Goal: Register for event/course

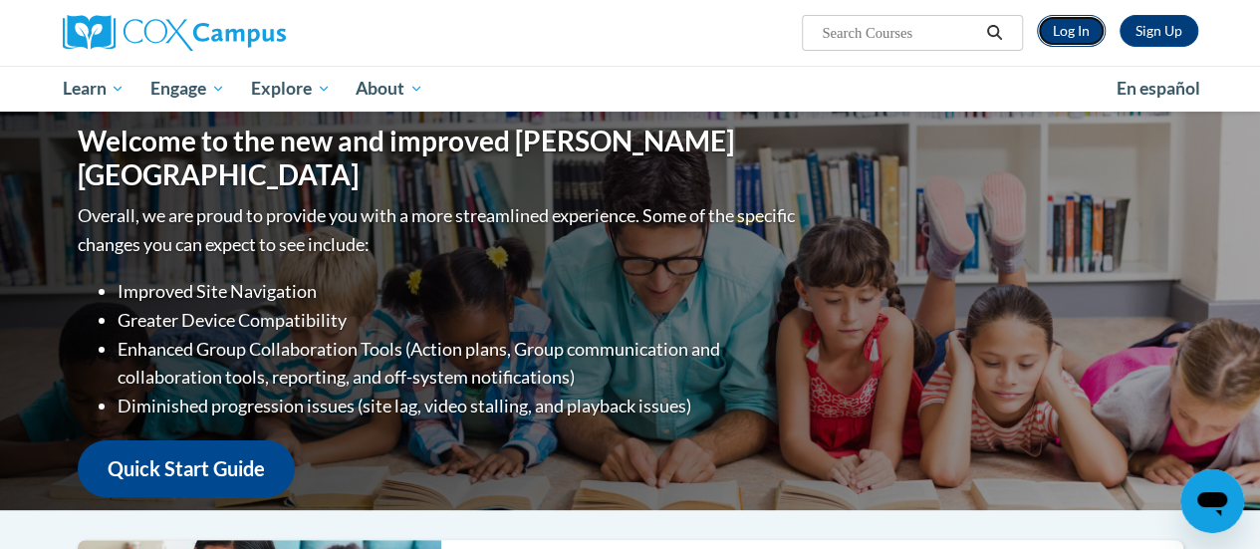
click at [1065, 30] on link "Log In" at bounding box center [1071, 31] width 69 height 32
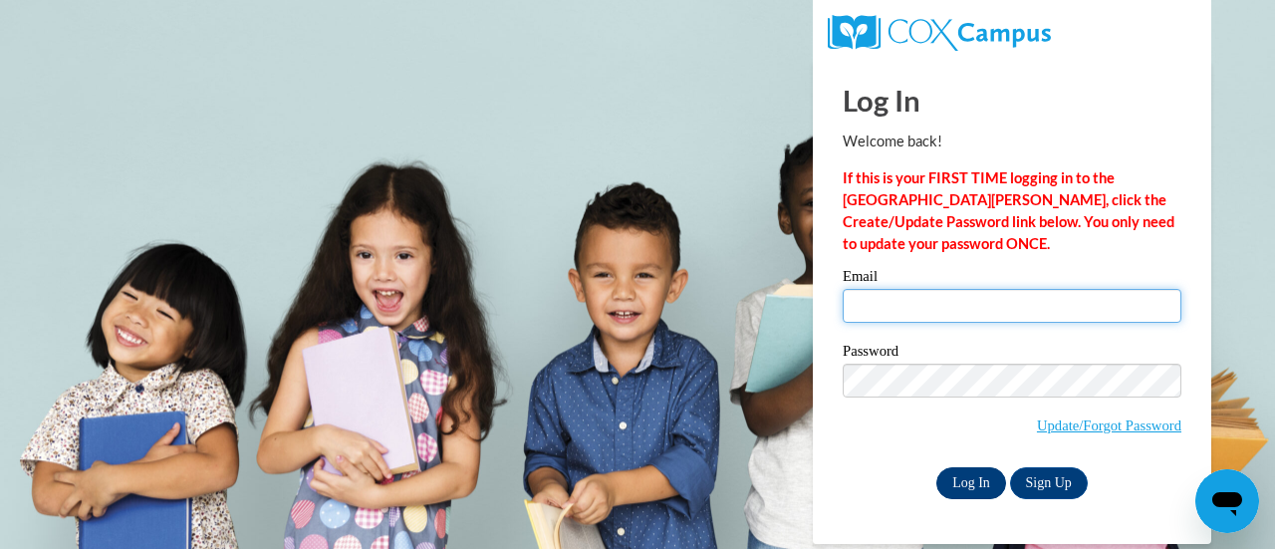
type input "schafern@fortschools.org"
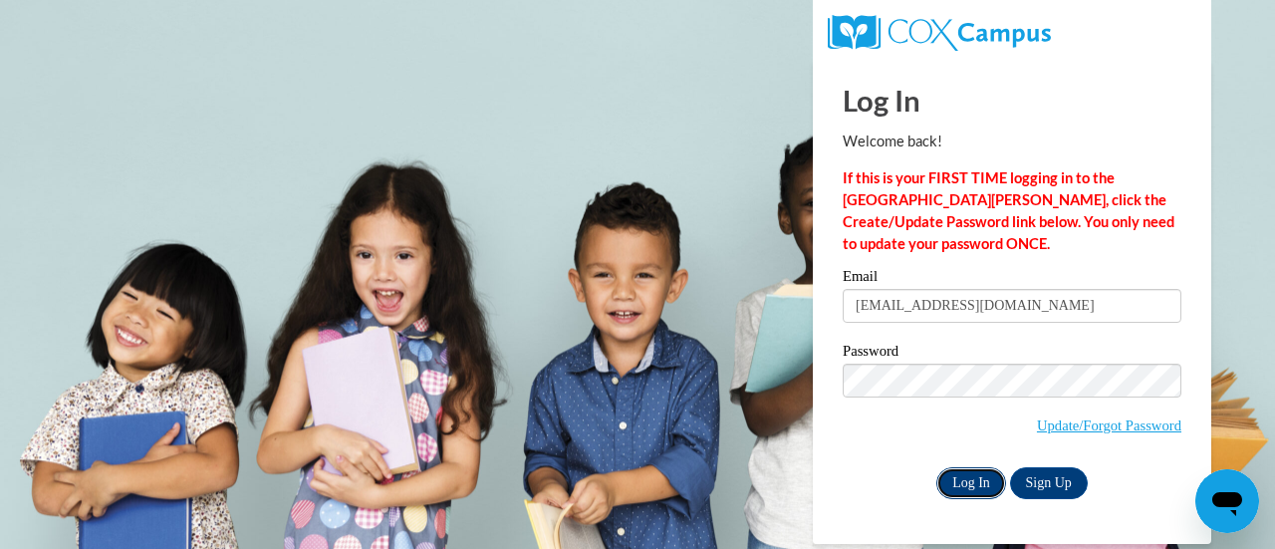
click at [985, 479] on input "Log In" at bounding box center [971, 483] width 70 height 32
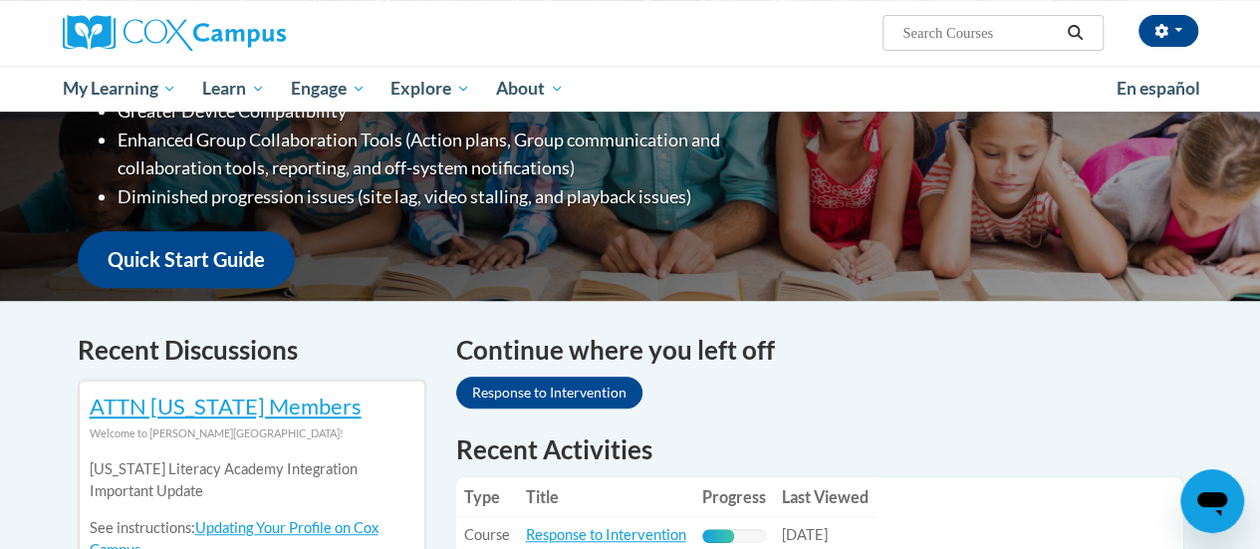
scroll to position [598, 0]
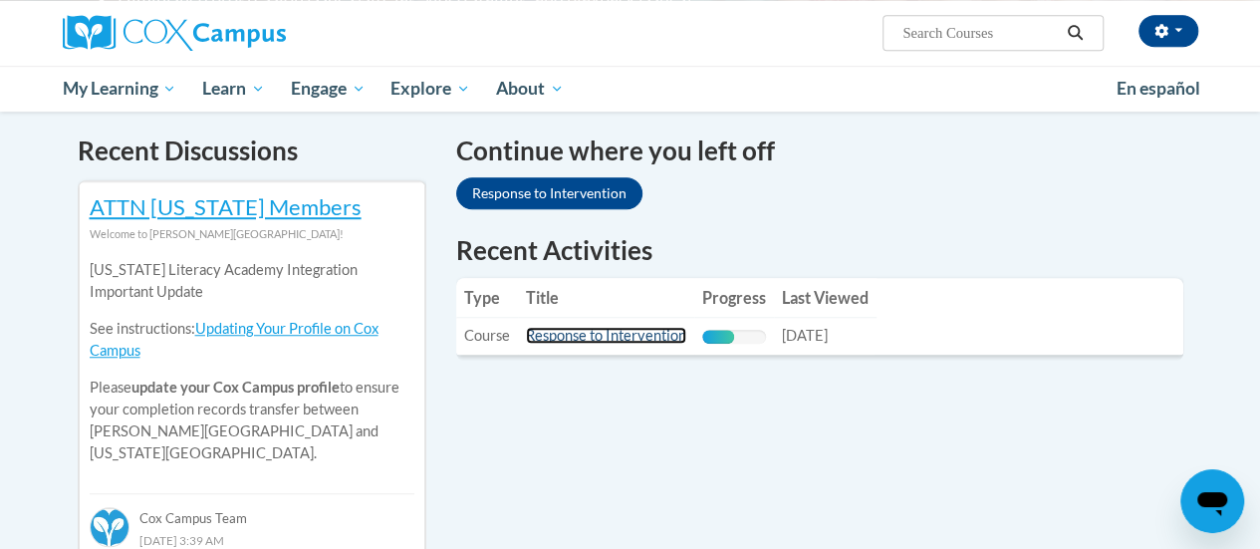
click at [585, 334] on link "Response to Intervention" at bounding box center [606, 335] width 160 height 17
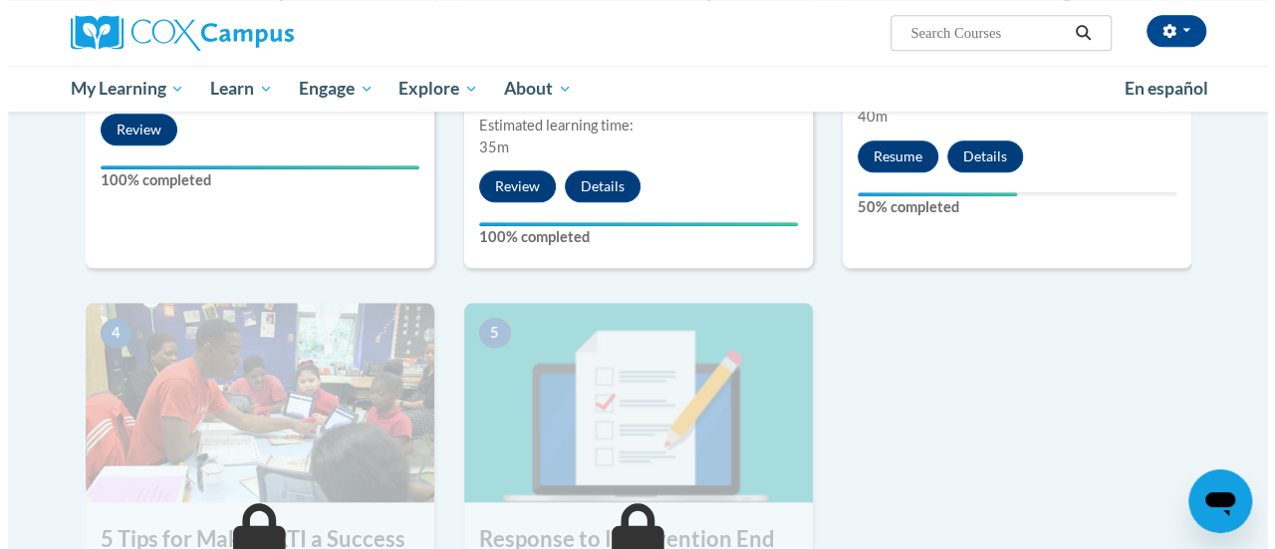
scroll to position [598, 0]
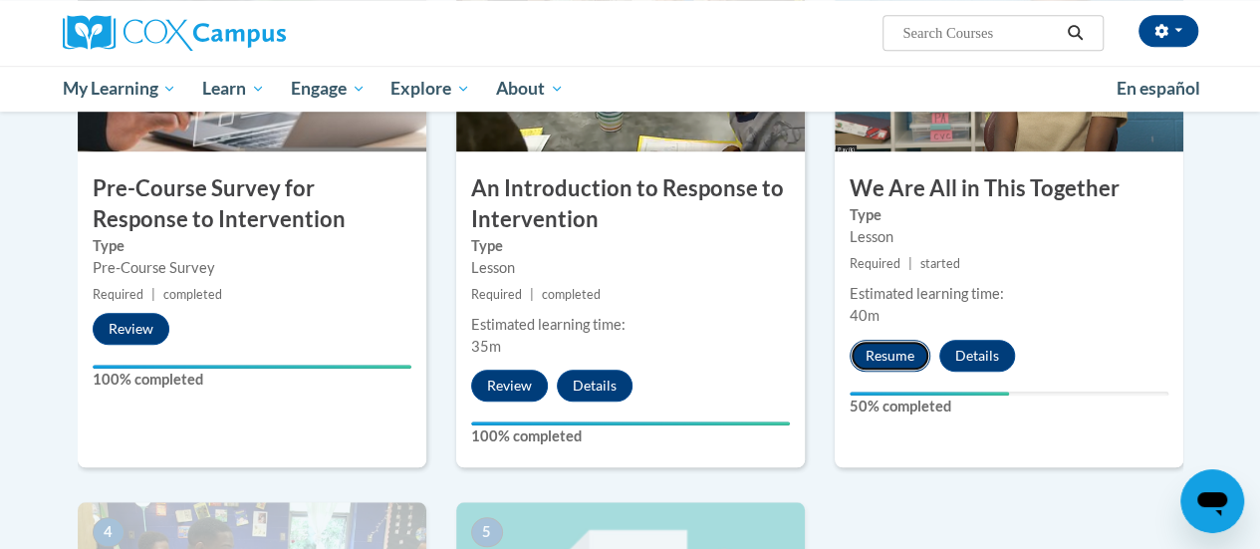
click at [885, 354] on button "Resume" at bounding box center [890, 356] width 81 height 32
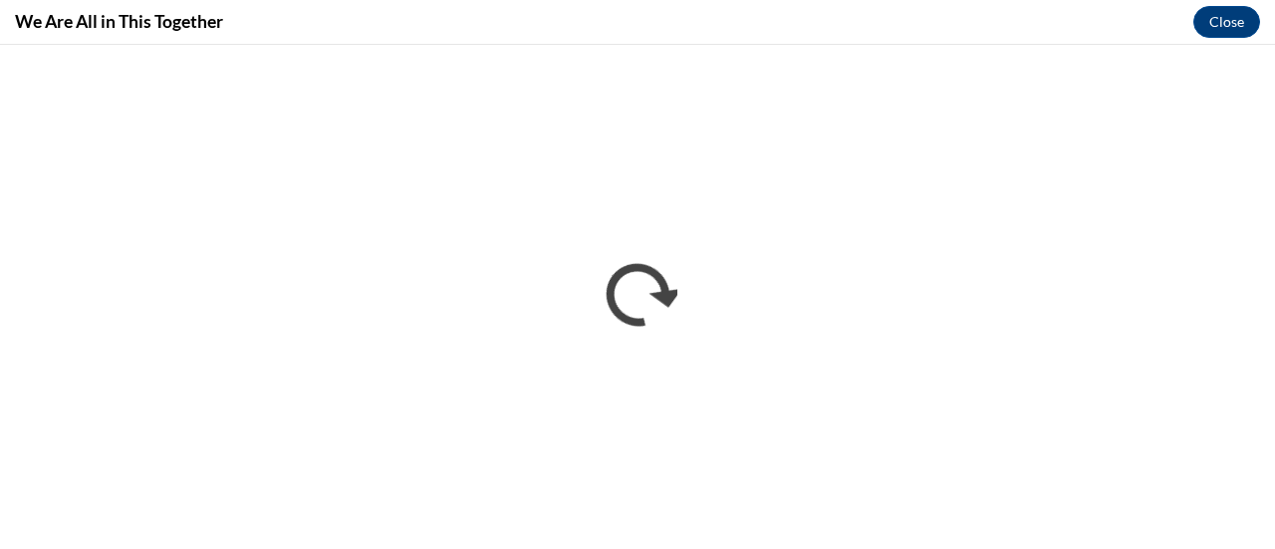
scroll to position [0, 0]
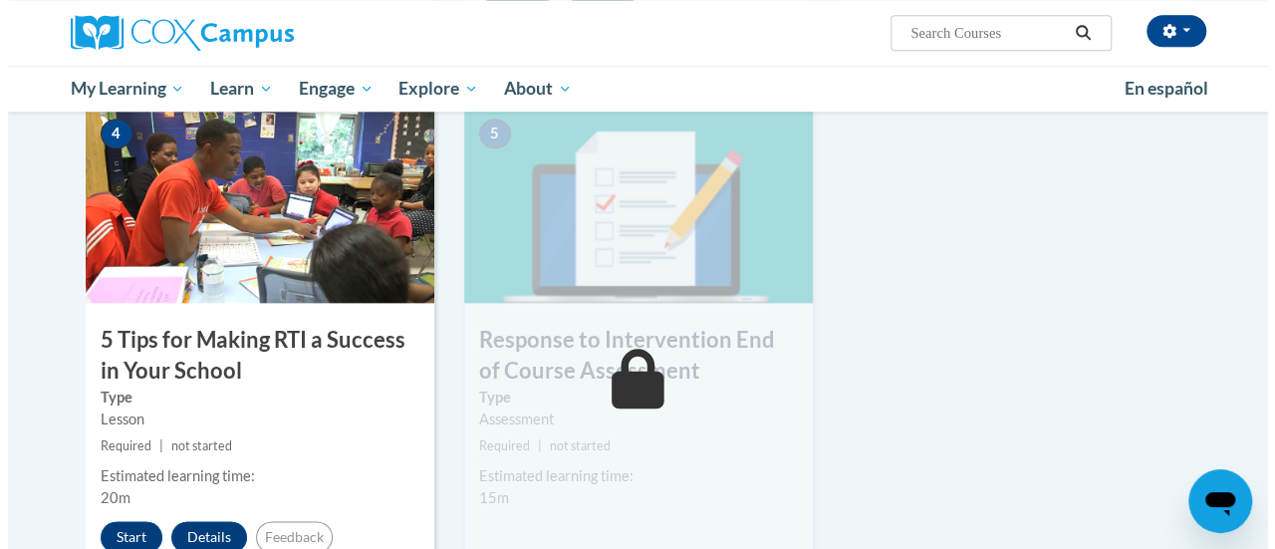
scroll to position [1096, 0]
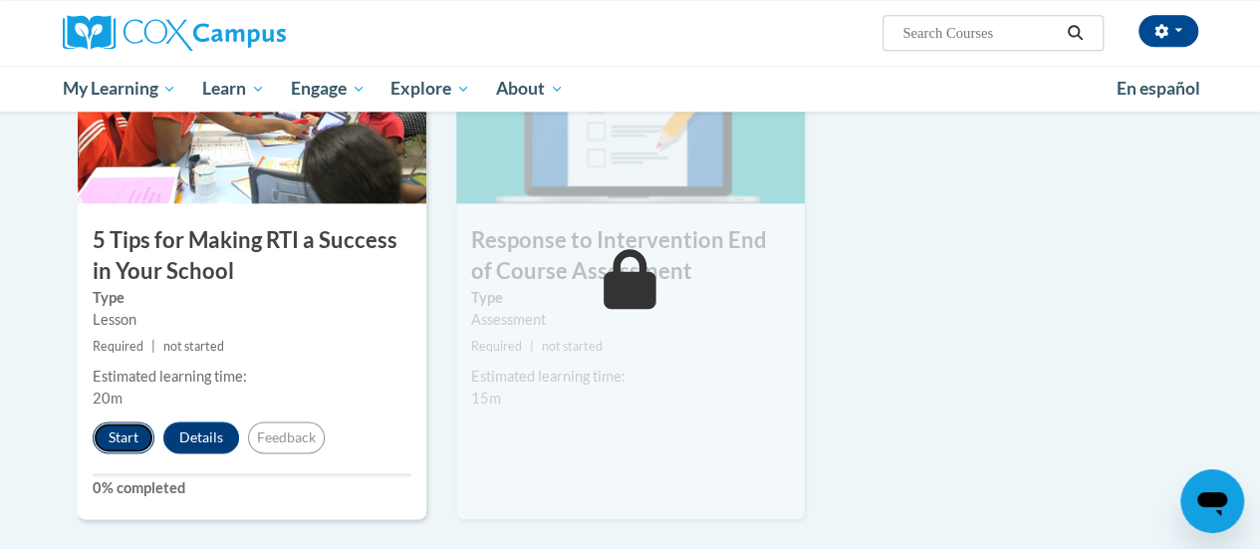
click at [126, 429] on button "Start" at bounding box center [124, 437] width 62 height 32
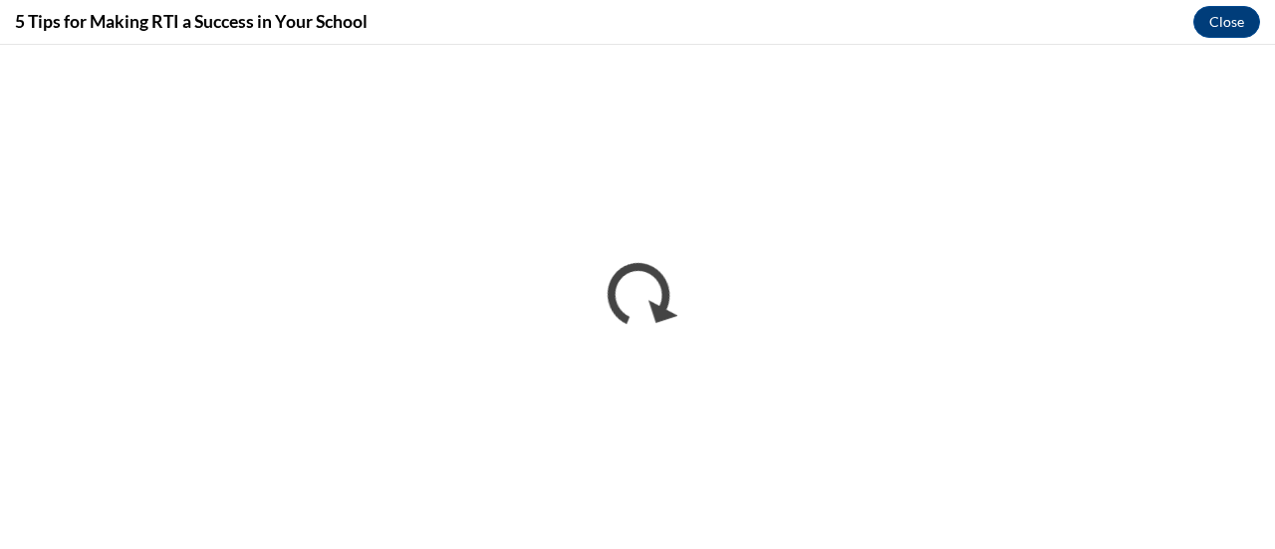
scroll to position [0, 0]
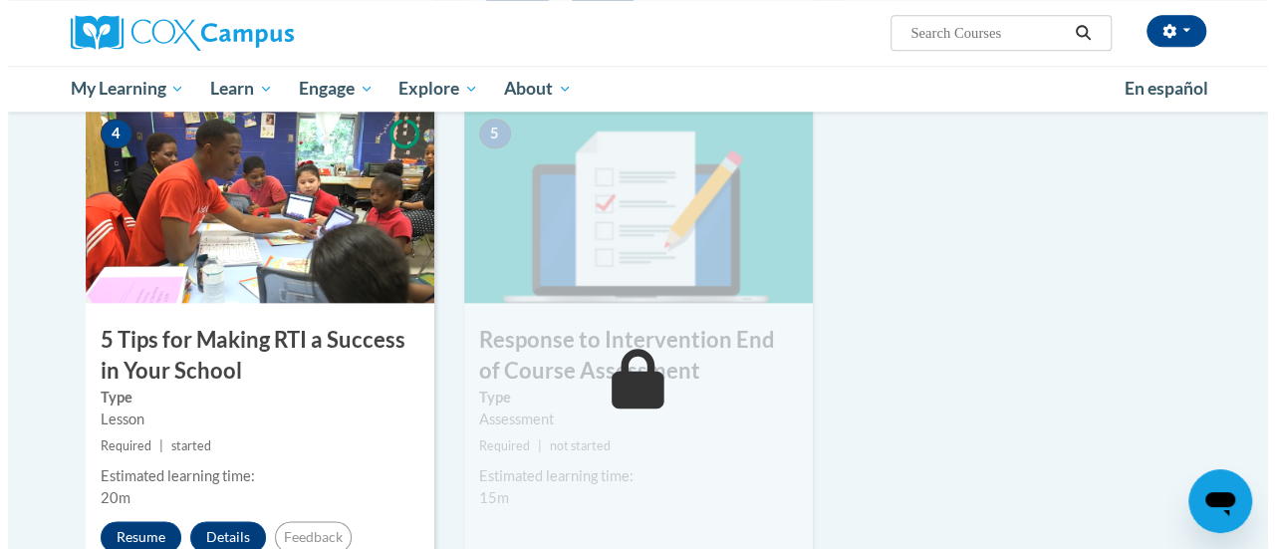
scroll to position [1096, 0]
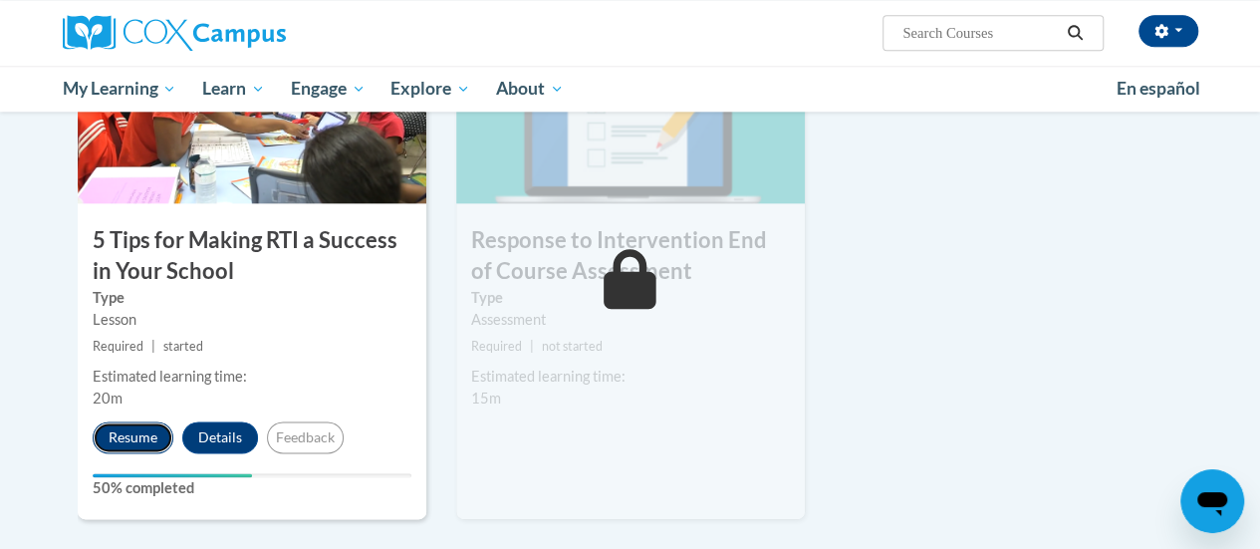
click at [131, 438] on button "Resume" at bounding box center [133, 437] width 81 height 32
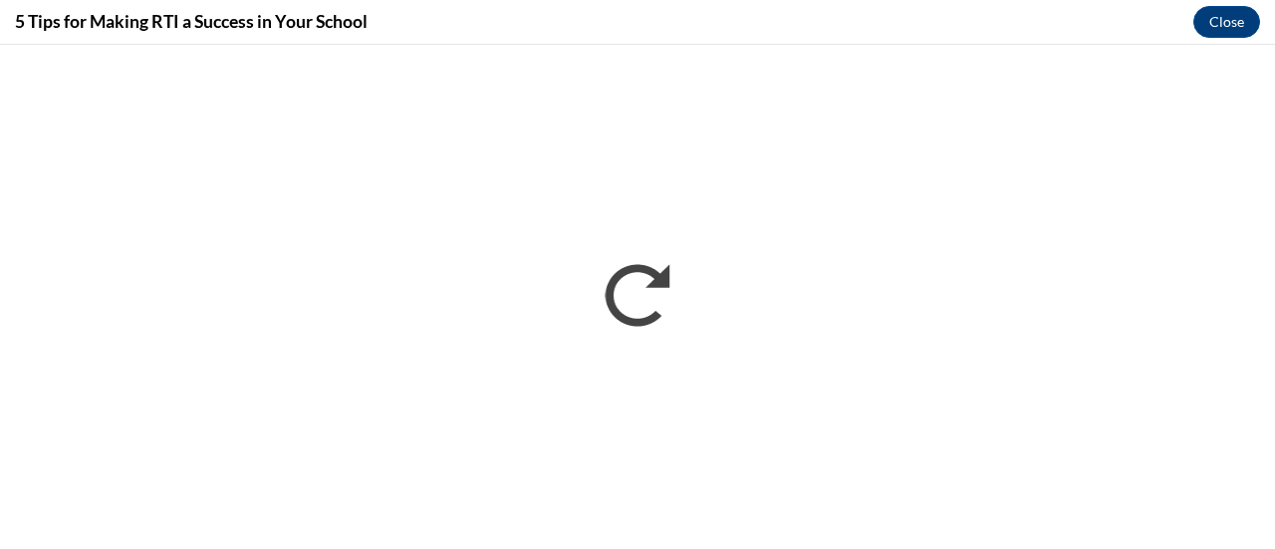
scroll to position [0, 0]
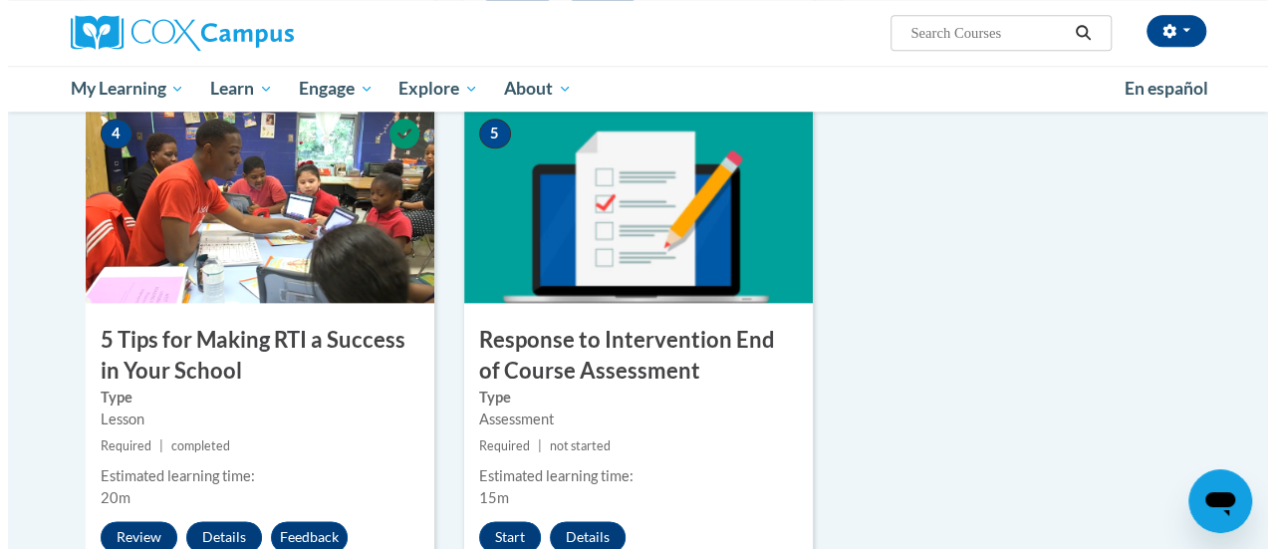
scroll to position [1096, 0]
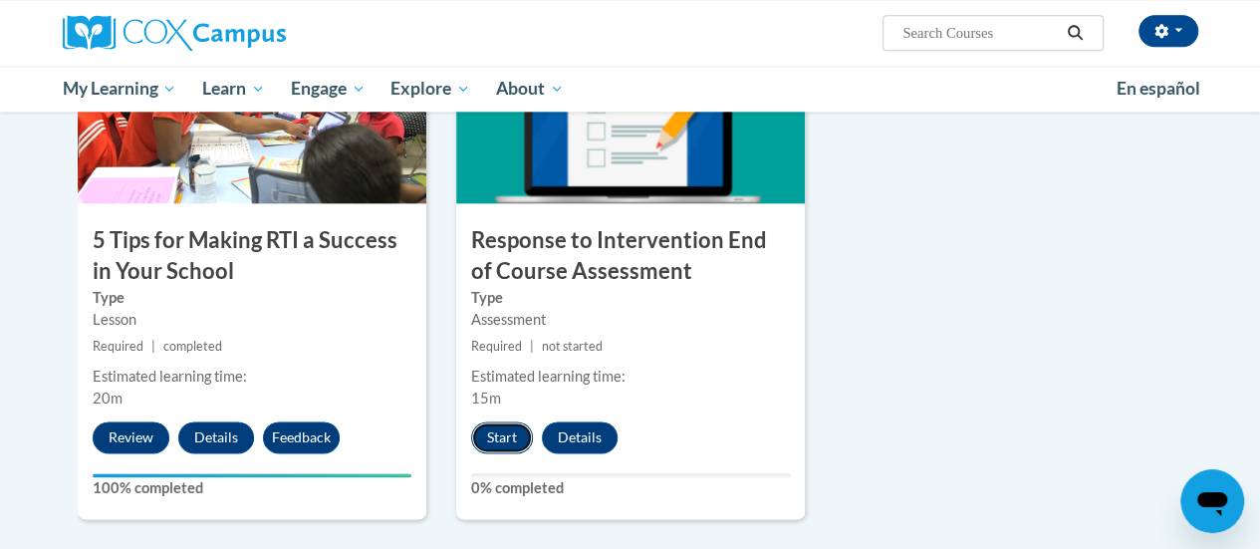
click at [503, 434] on button "Start" at bounding box center [502, 437] width 62 height 32
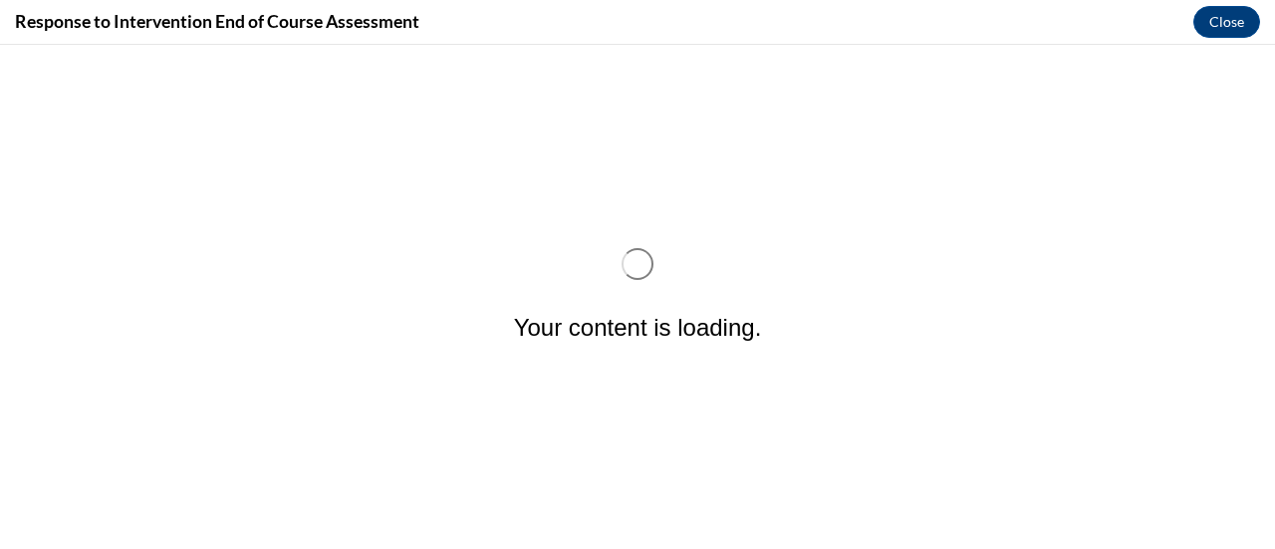
scroll to position [0, 0]
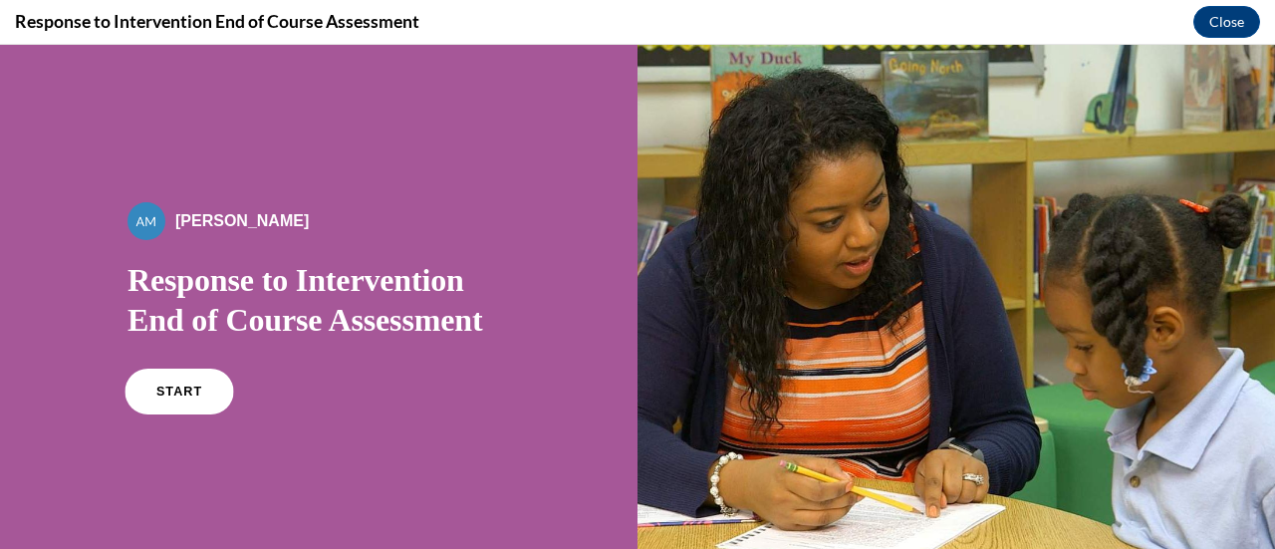
click at [181, 397] on link "START" at bounding box center [179, 392] width 109 height 46
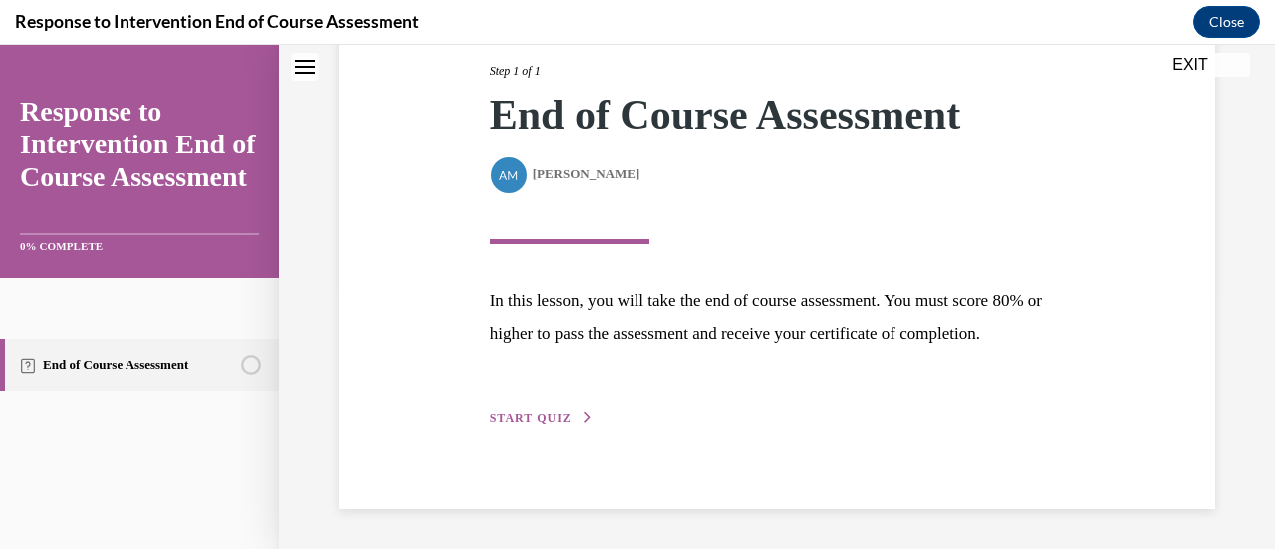
scroll to position [292, 0]
click at [532, 421] on span "START QUIZ" at bounding box center [531, 418] width 82 height 14
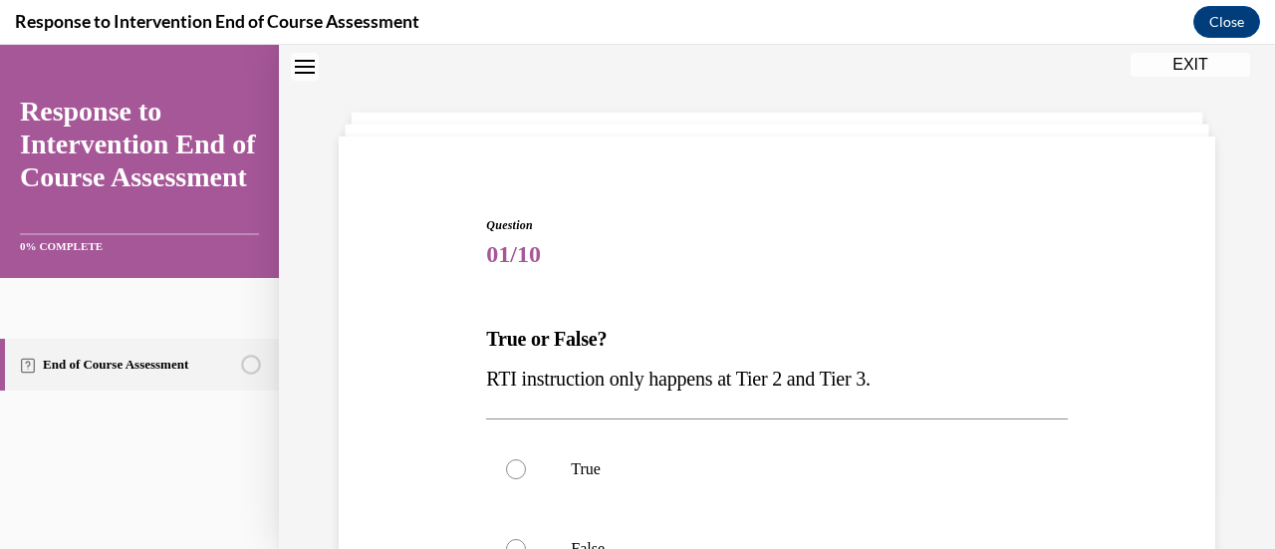
scroll to position [260, 0]
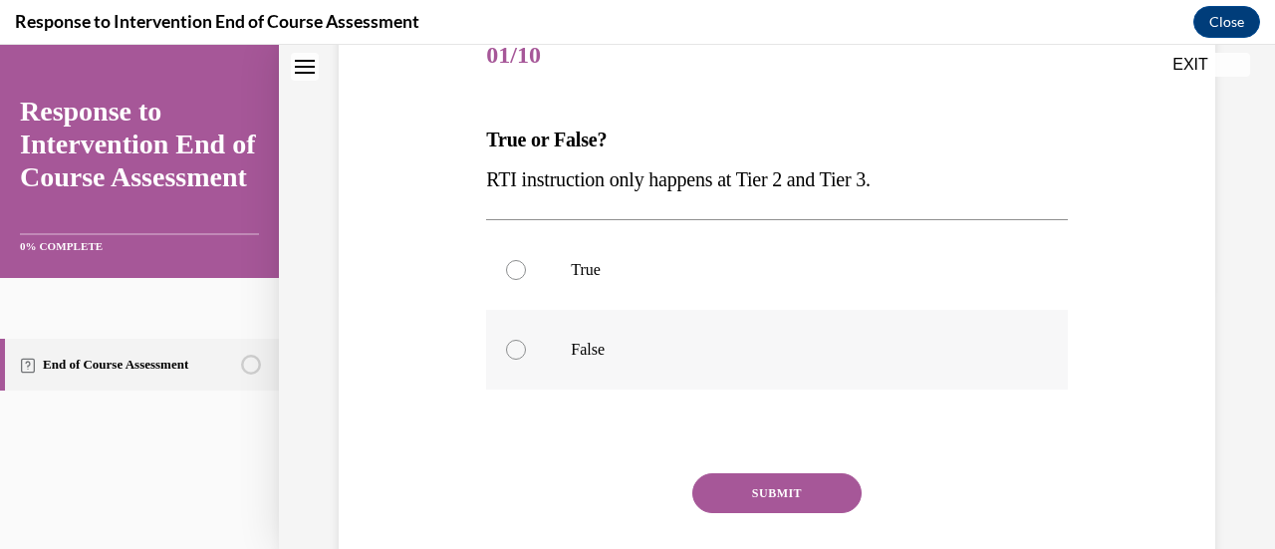
click at [502, 347] on label "False" at bounding box center [776, 350] width 581 height 80
click at [506, 347] on input "False" at bounding box center [516, 350] width 20 height 20
radio input "true"
click at [768, 487] on button "SUBMIT" at bounding box center [776, 493] width 169 height 40
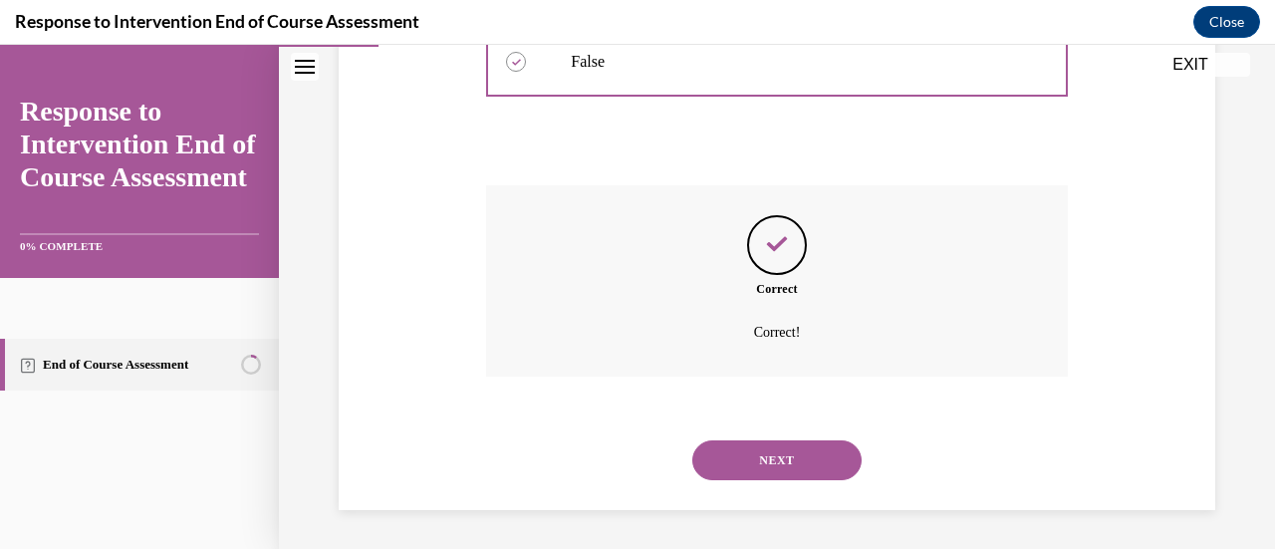
click at [780, 460] on button "NEXT" at bounding box center [776, 460] width 169 height 40
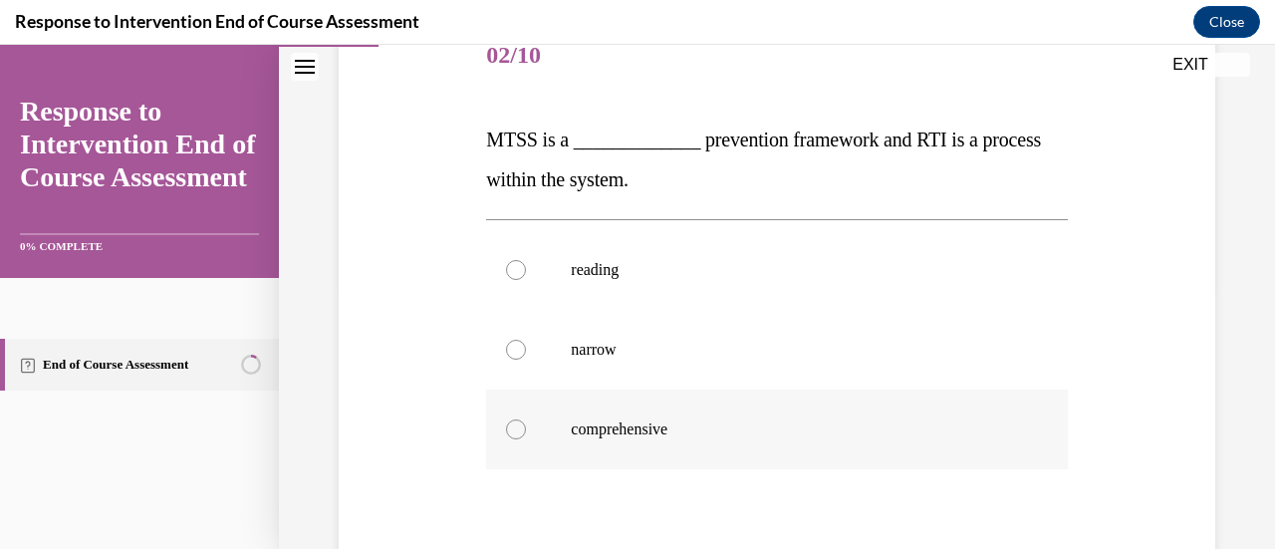
click at [510, 424] on div at bounding box center [516, 429] width 20 height 20
click at [510, 424] on input "comprehensive" at bounding box center [516, 429] width 20 height 20
radio input "true"
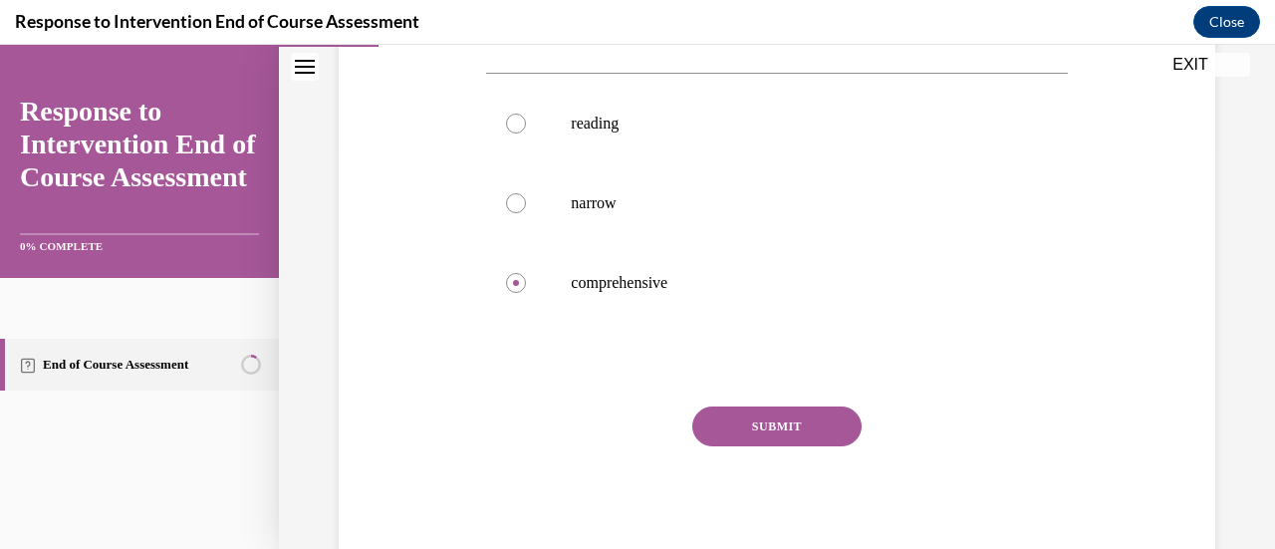
click at [752, 422] on button "SUBMIT" at bounding box center [776, 426] width 169 height 40
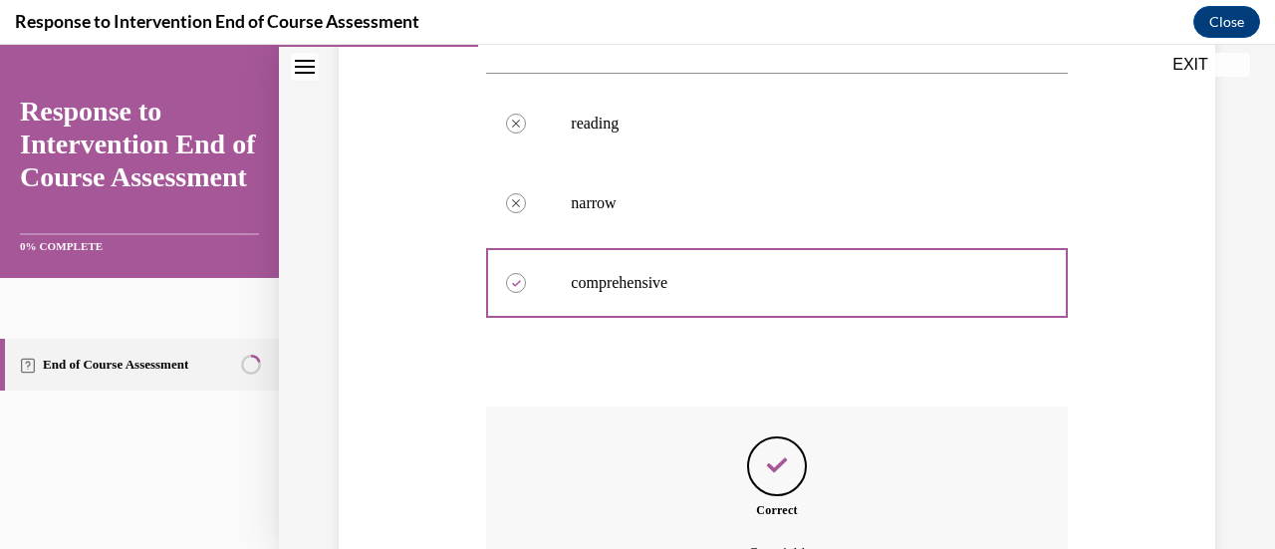
scroll to position [628, 0]
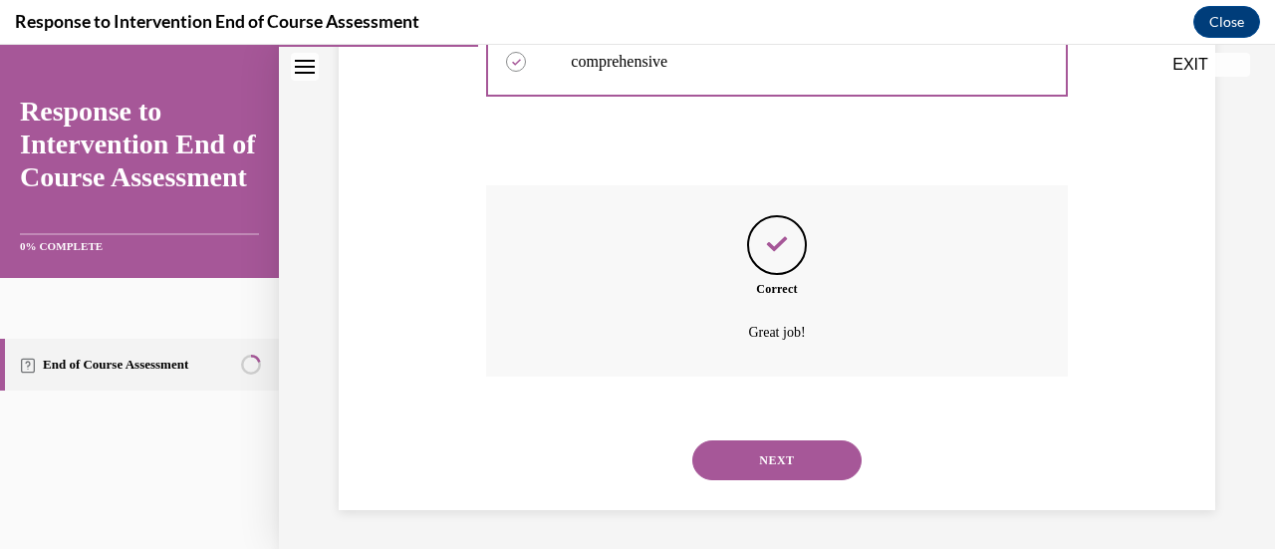
click at [755, 461] on button "NEXT" at bounding box center [776, 460] width 169 height 40
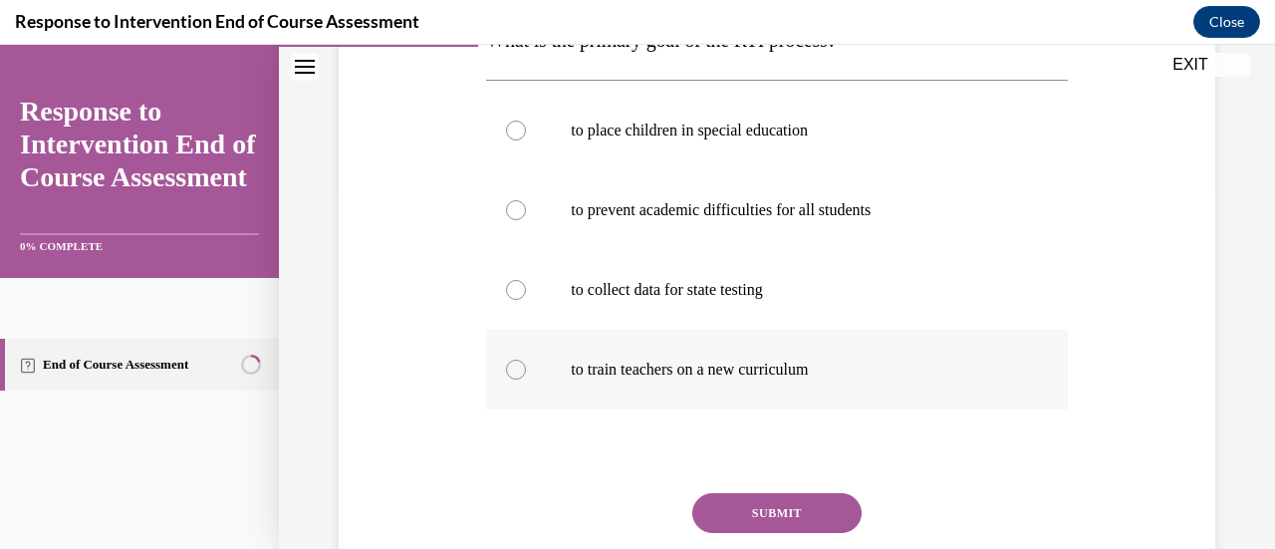
scroll to position [260, 0]
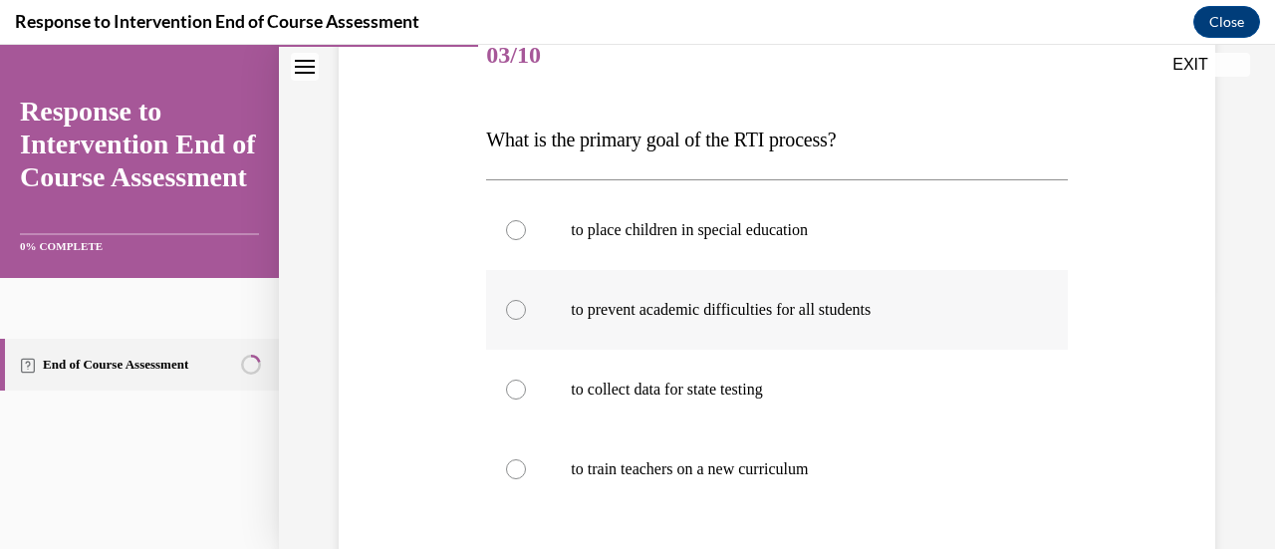
click at [501, 318] on label "to prevent academic difficulties for all students" at bounding box center [776, 310] width 581 height 80
click at [506, 318] on input "to prevent academic difficulties for all students" at bounding box center [516, 310] width 20 height 20
radio input "true"
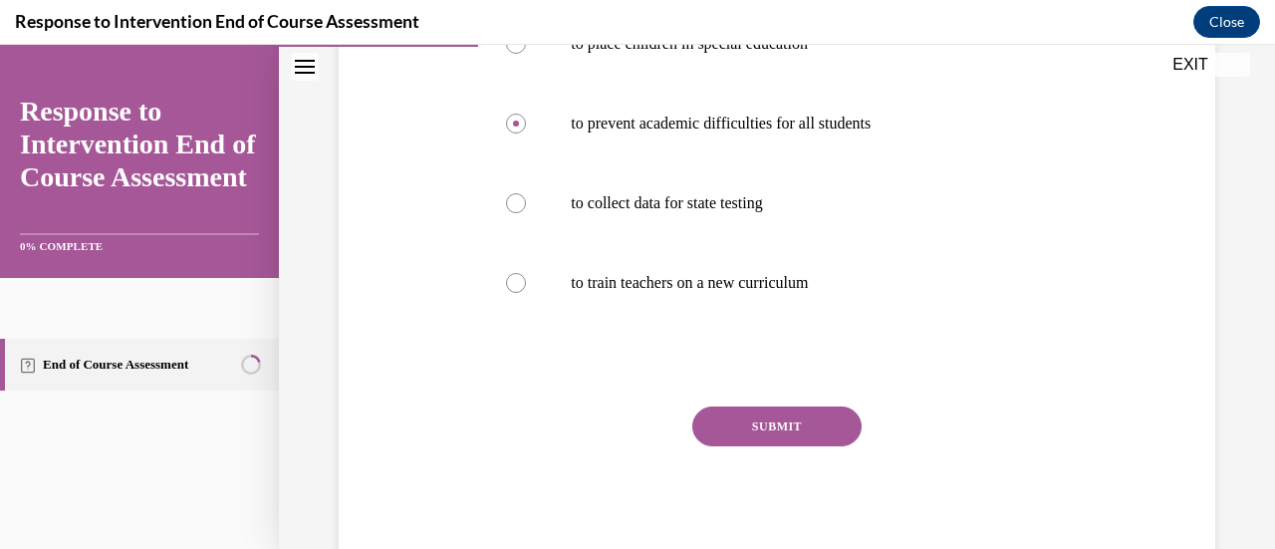
click at [827, 425] on button "SUBMIT" at bounding box center [776, 426] width 169 height 40
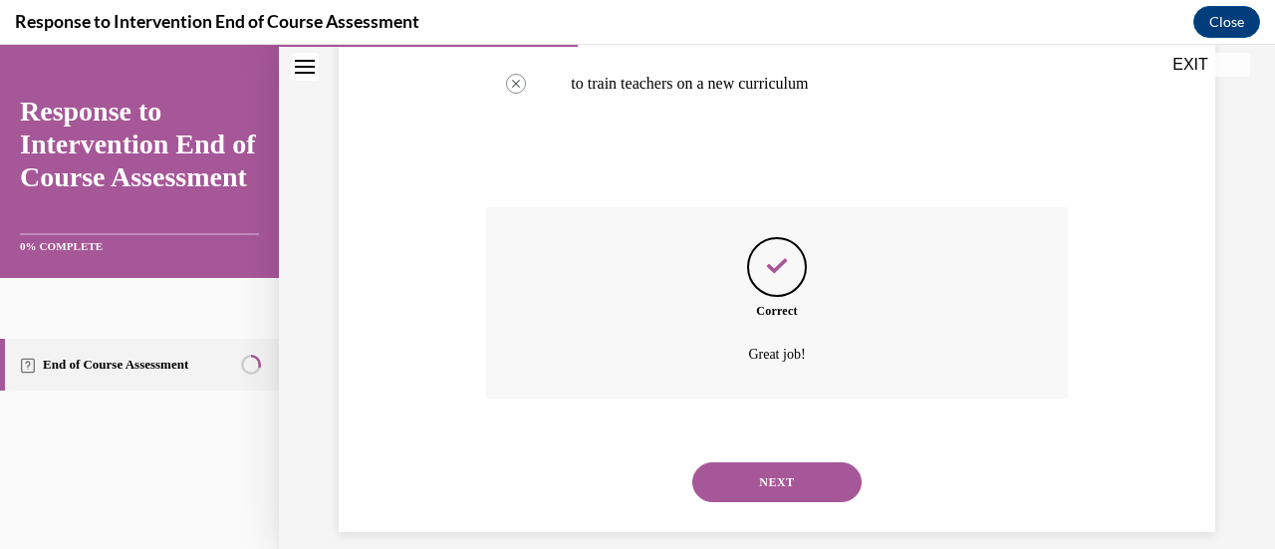
click at [805, 485] on button "NEXT" at bounding box center [776, 482] width 169 height 40
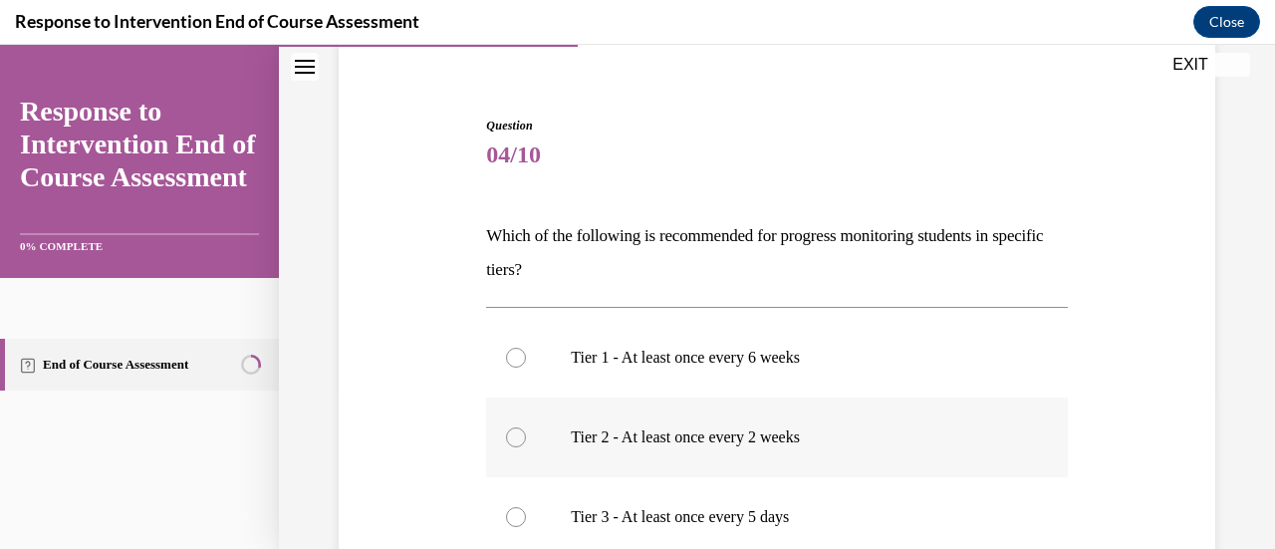
scroll to position [260, 0]
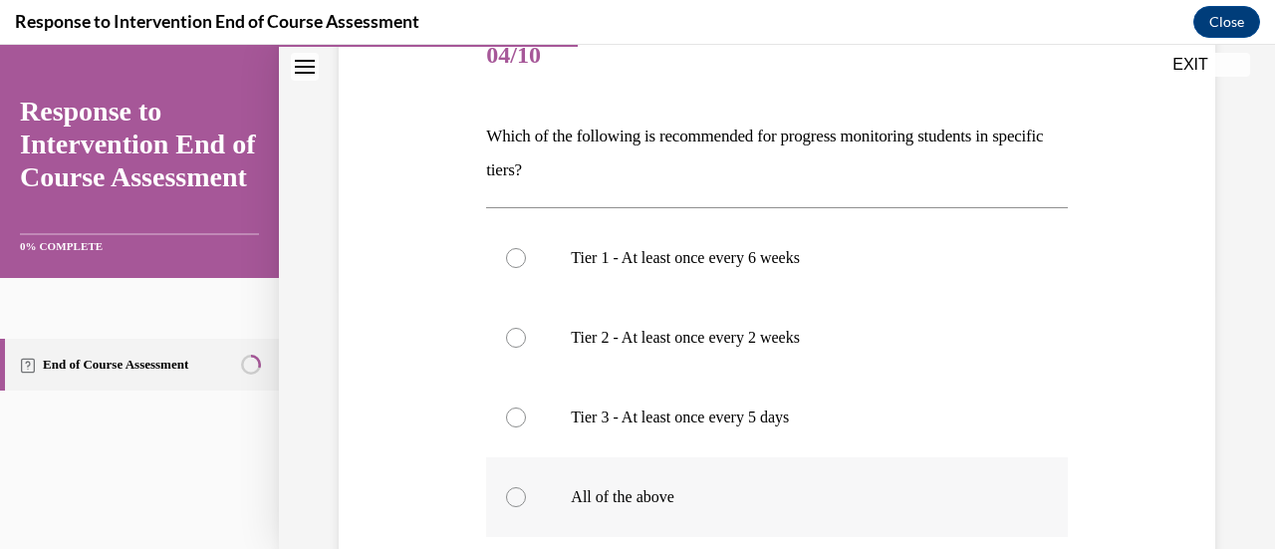
click at [515, 500] on div at bounding box center [516, 497] width 20 height 20
click at [515, 500] on input "All of the above" at bounding box center [516, 497] width 20 height 20
radio input "true"
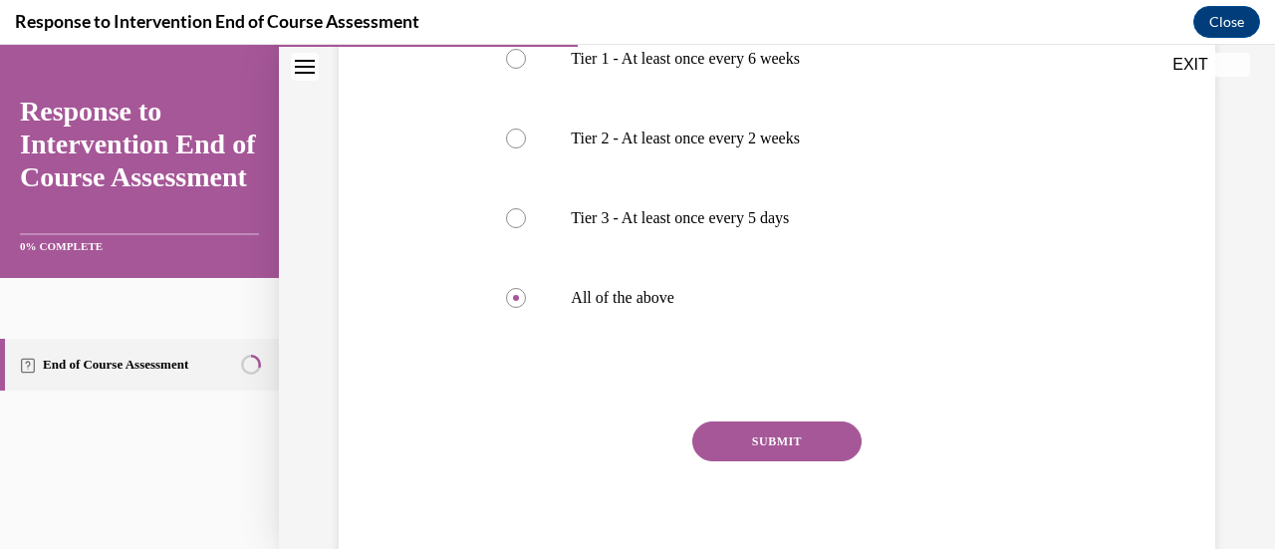
click at [798, 435] on button "SUBMIT" at bounding box center [776, 441] width 169 height 40
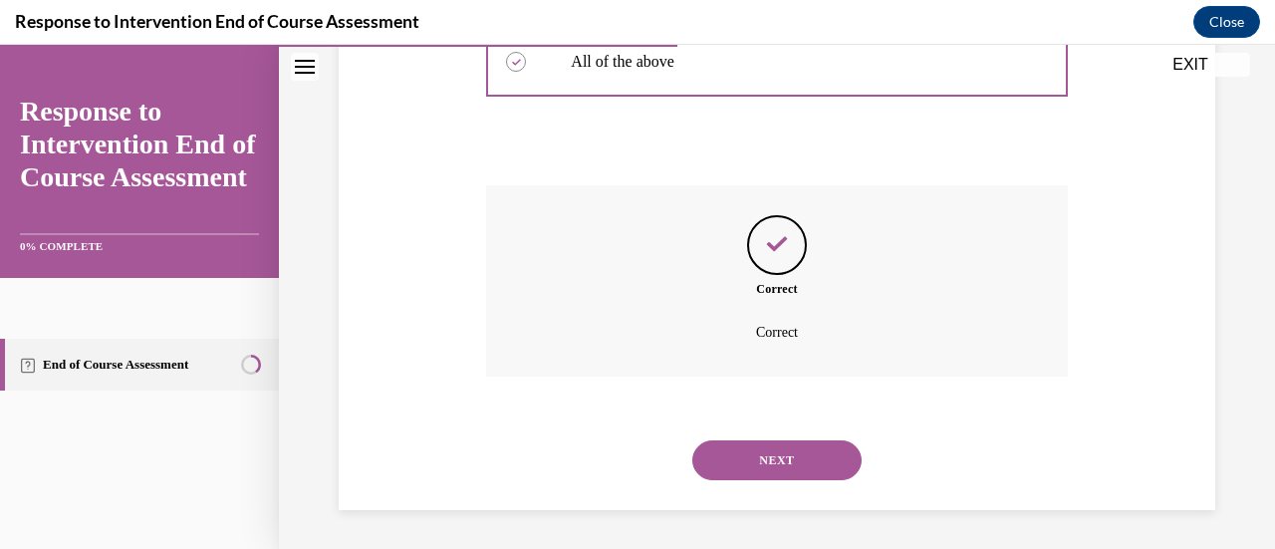
click at [779, 459] on button "NEXT" at bounding box center [776, 460] width 169 height 40
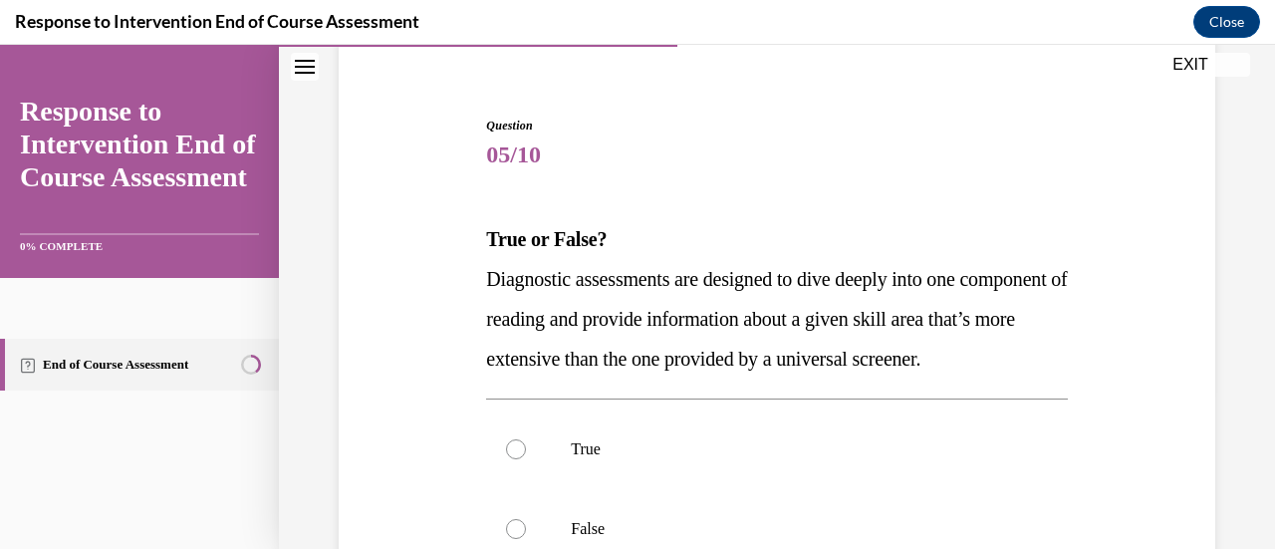
scroll to position [260, 0]
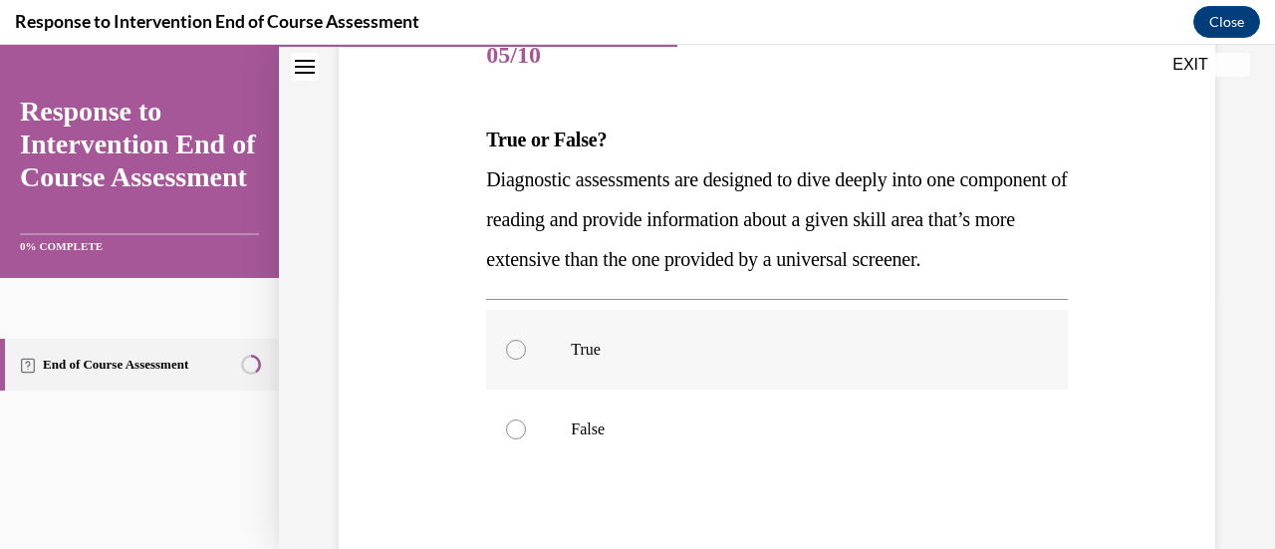
click at [514, 360] on div at bounding box center [516, 350] width 20 height 20
click at [514, 360] on input "True" at bounding box center [516, 350] width 20 height 20
radio input "true"
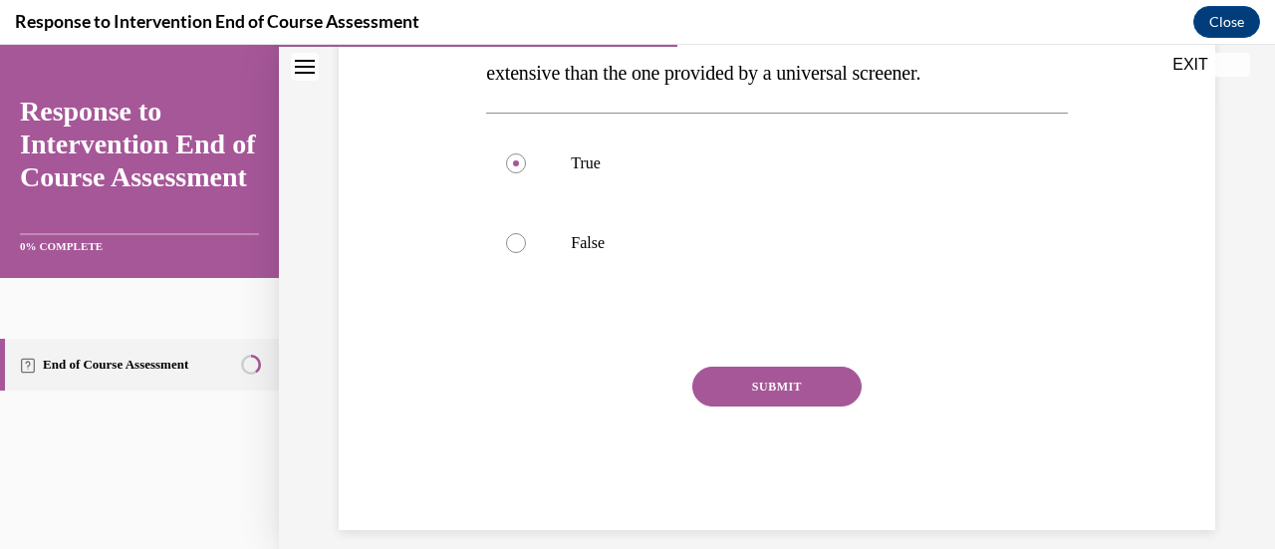
click at [755, 406] on button "SUBMIT" at bounding box center [776, 387] width 169 height 40
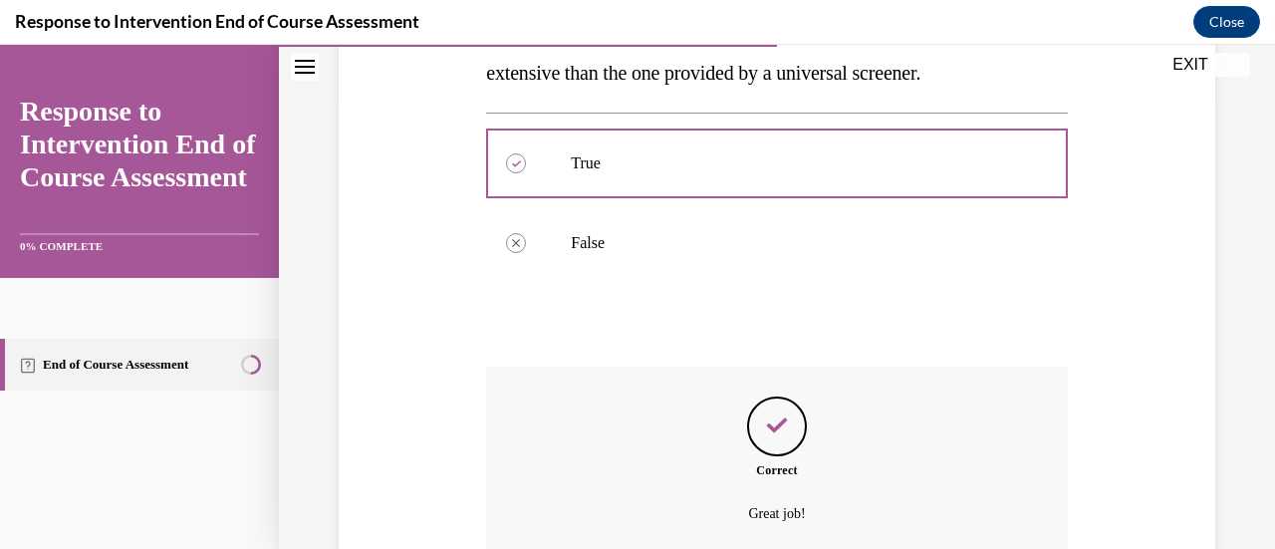
scroll to position [667, 0]
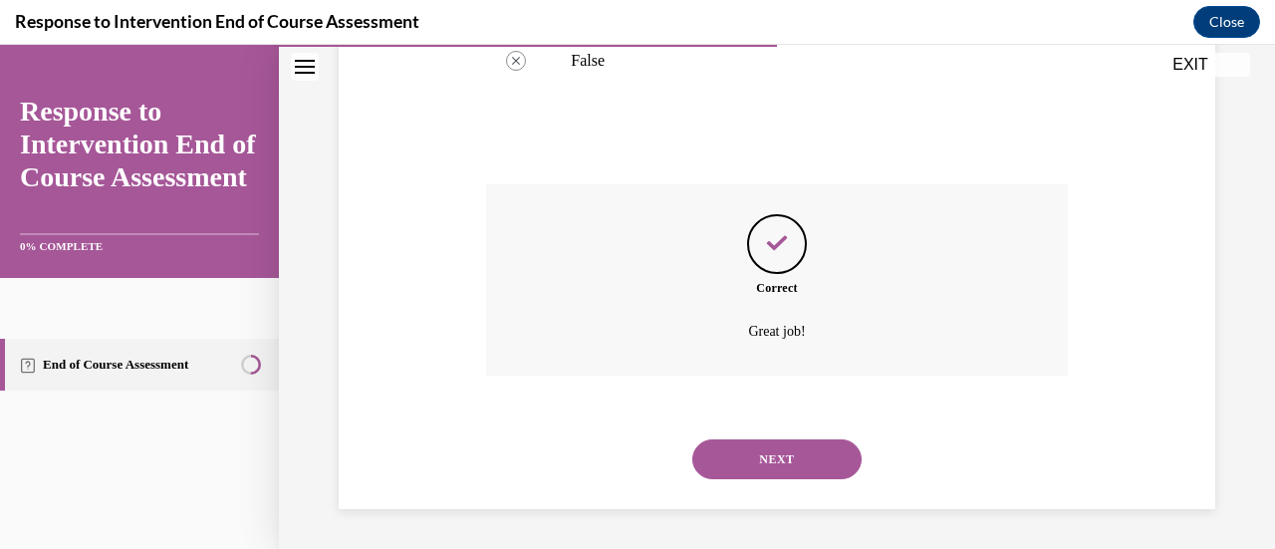
click at [771, 464] on button "NEXT" at bounding box center [776, 459] width 169 height 40
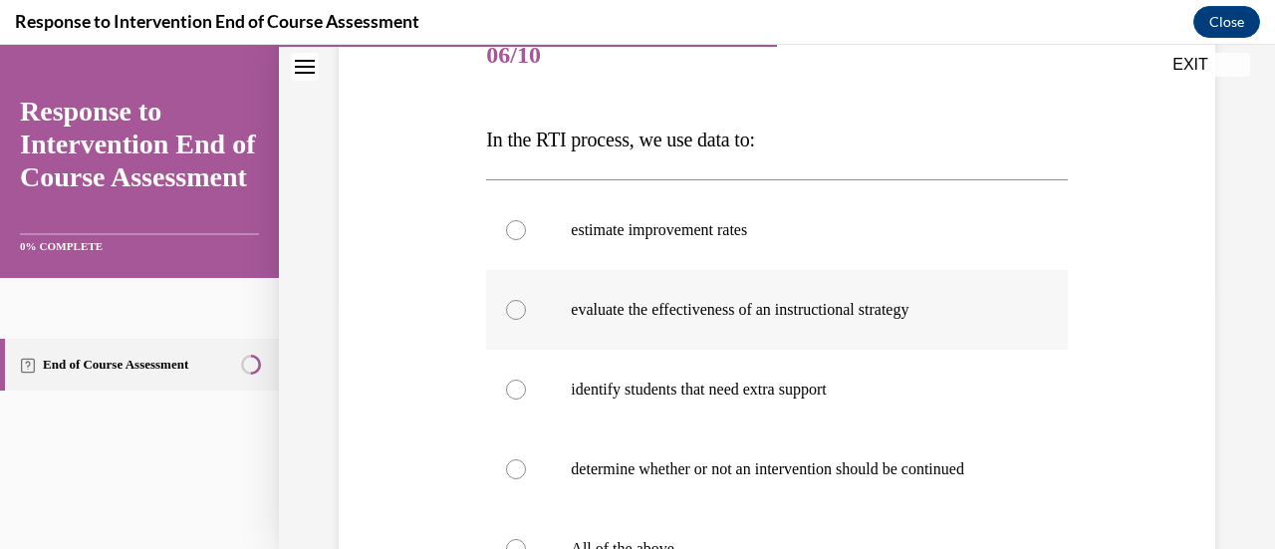
scroll to position [360, 0]
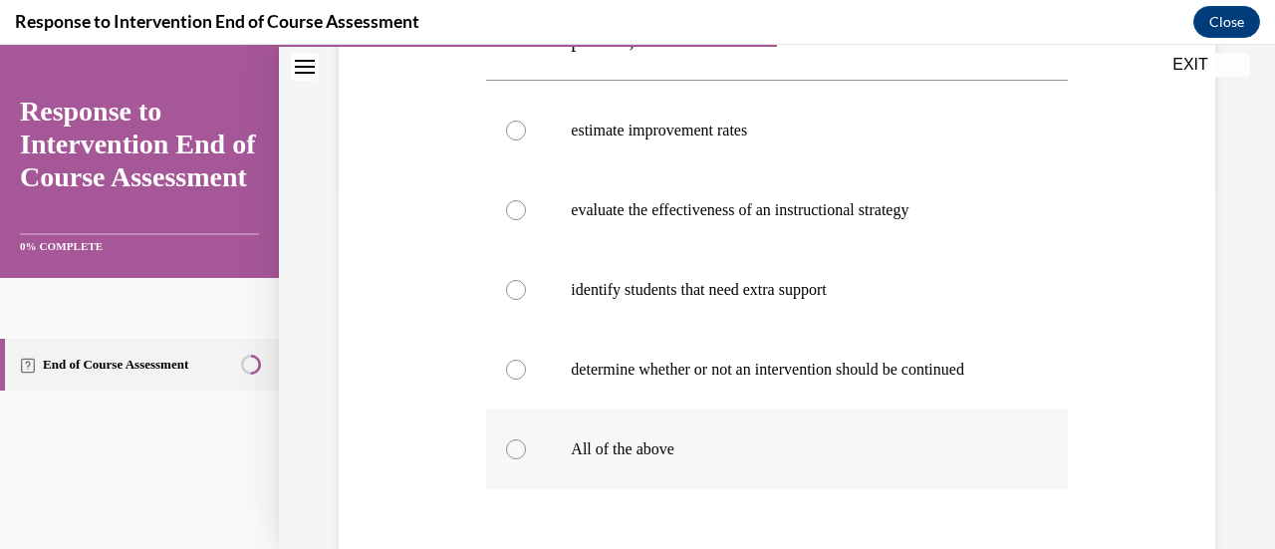
click at [520, 452] on div at bounding box center [516, 449] width 20 height 20
click at [520, 452] on input "All of the above" at bounding box center [516, 449] width 20 height 20
radio input "true"
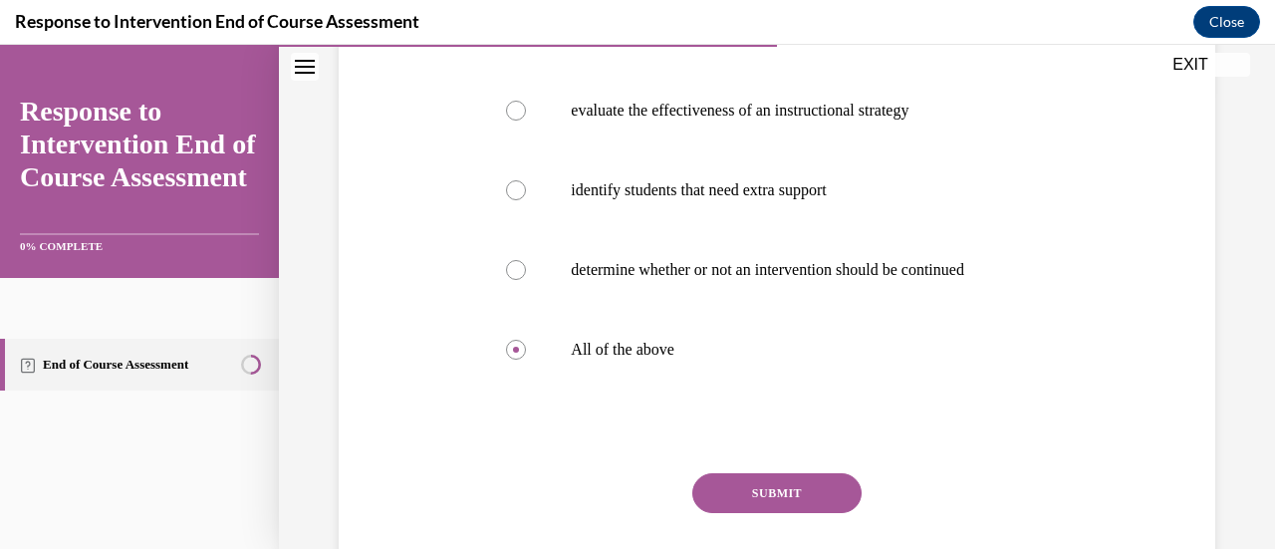
click at [760, 489] on button "SUBMIT" at bounding box center [776, 493] width 169 height 40
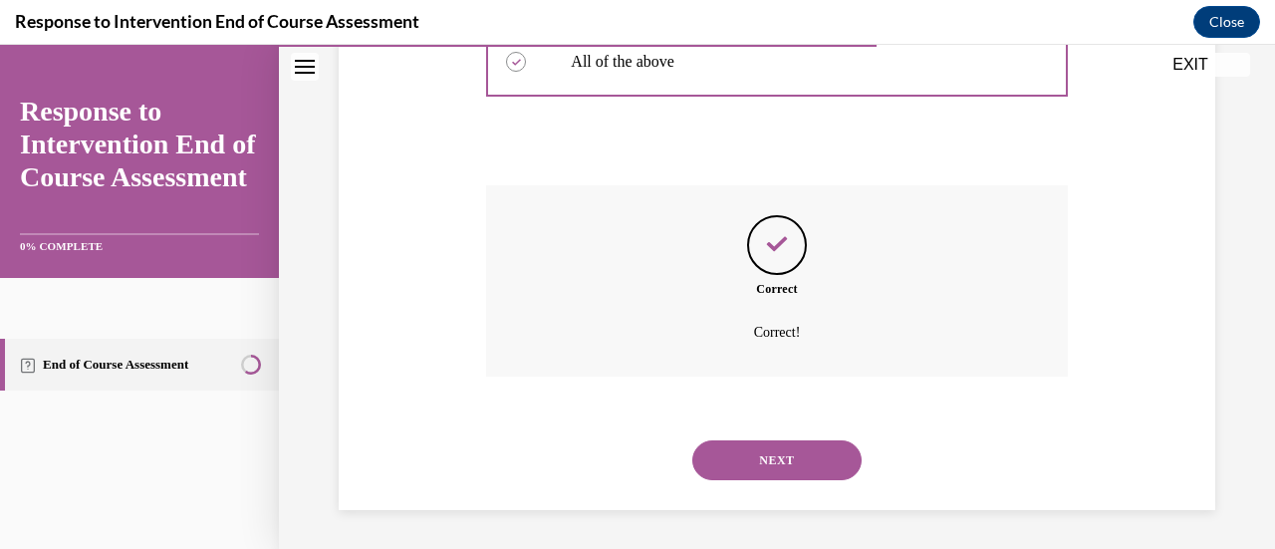
click at [777, 458] on button "NEXT" at bounding box center [776, 460] width 169 height 40
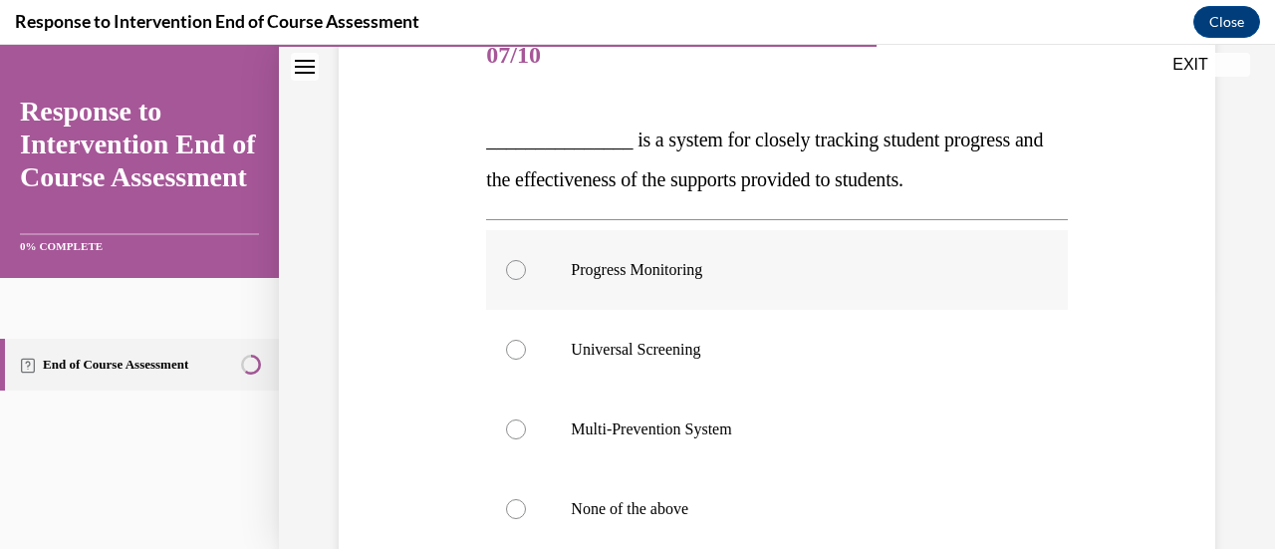
scroll to position [360, 0]
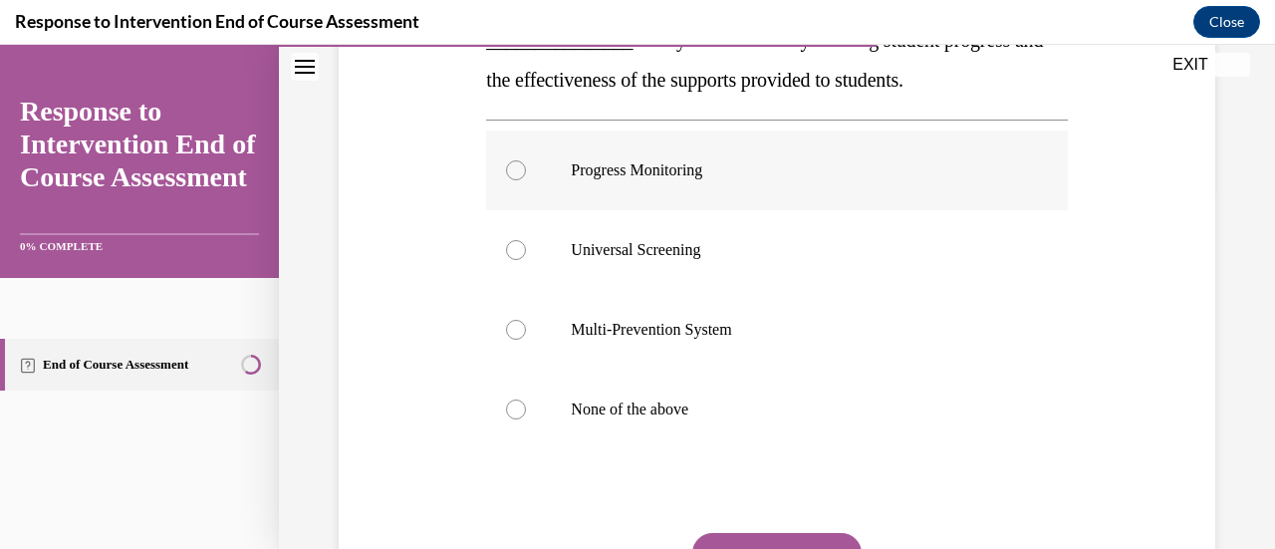
click at [506, 170] on div at bounding box center [516, 170] width 20 height 20
click at [506, 170] on input "Progress Monitoring" at bounding box center [516, 170] width 20 height 20
radio input "true"
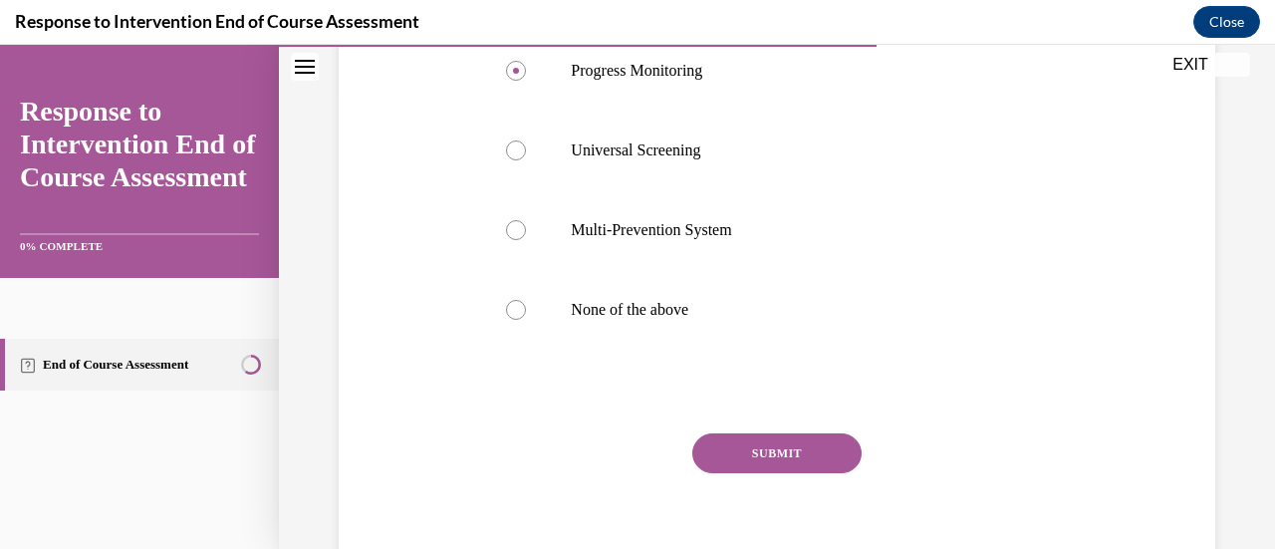
click at [735, 433] on button "SUBMIT" at bounding box center [776, 453] width 169 height 40
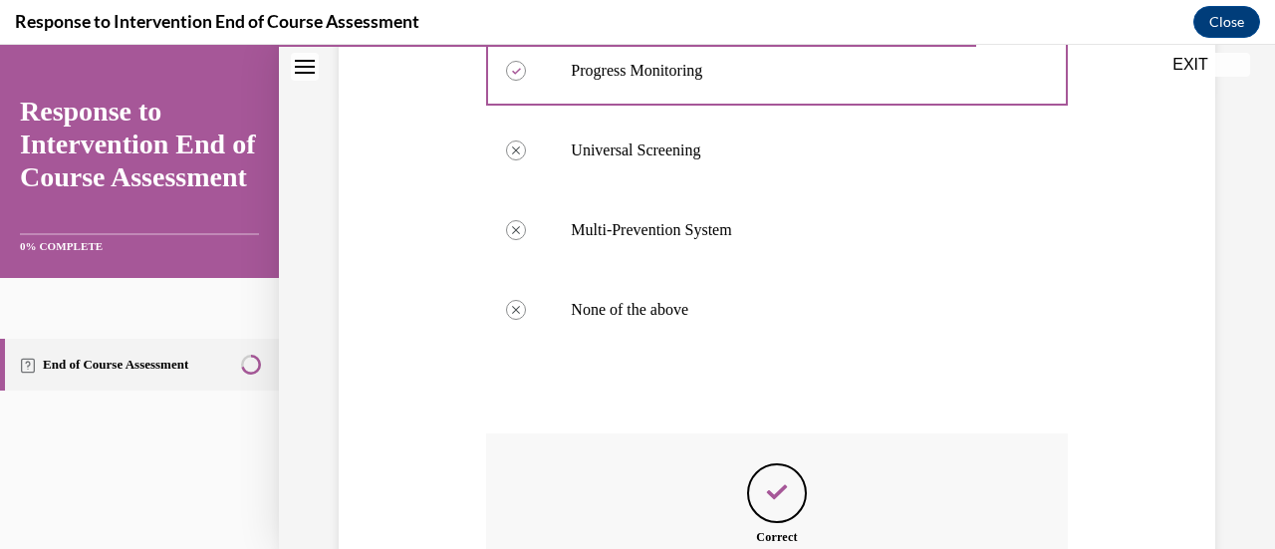
scroll to position [707, 0]
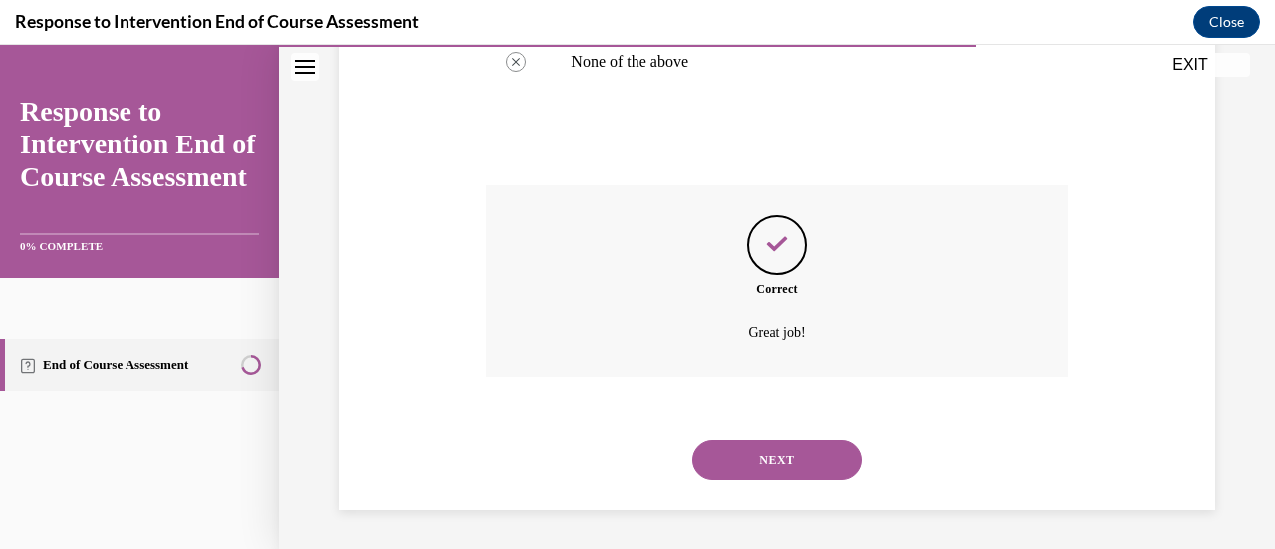
click at [761, 468] on button "NEXT" at bounding box center [776, 460] width 169 height 40
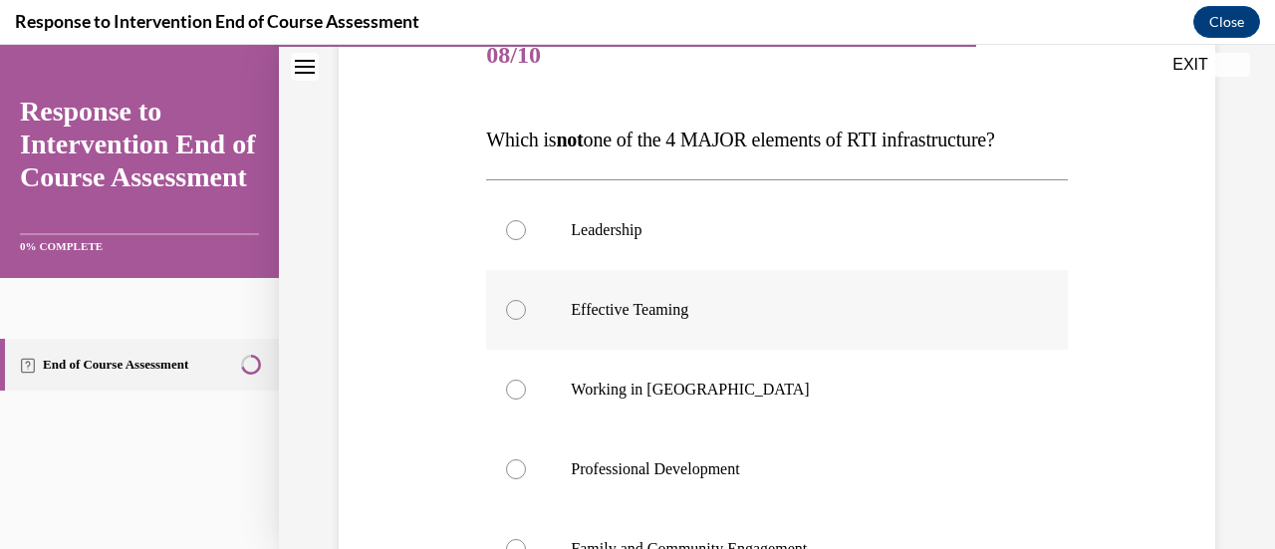
scroll to position [360, 0]
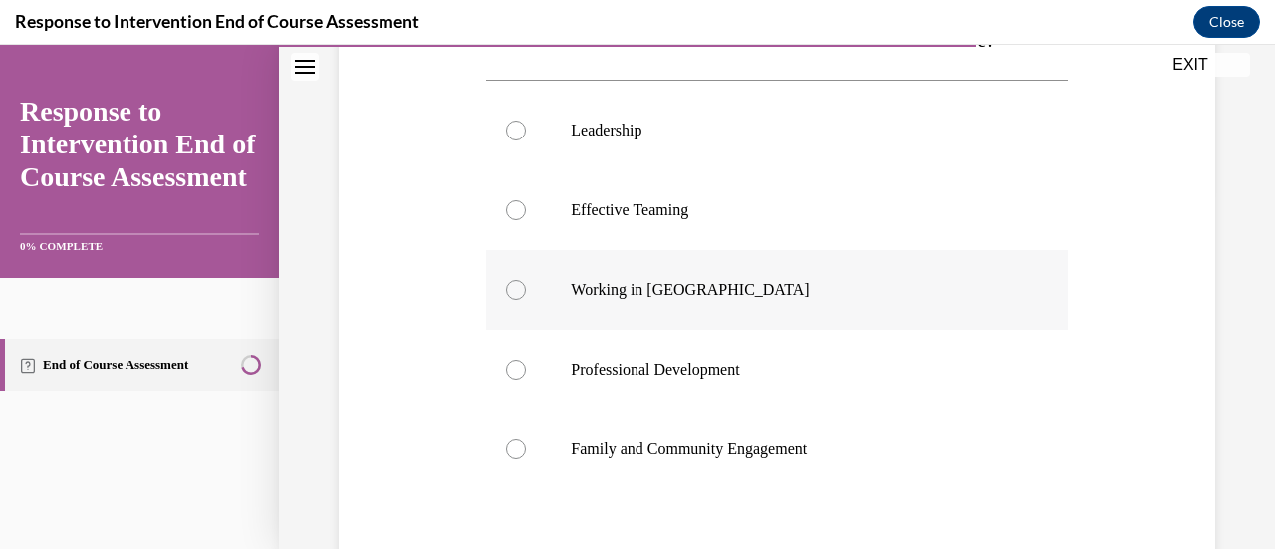
click at [508, 288] on div at bounding box center [516, 290] width 20 height 20
click at [508, 288] on input "Working in Silos" at bounding box center [516, 290] width 20 height 20
radio input "true"
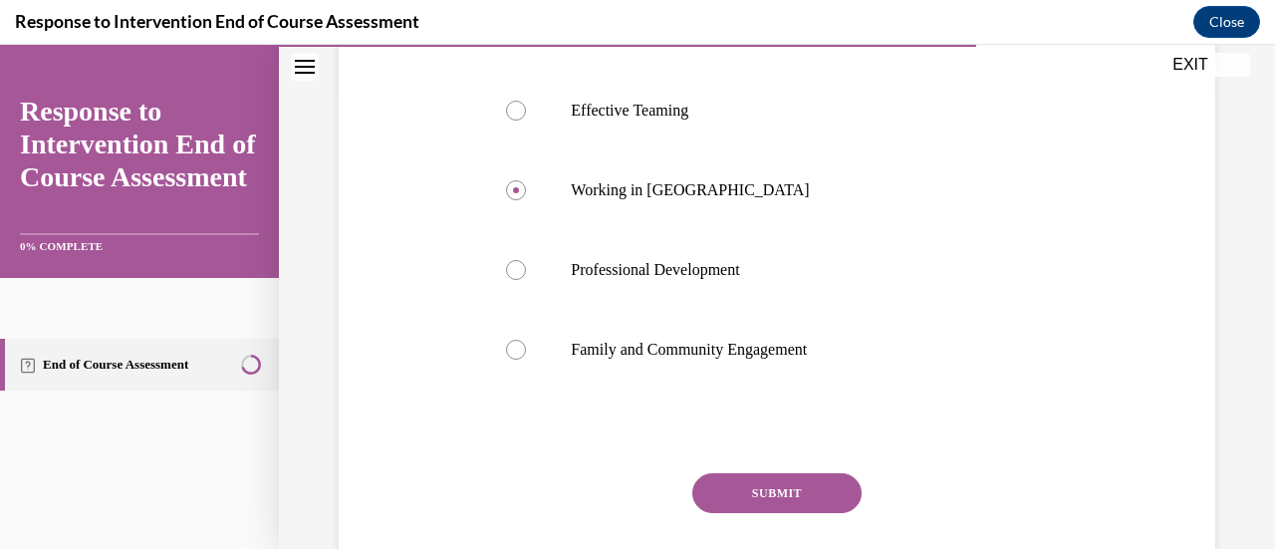
click at [782, 486] on button "SUBMIT" at bounding box center [776, 493] width 169 height 40
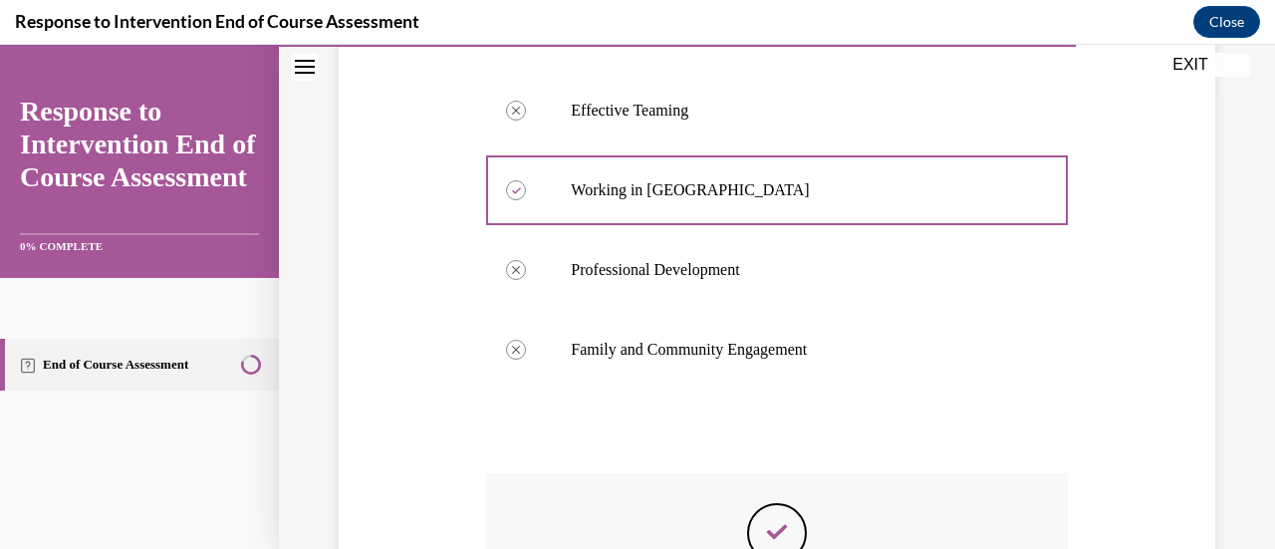
scroll to position [747, 0]
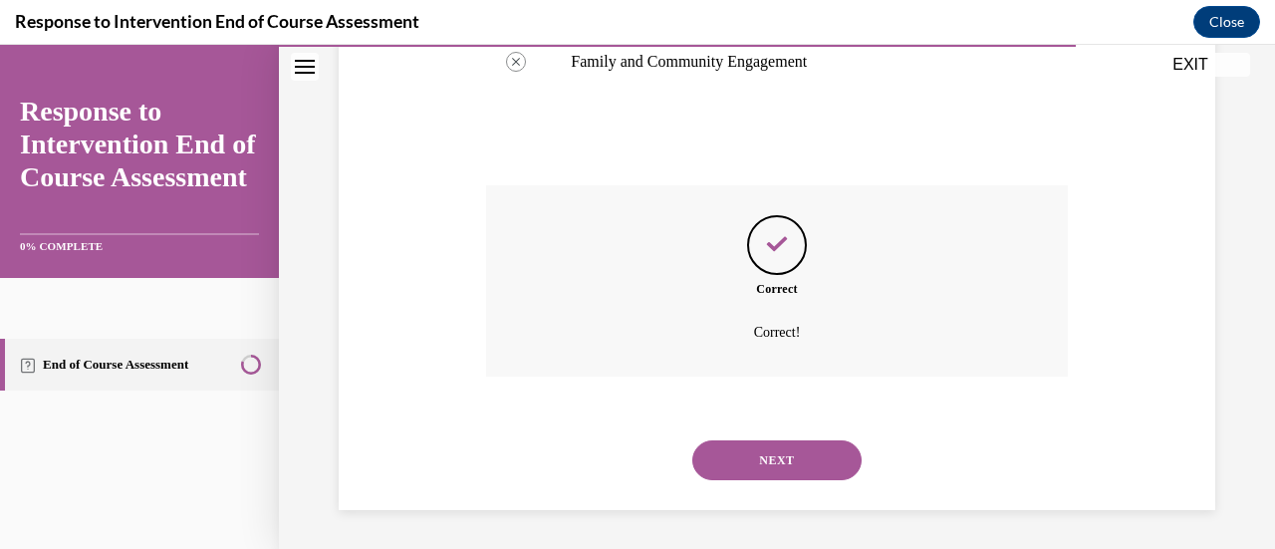
click at [781, 454] on button "NEXT" at bounding box center [776, 460] width 169 height 40
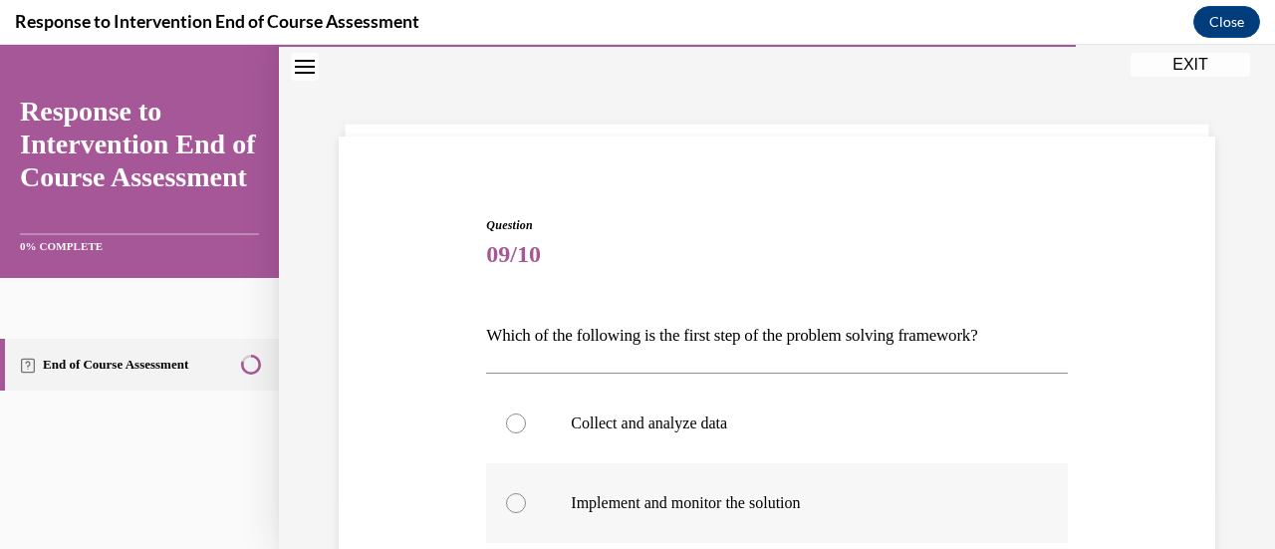
scroll to position [260, 0]
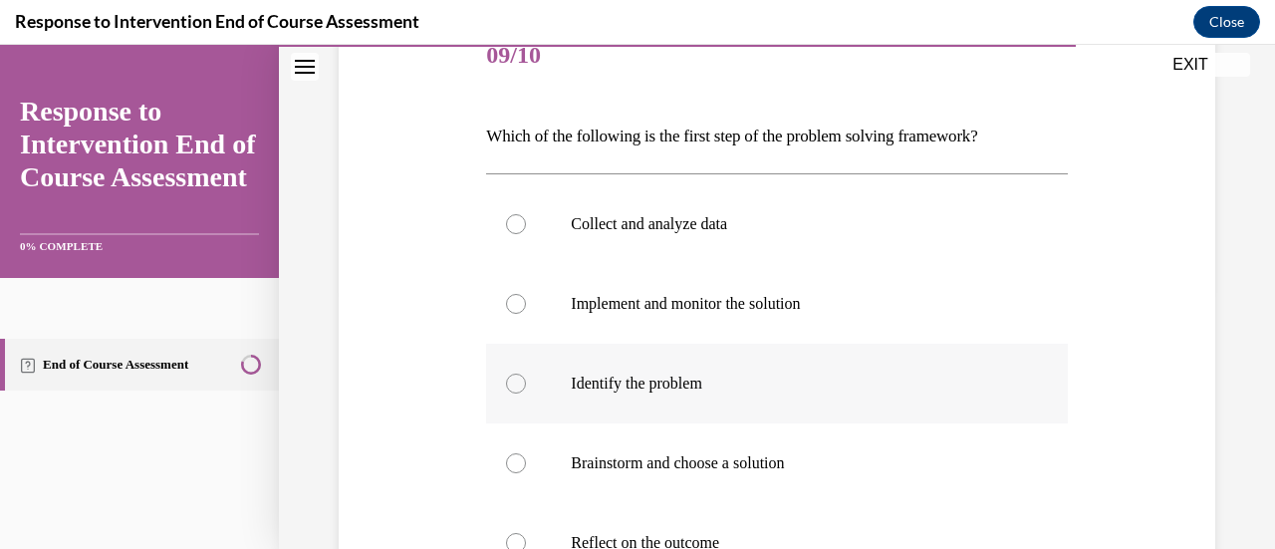
click at [514, 386] on div at bounding box center [516, 384] width 20 height 20
click at [514, 386] on input "Identify the problem" at bounding box center [516, 384] width 20 height 20
radio input "true"
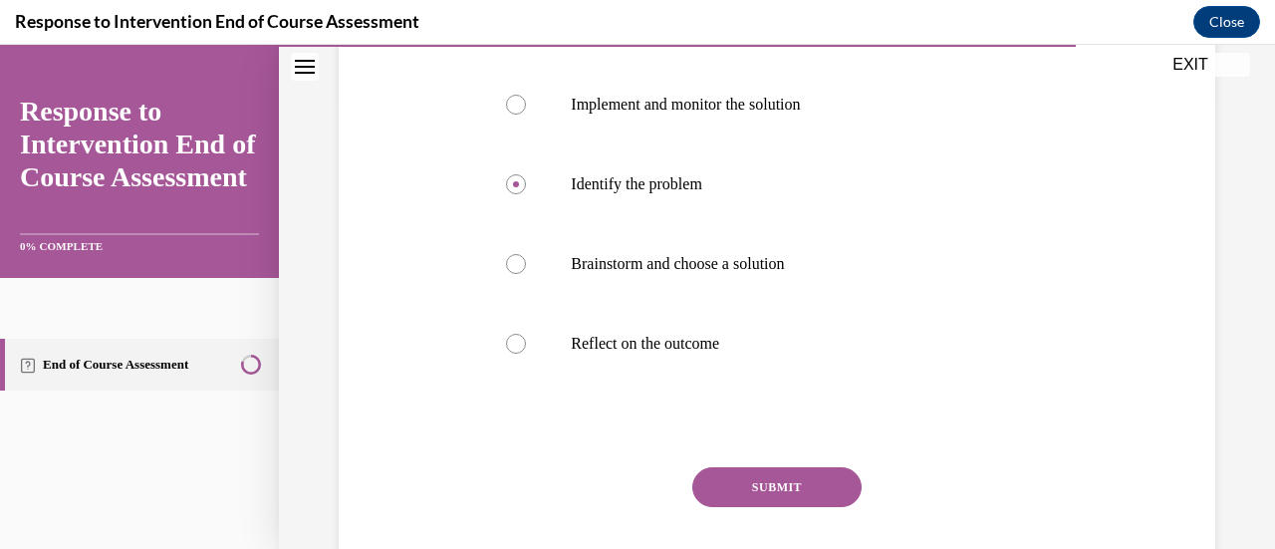
click at [803, 485] on button "SUBMIT" at bounding box center [776, 487] width 169 height 40
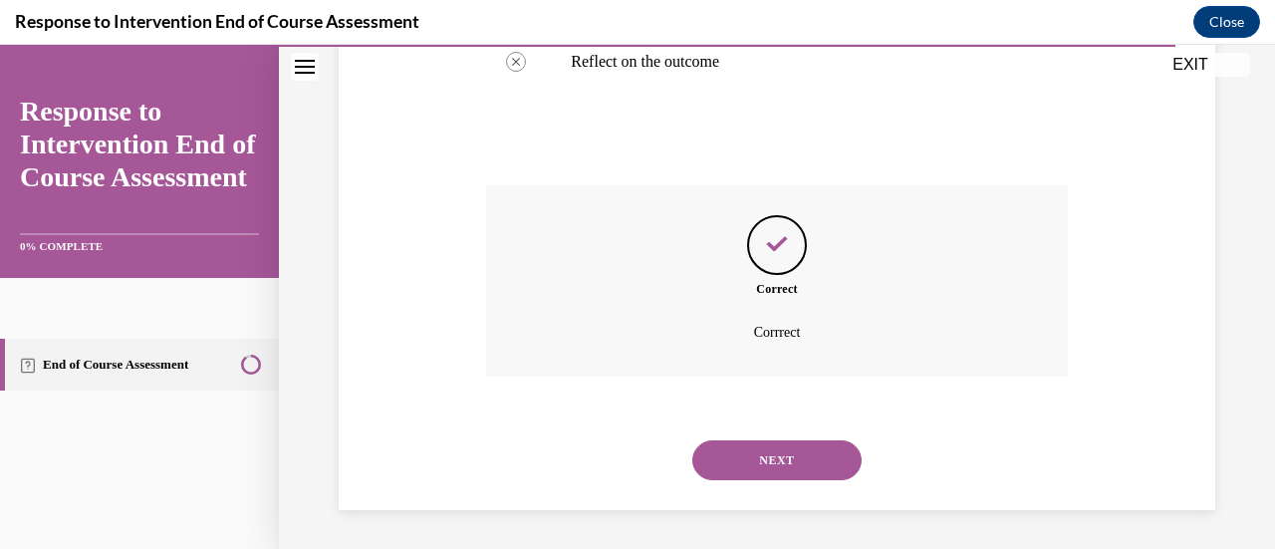
click at [790, 456] on button "NEXT" at bounding box center [776, 460] width 169 height 40
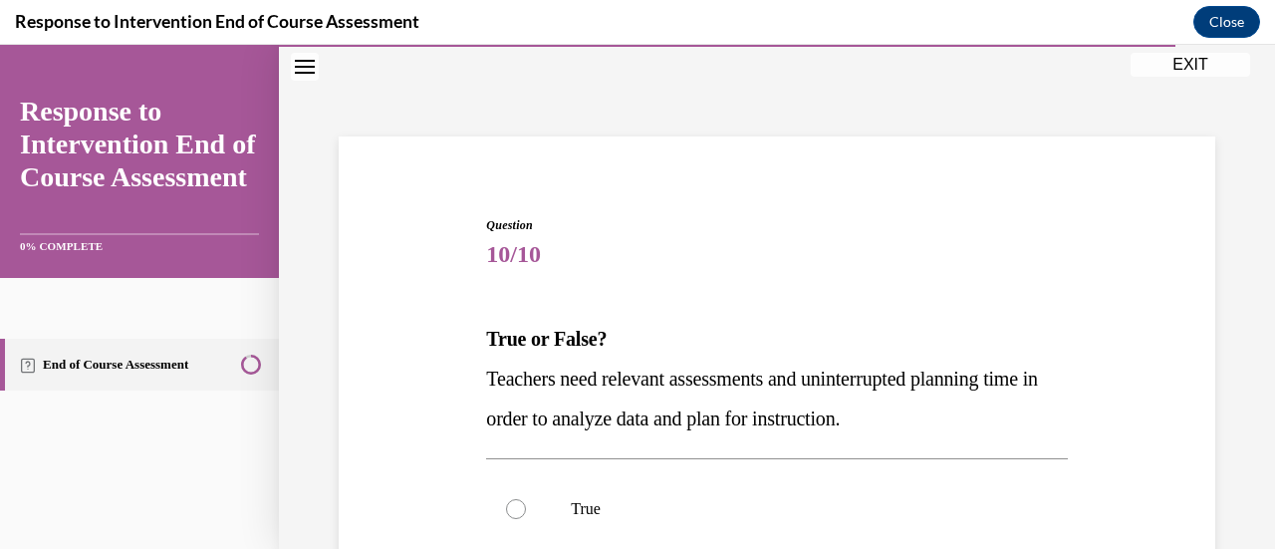
scroll to position [160, 0]
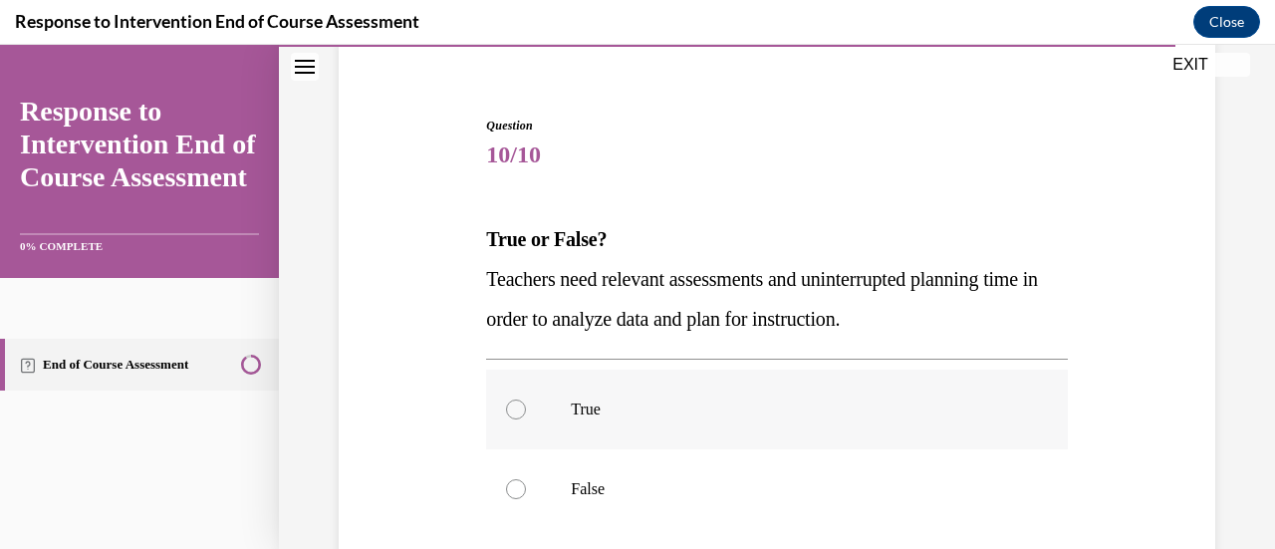
click at [523, 409] on div at bounding box center [516, 409] width 20 height 20
click at [523, 409] on input "True" at bounding box center [516, 409] width 20 height 20
radio input "true"
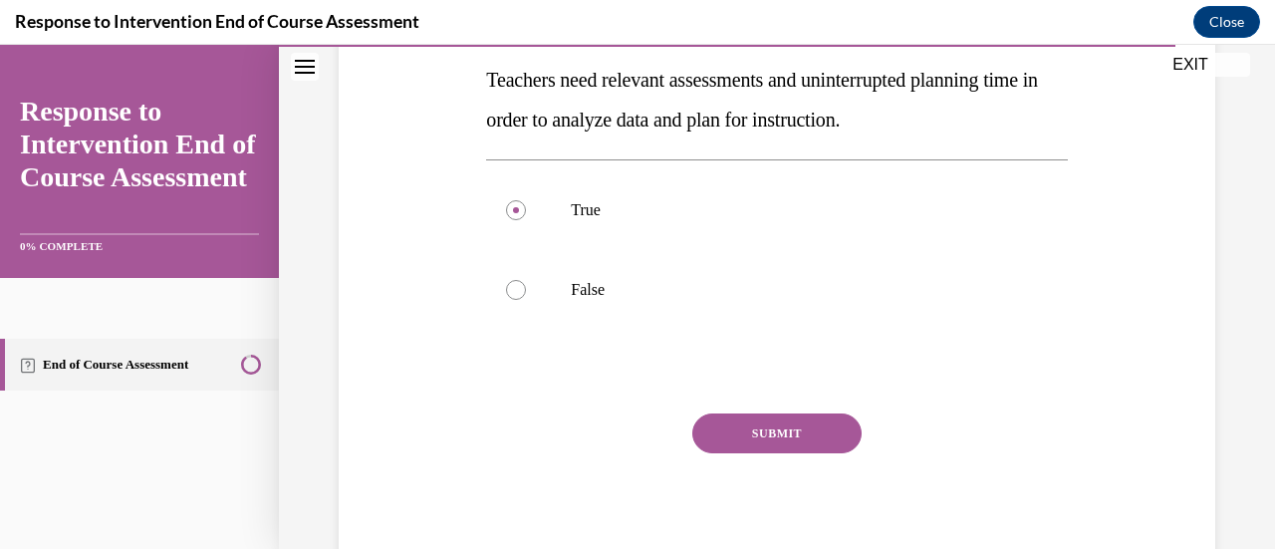
click at [735, 433] on button "SUBMIT" at bounding box center [776, 433] width 169 height 40
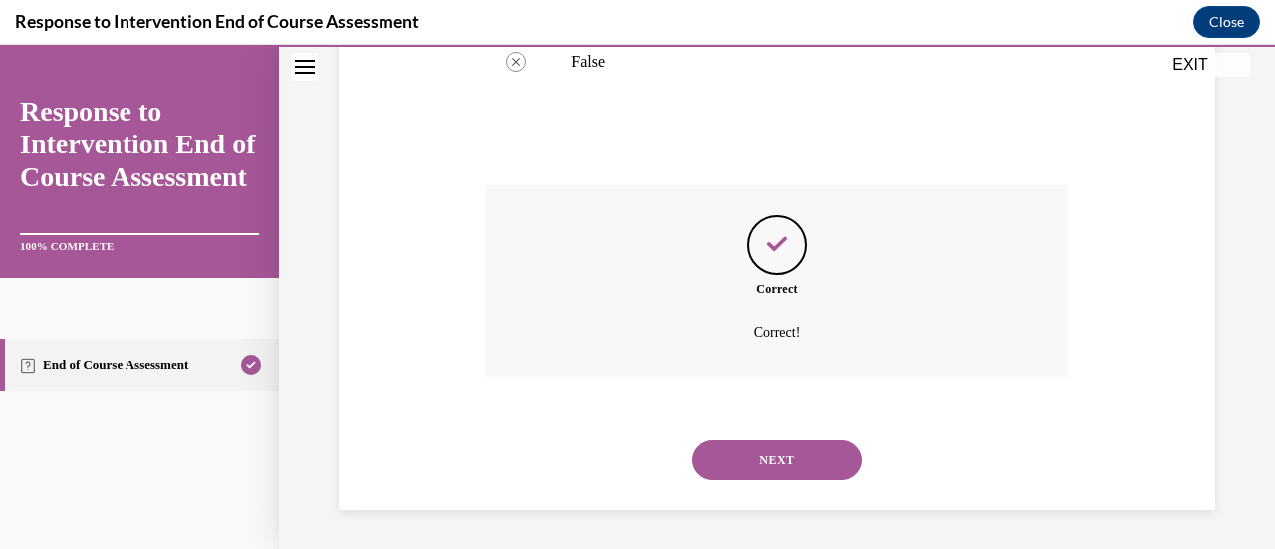
click at [808, 465] on button "NEXT" at bounding box center [776, 460] width 169 height 40
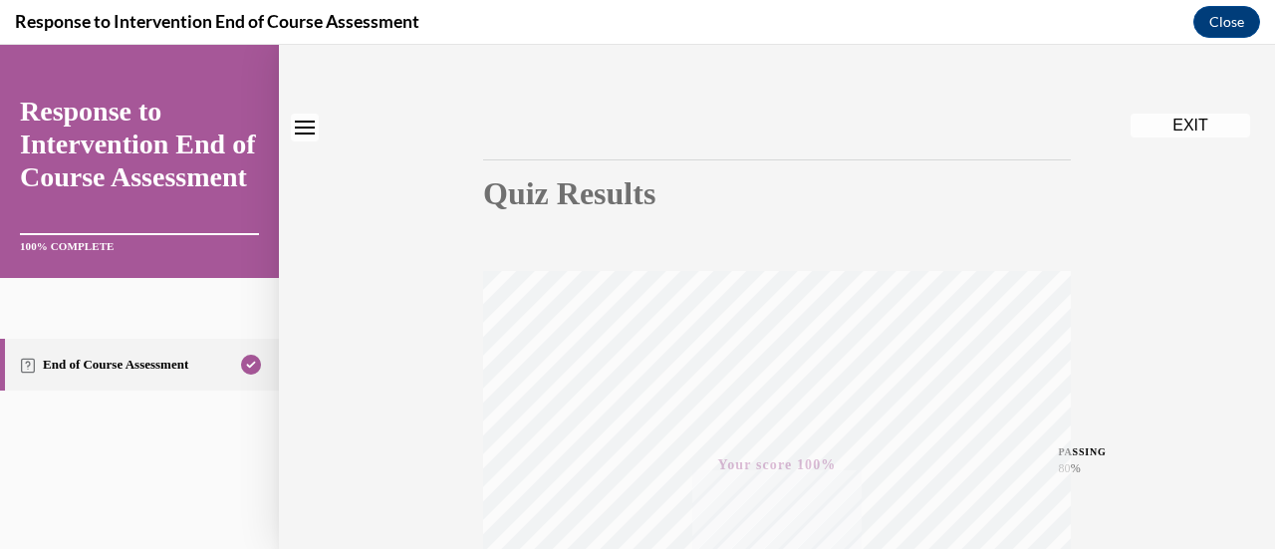
scroll to position [0, 0]
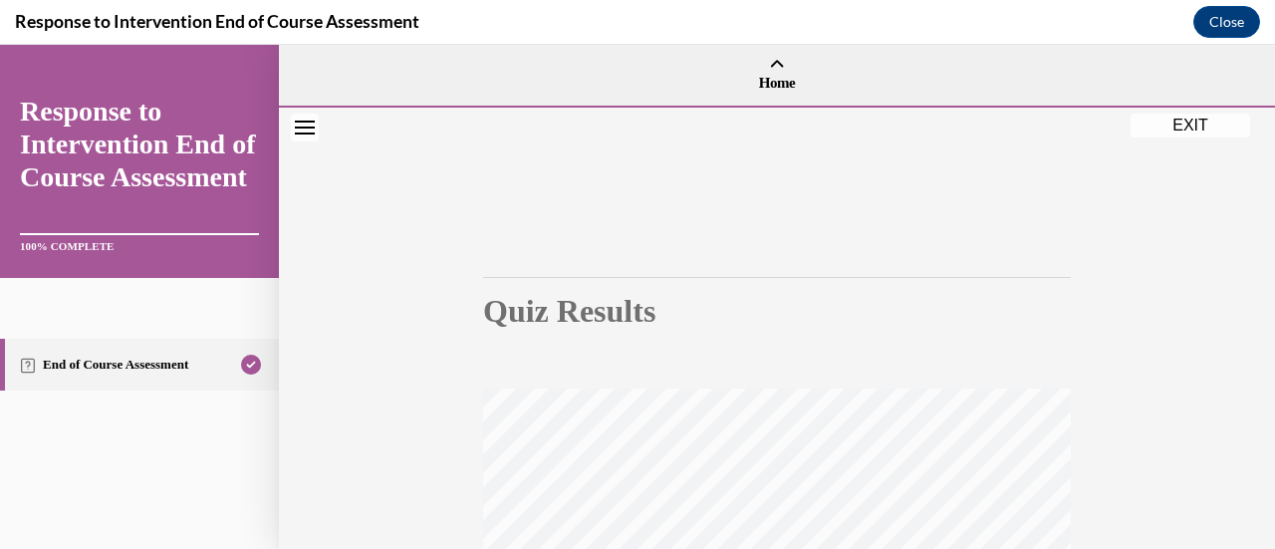
click at [1183, 124] on button "EXIT" at bounding box center [1191, 126] width 120 height 24
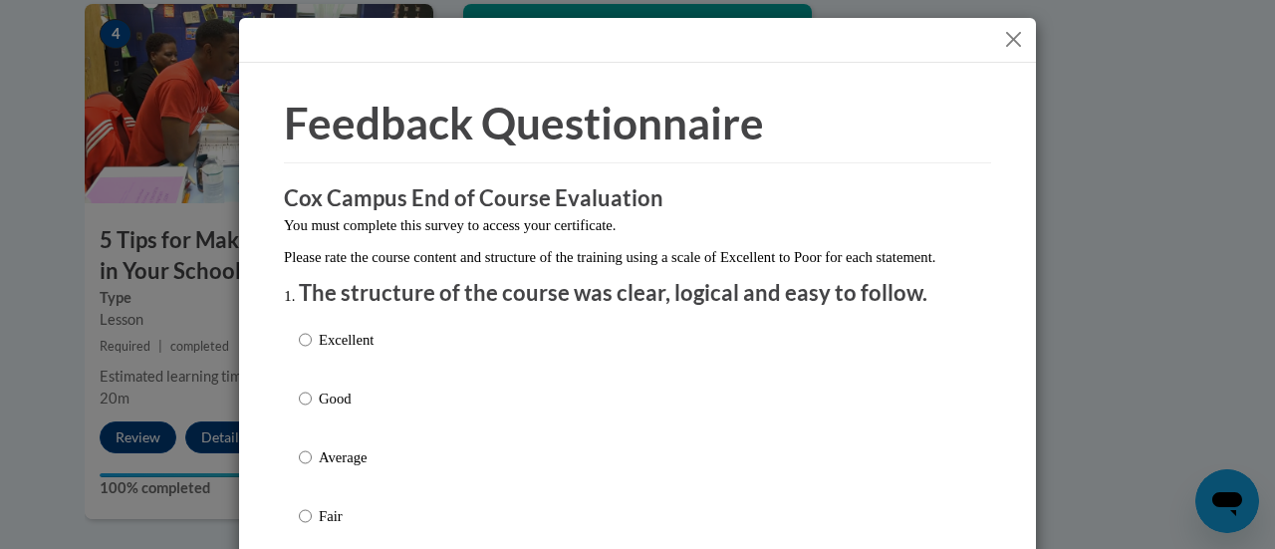
scroll to position [100, 0]
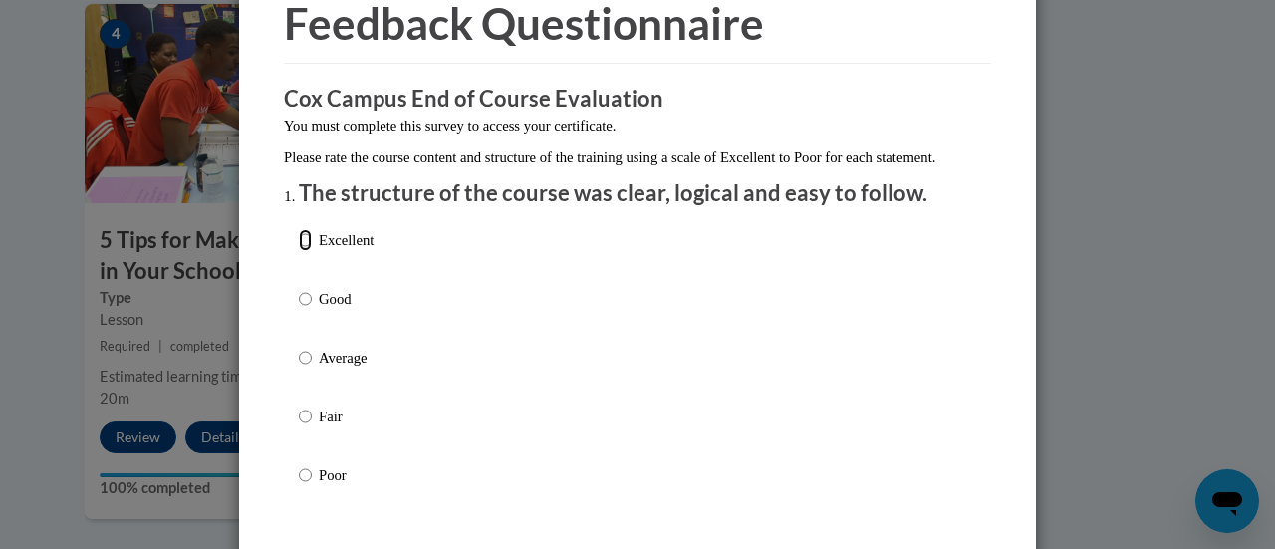
click at [299, 251] on input "Excellent" at bounding box center [305, 240] width 13 height 22
radio input "true"
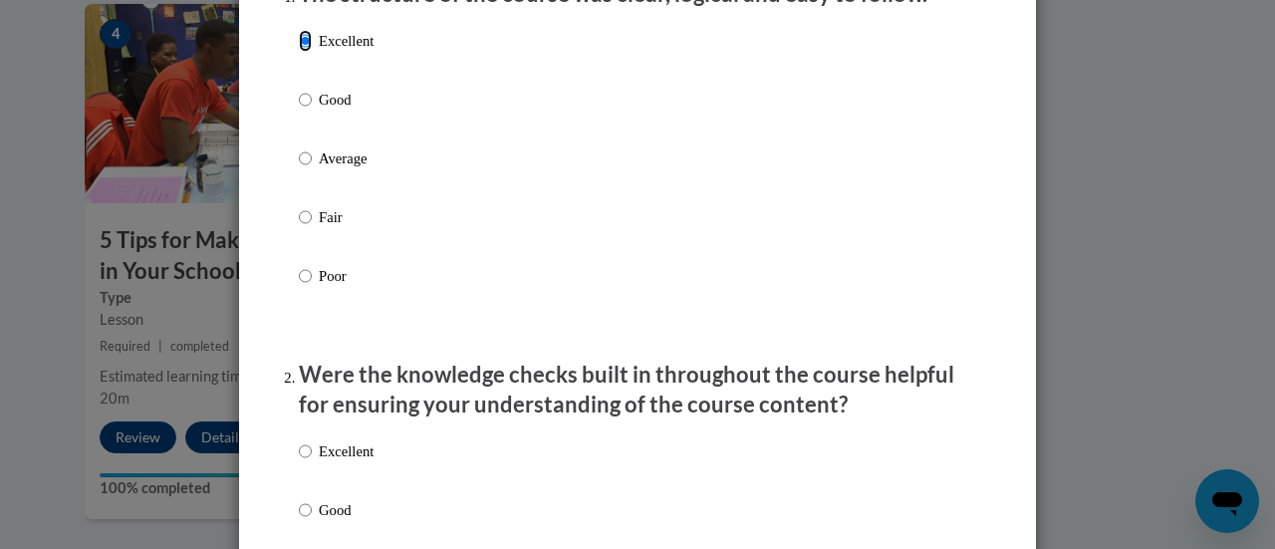
scroll to position [498, 0]
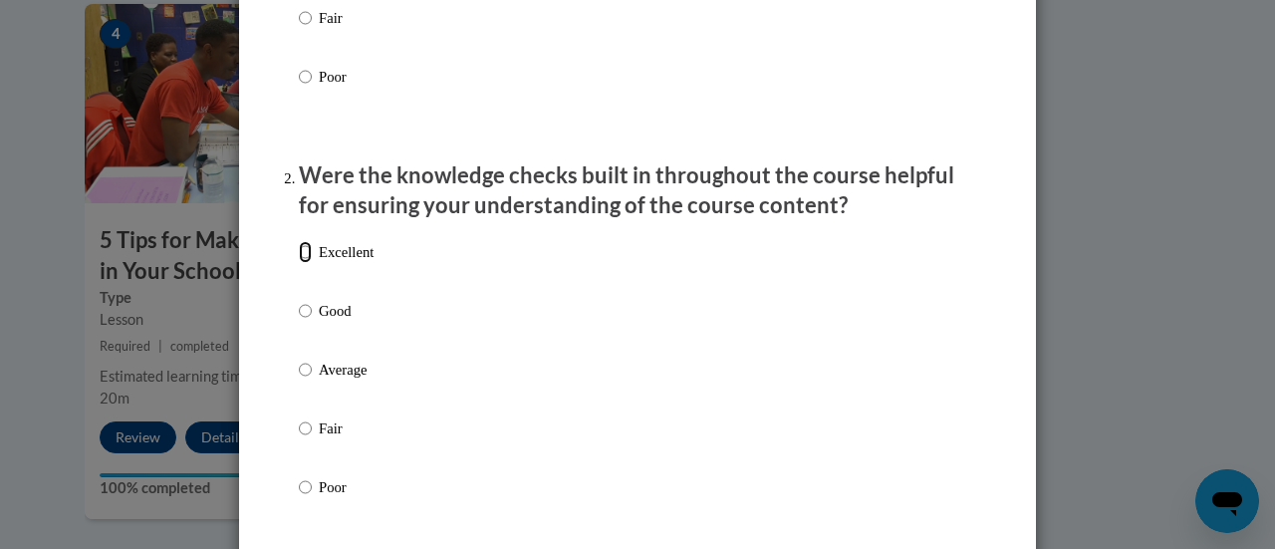
click at [299, 263] on input "Excellent" at bounding box center [305, 252] width 13 height 22
radio input "true"
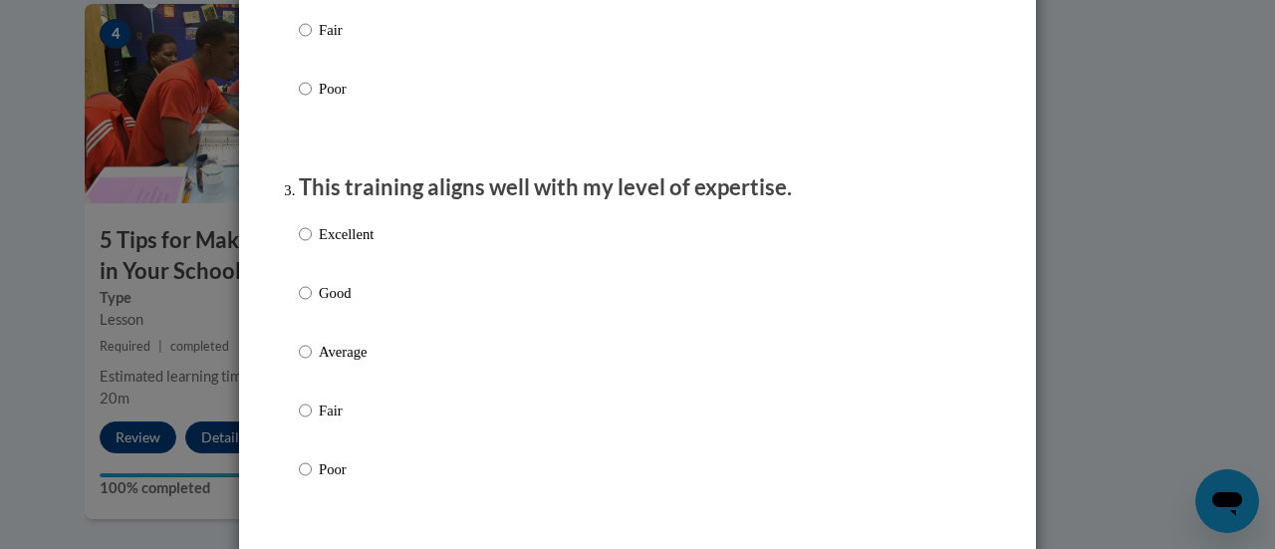
click at [303, 245] on input "Excellent" at bounding box center [305, 234] width 13 height 22
radio input "true"
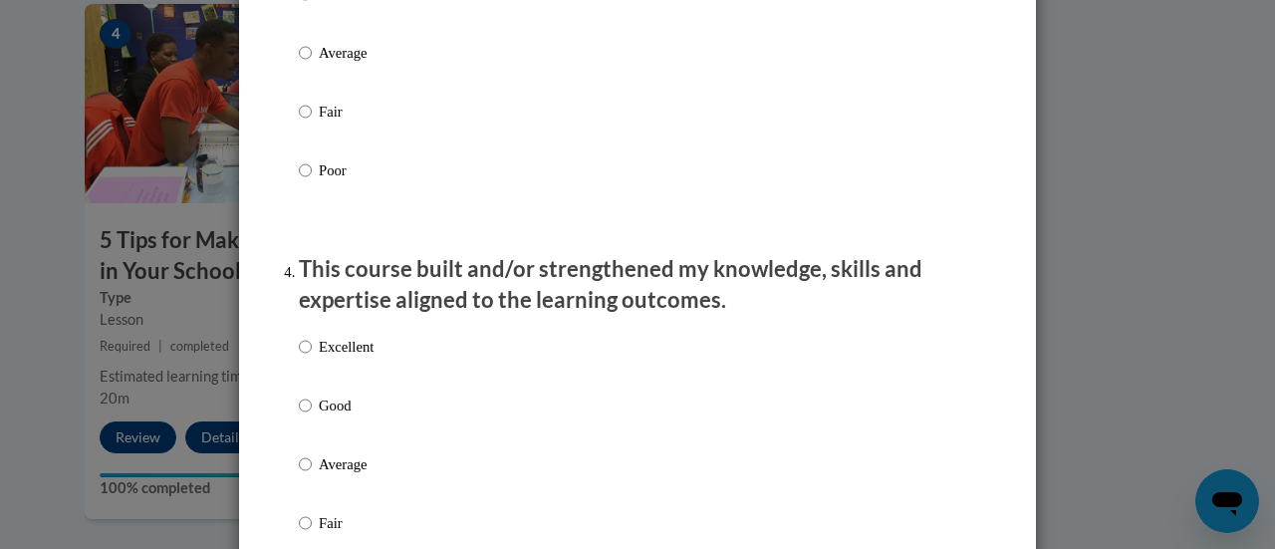
scroll to position [1295, 0]
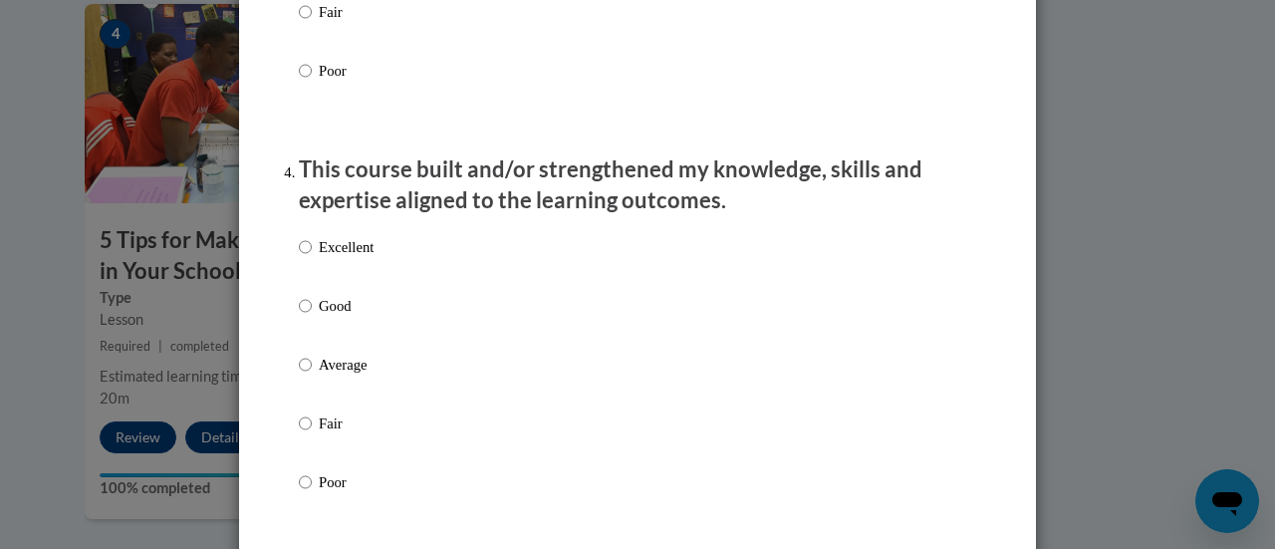
click at [303, 258] on input "Excellent" at bounding box center [305, 247] width 13 height 22
radio input "true"
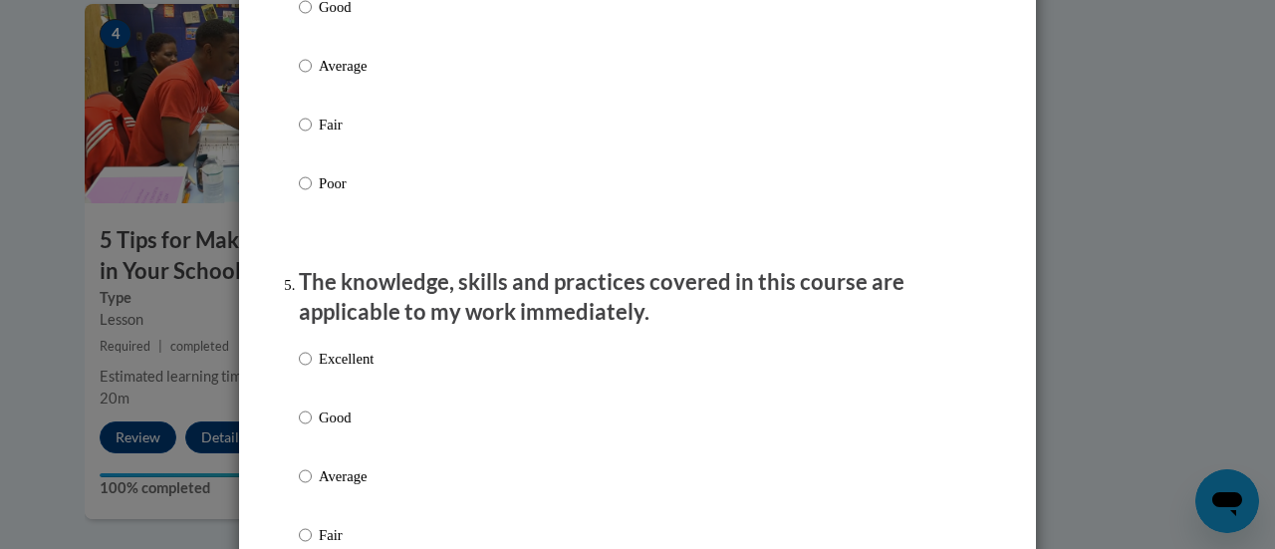
scroll to position [1793, 0]
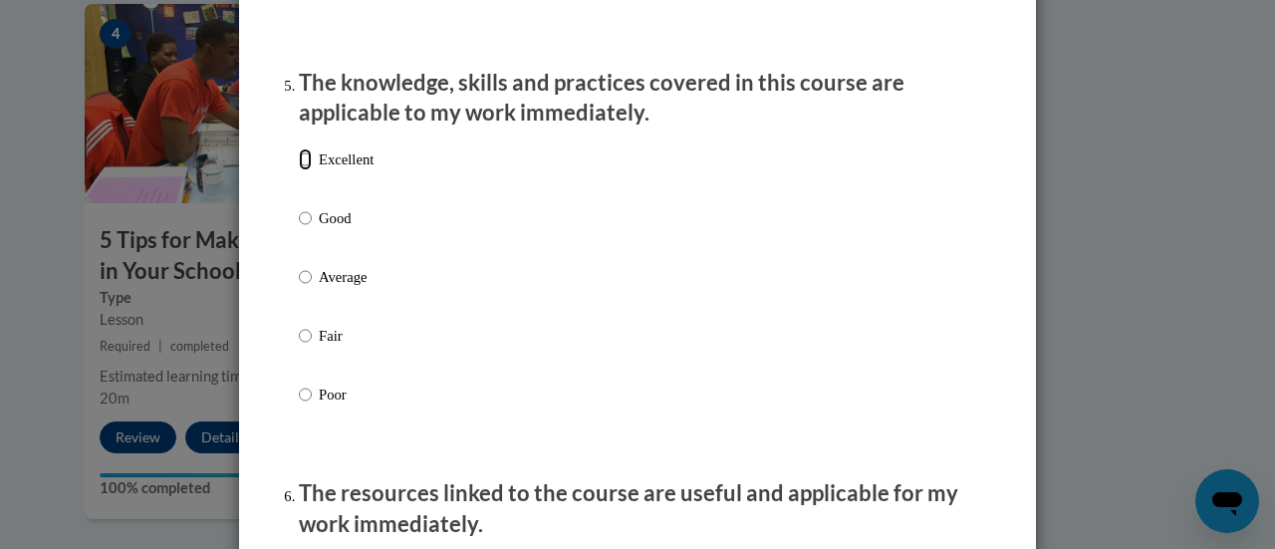
click at [301, 170] on input "Excellent" at bounding box center [305, 159] width 13 height 22
radio input "true"
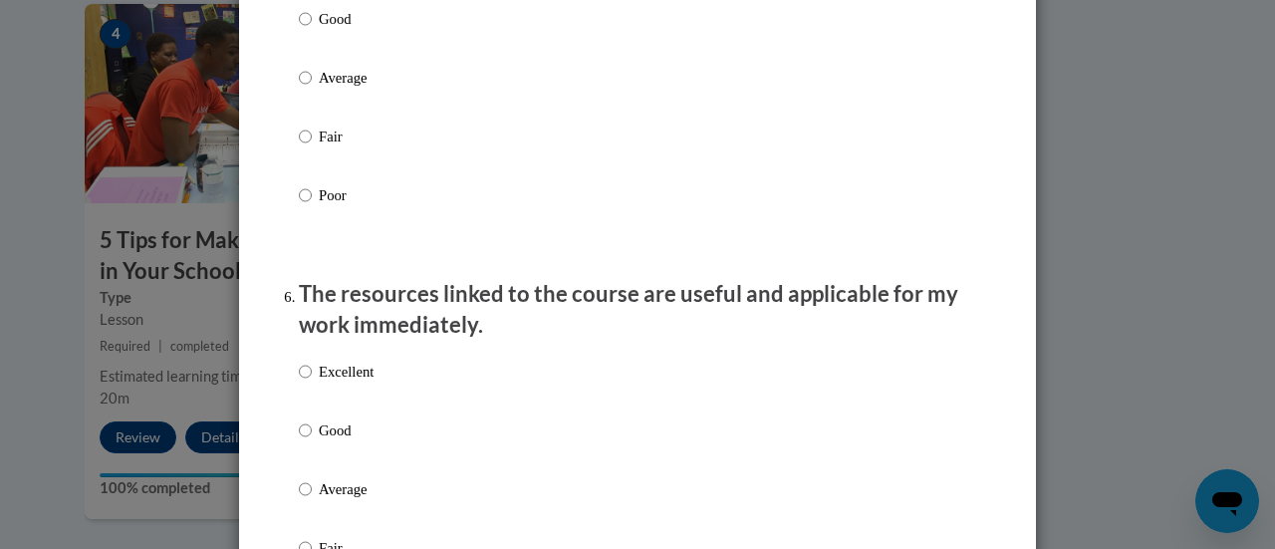
scroll to position [2092, 0]
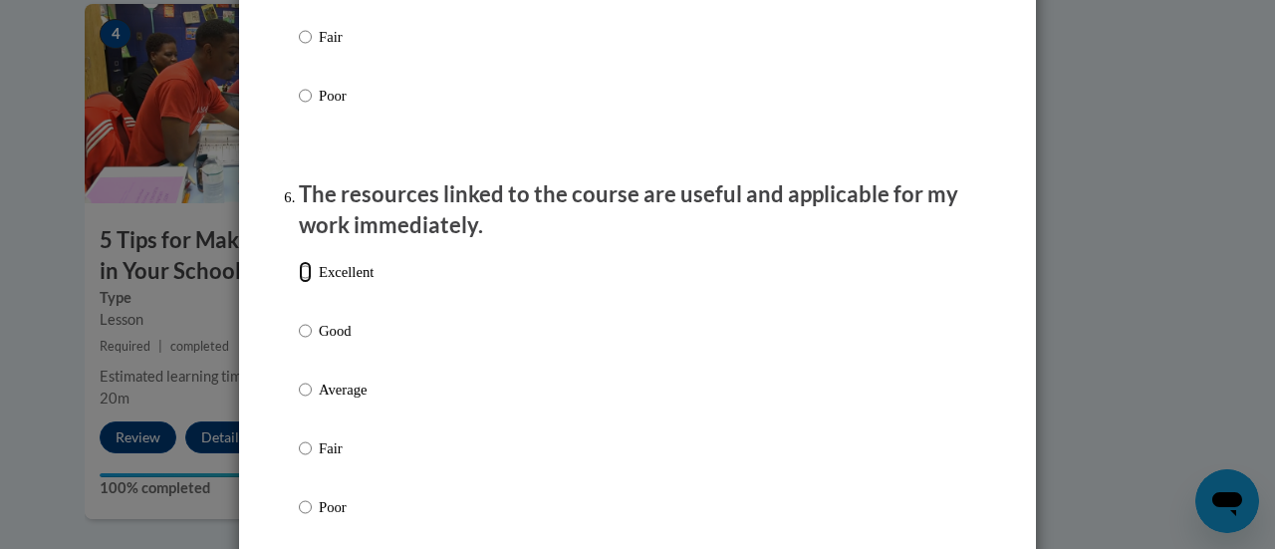
click at [299, 283] on input "Excellent" at bounding box center [305, 272] width 13 height 22
radio input "true"
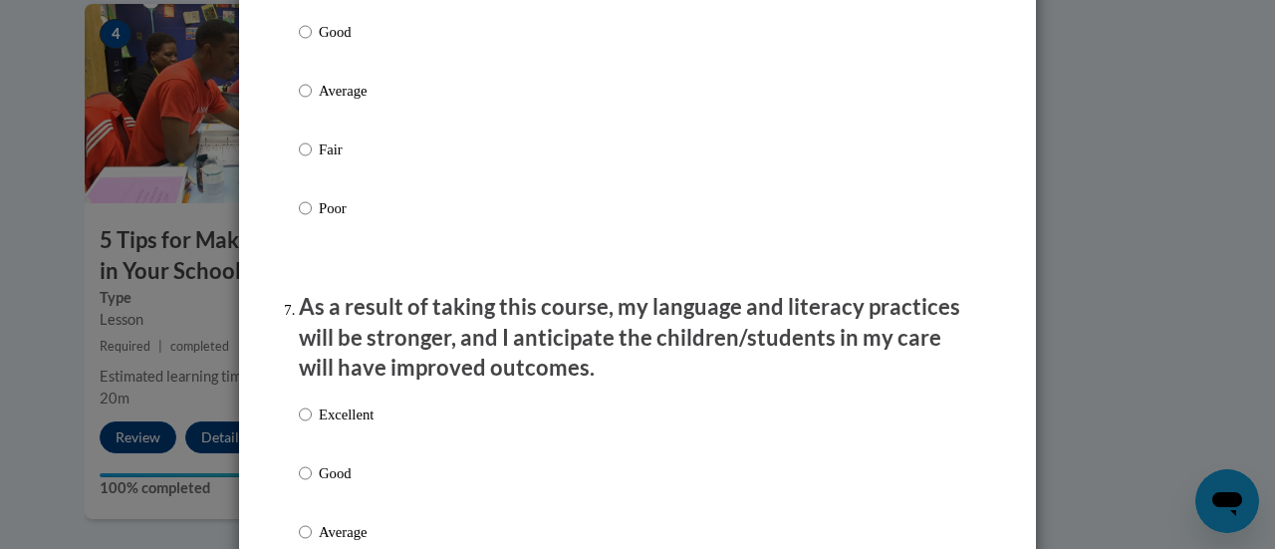
scroll to position [2590, 0]
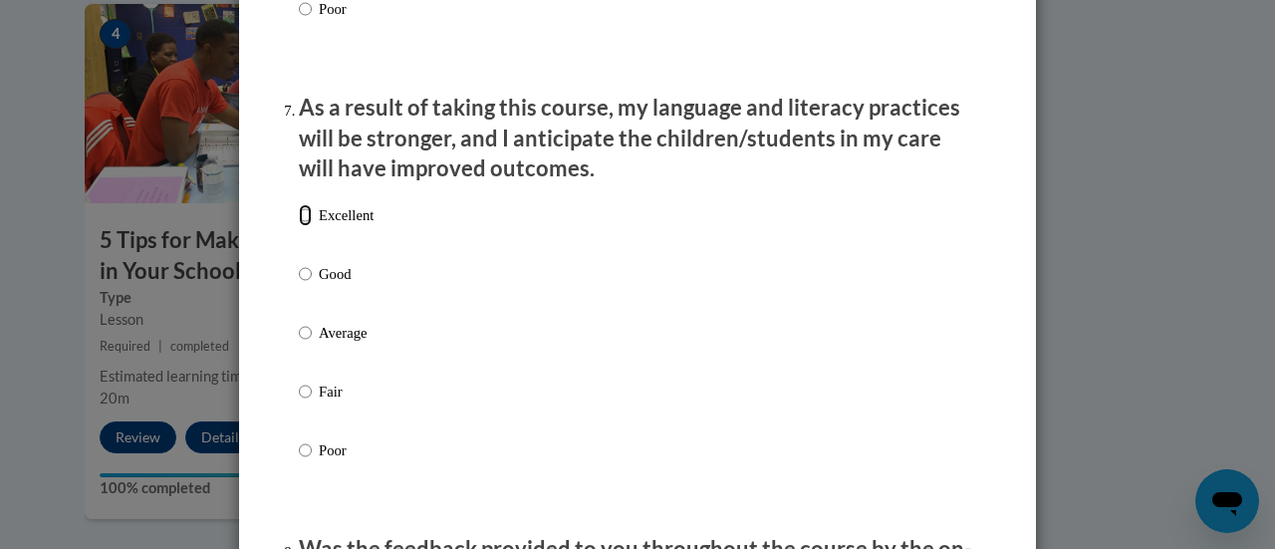
click at [299, 226] on input "Excellent" at bounding box center [305, 215] width 13 height 22
radio input "true"
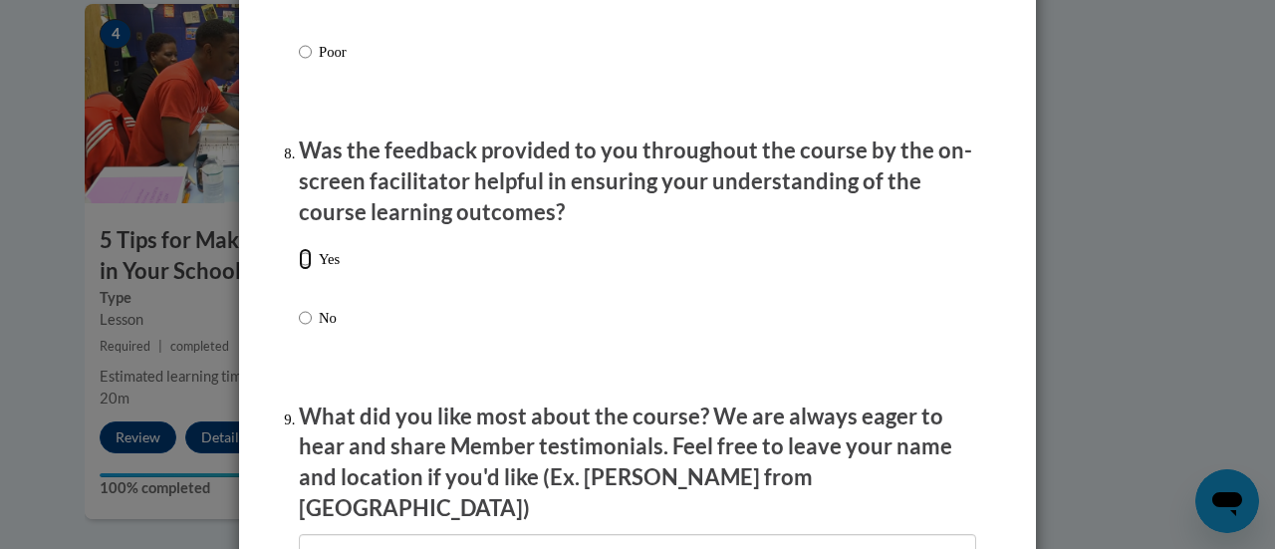
click at [301, 270] on input "Yes" at bounding box center [305, 259] width 13 height 22
radio input "true"
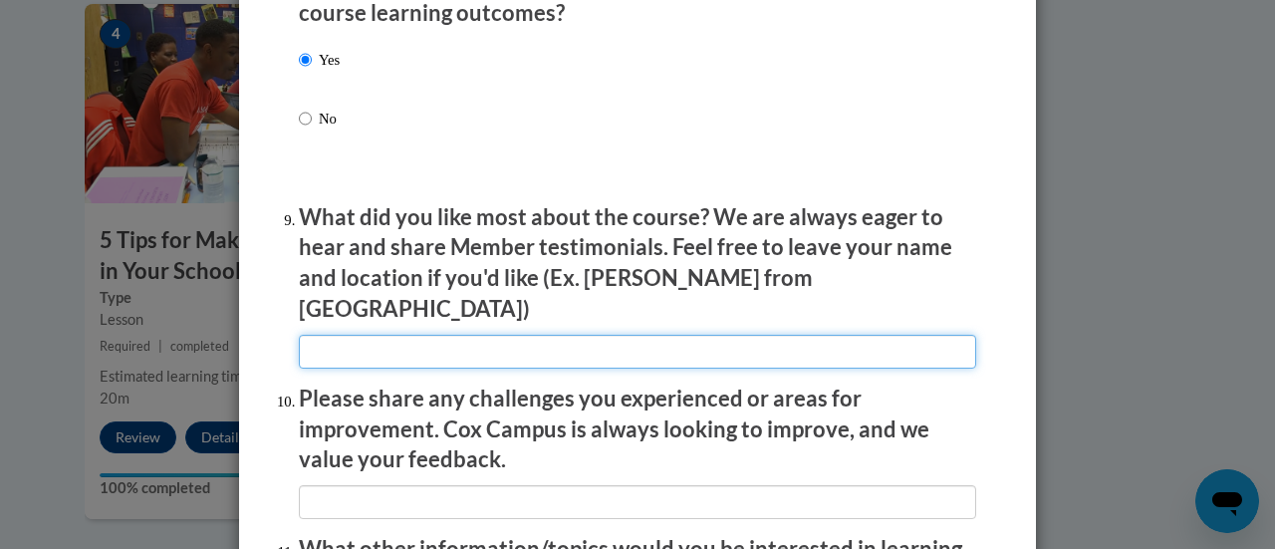
click at [458, 335] on input "textbox" at bounding box center [637, 352] width 677 height 34
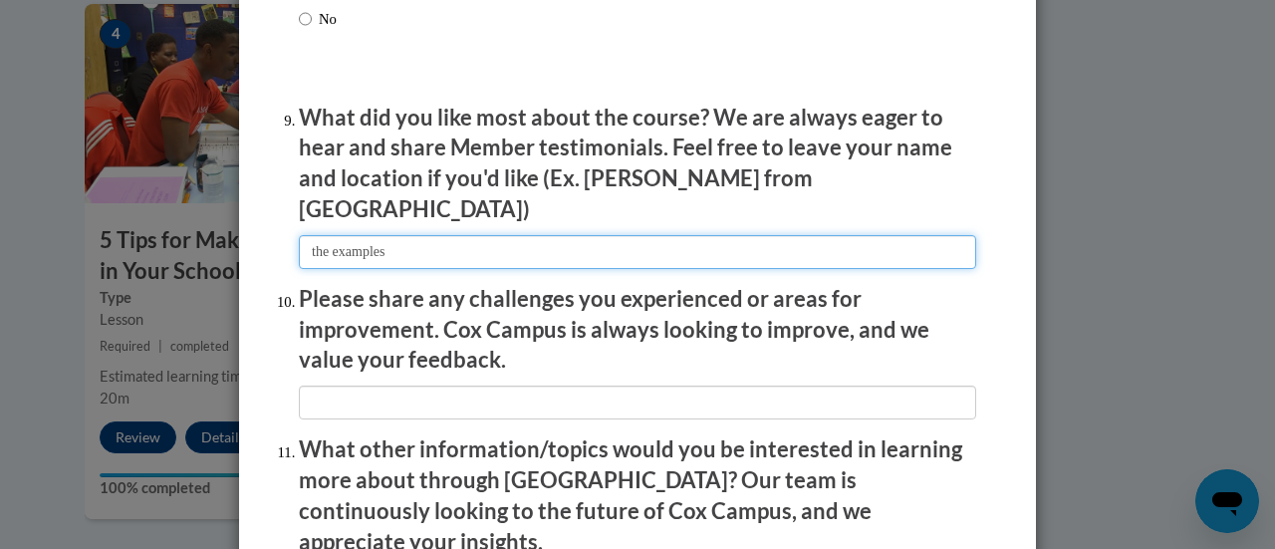
type input "the examples"
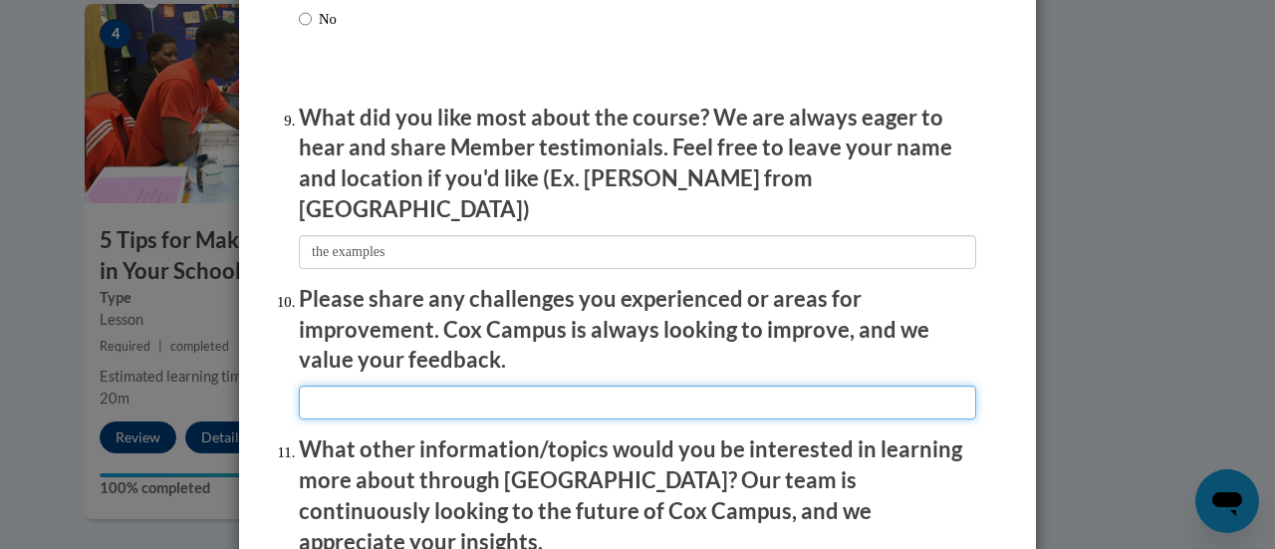
click at [500, 396] on input "textbox" at bounding box center [637, 403] width 677 height 34
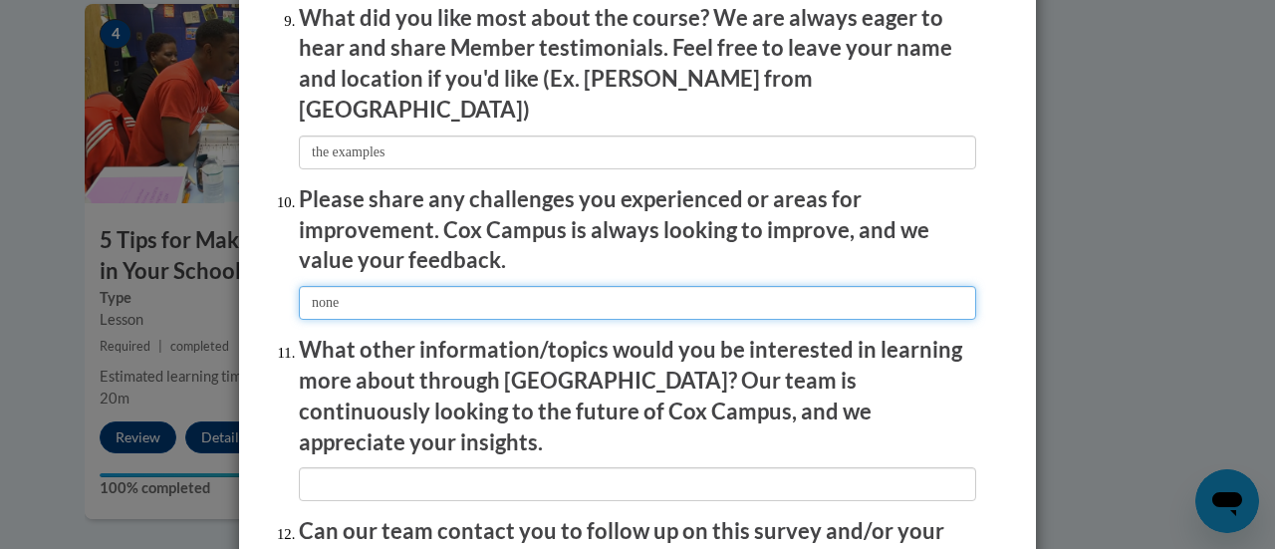
scroll to position [3487, 0]
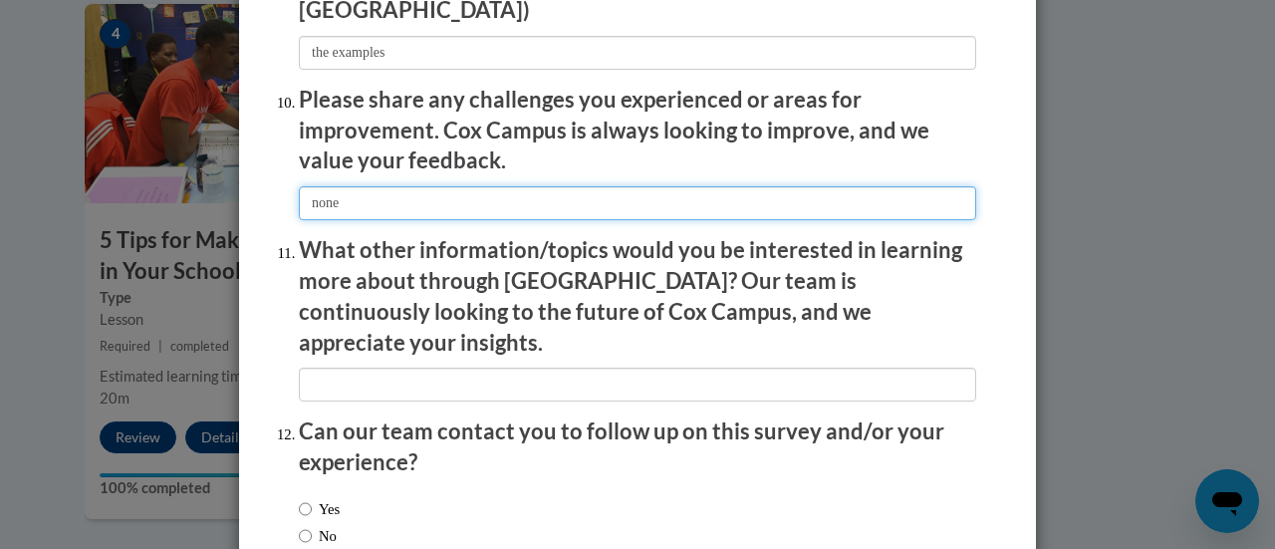
type input "none"
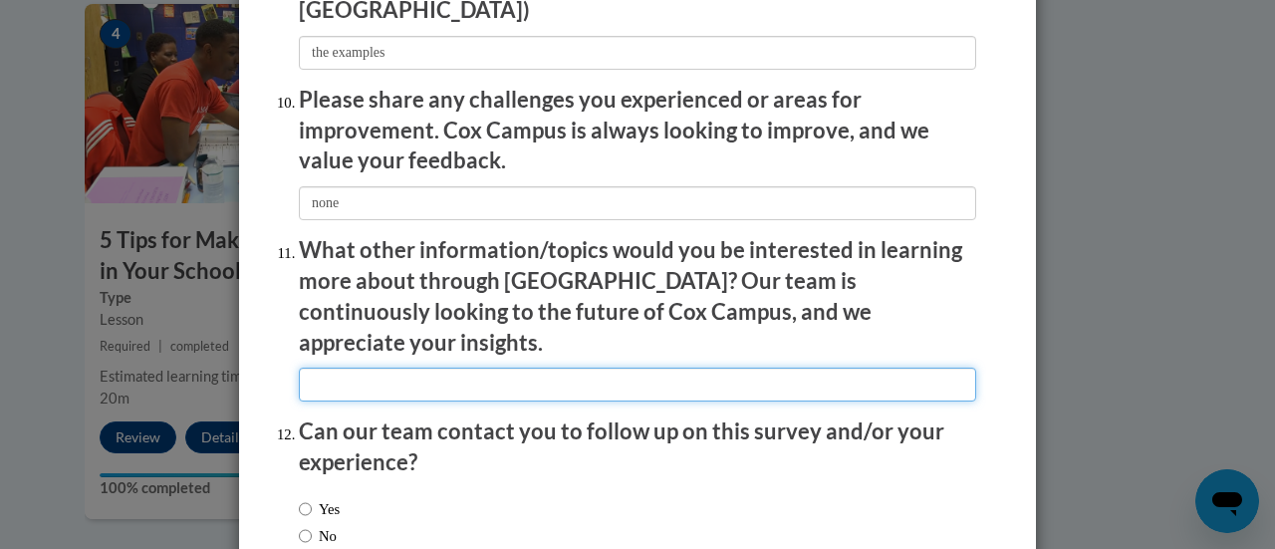
click at [459, 368] on input "textbox" at bounding box center [637, 385] width 677 height 34
type input "none at this time"
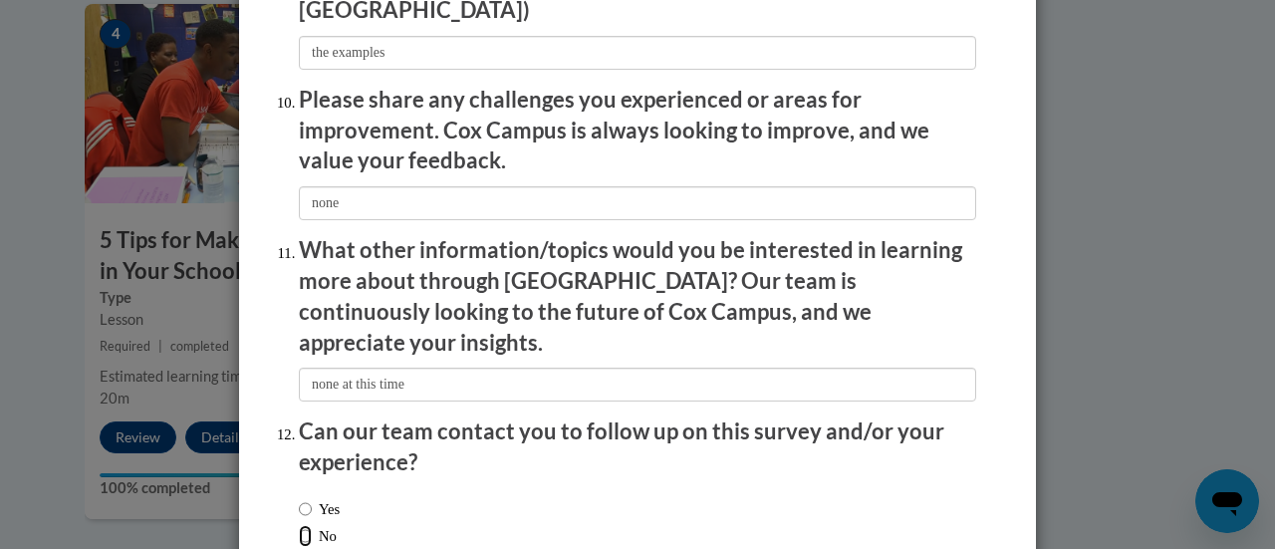
click at [300, 525] on input "No" at bounding box center [305, 536] width 13 height 22
radio input "true"
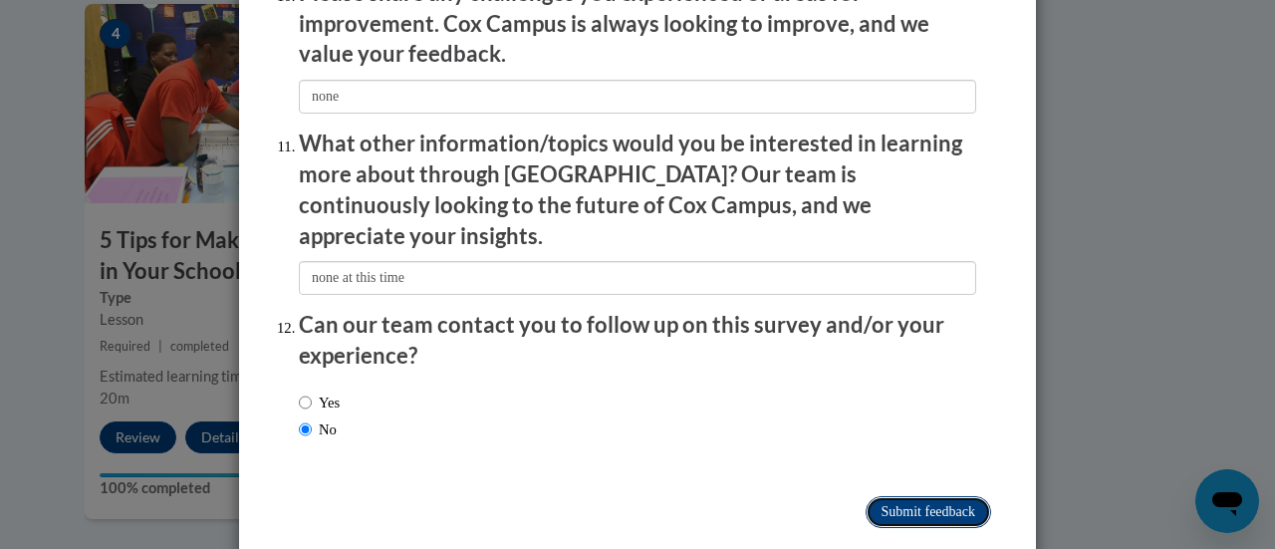
click at [905, 496] on input "Submit feedback" at bounding box center [929, 512] width 126 height 32
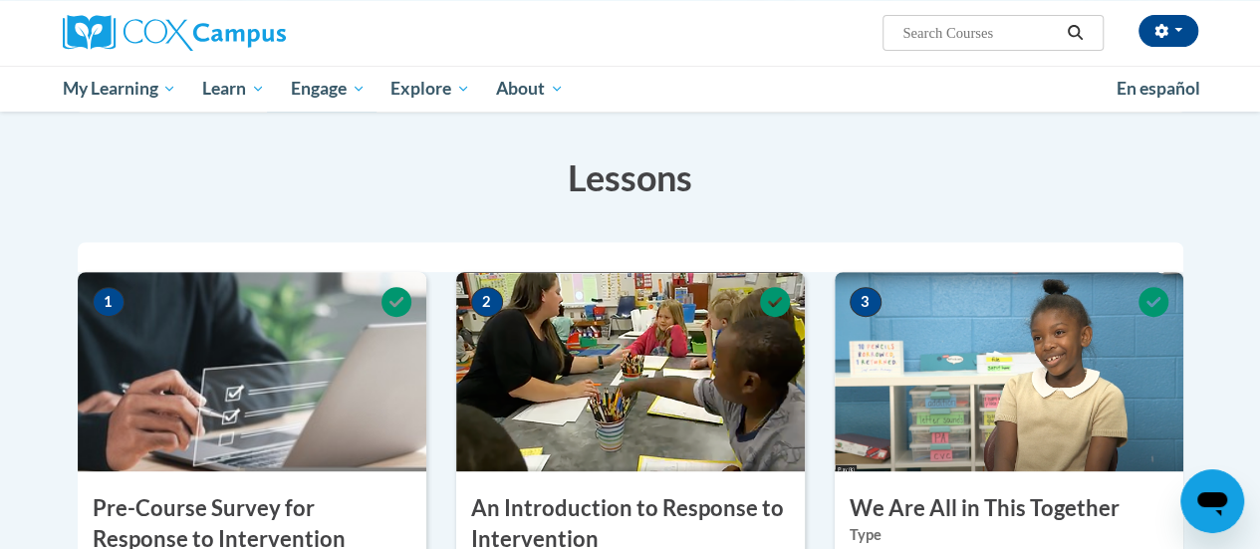
scroll to position [0, 0]
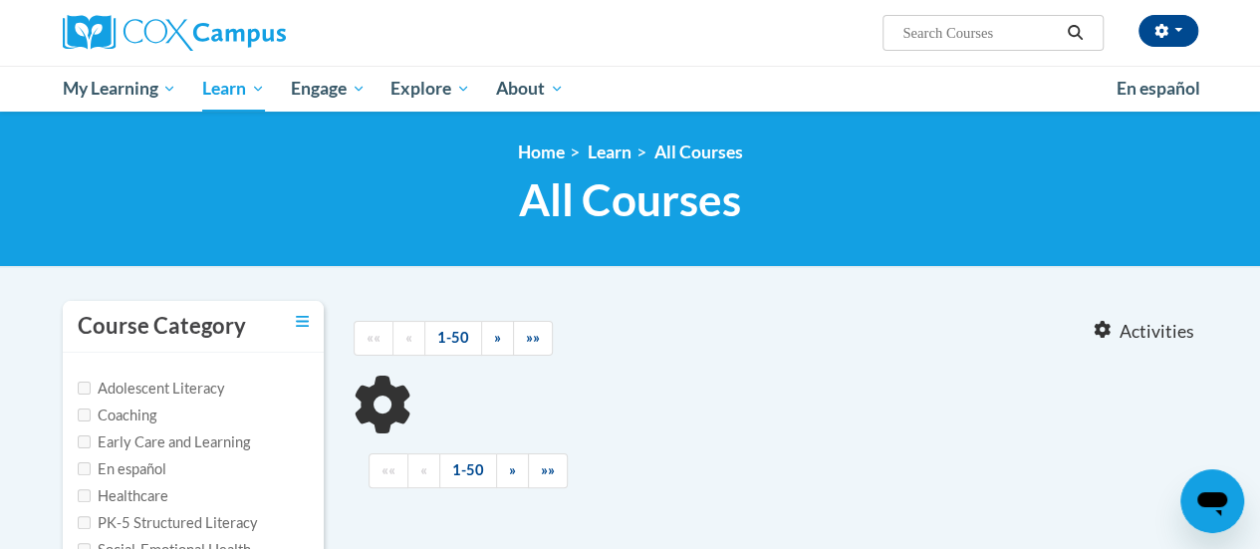
type input "Vocabulary Instruction"
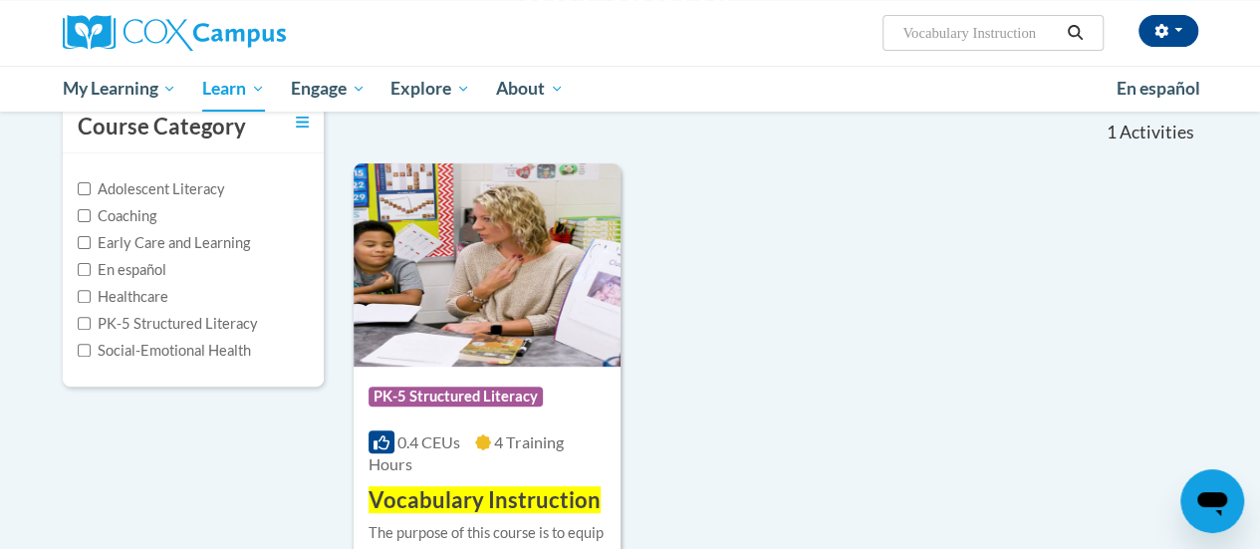
scroll to position [398, 0]
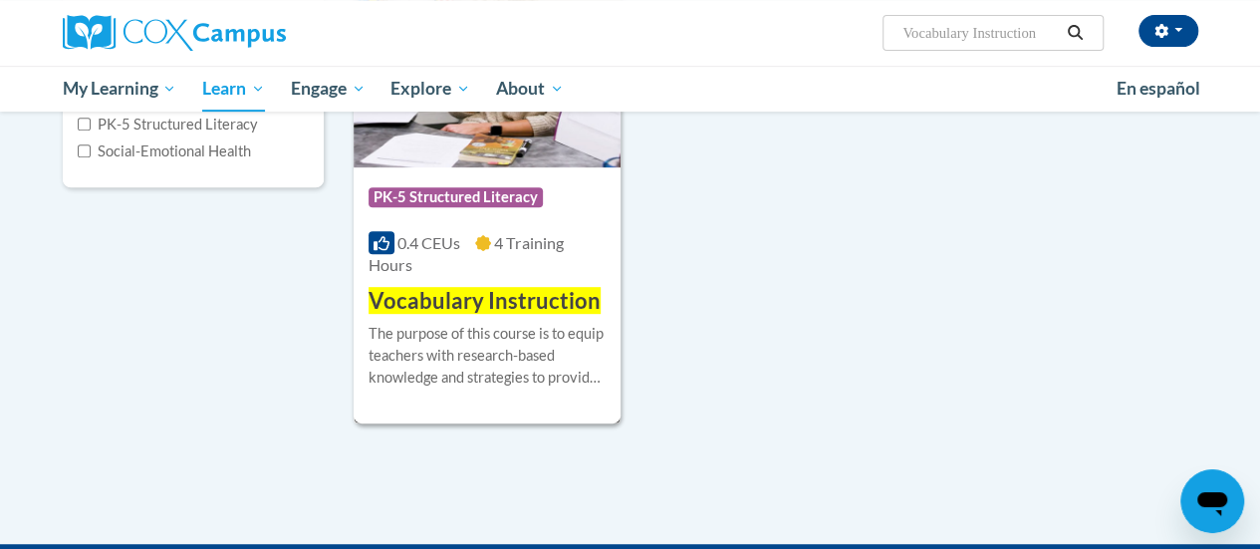
click at [470, 305] on span "Vocabulary Instruction" at bounding box center [485, 300] width 232 height 27
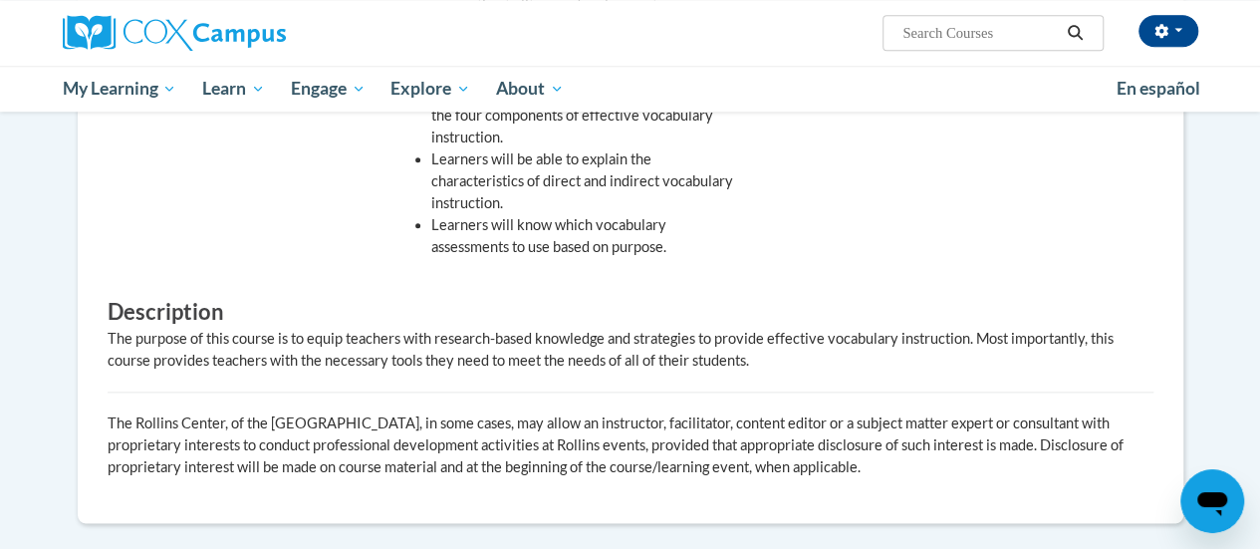
scroll to position [199, 0]
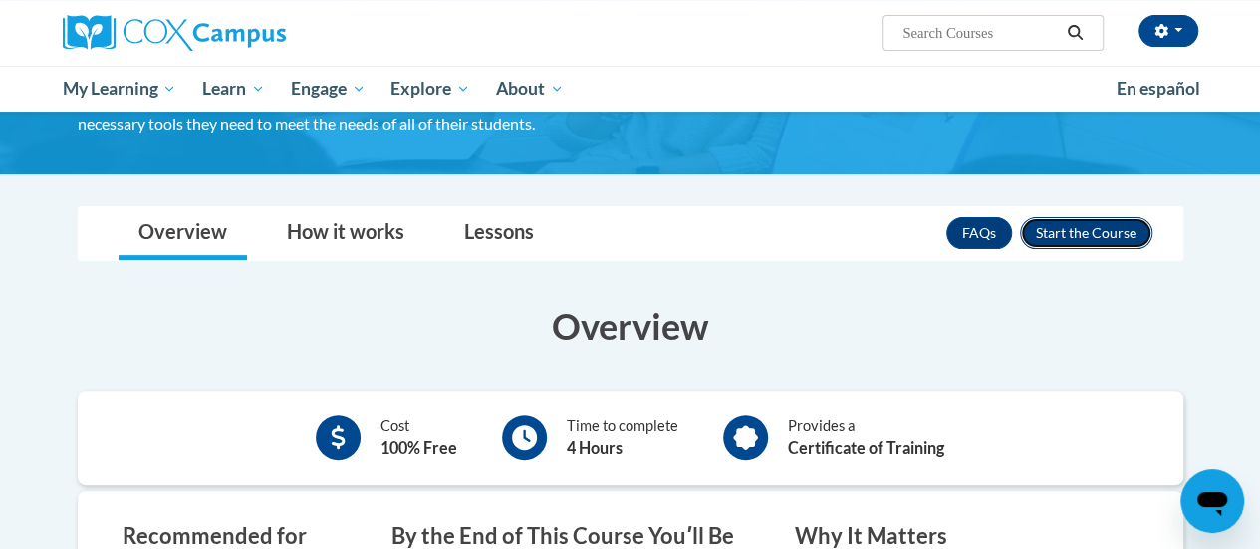
click at [1091, 230] on button "Enroll" at bounding box center [1086, 233] width 132 height 32
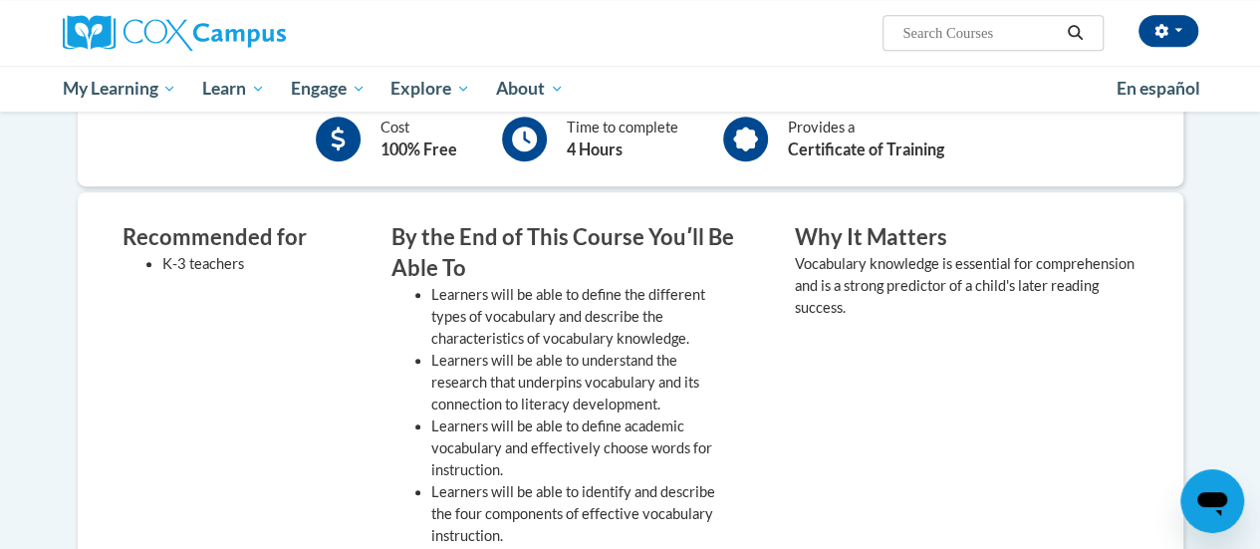
scroll to position [996, 0]
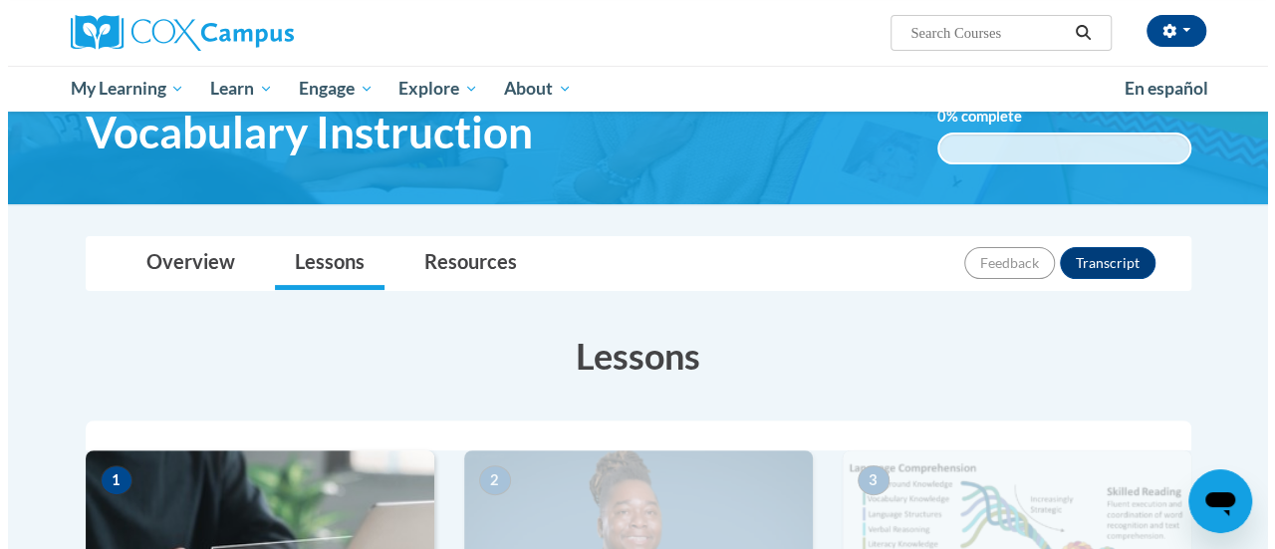
scroll to position [598, 0]
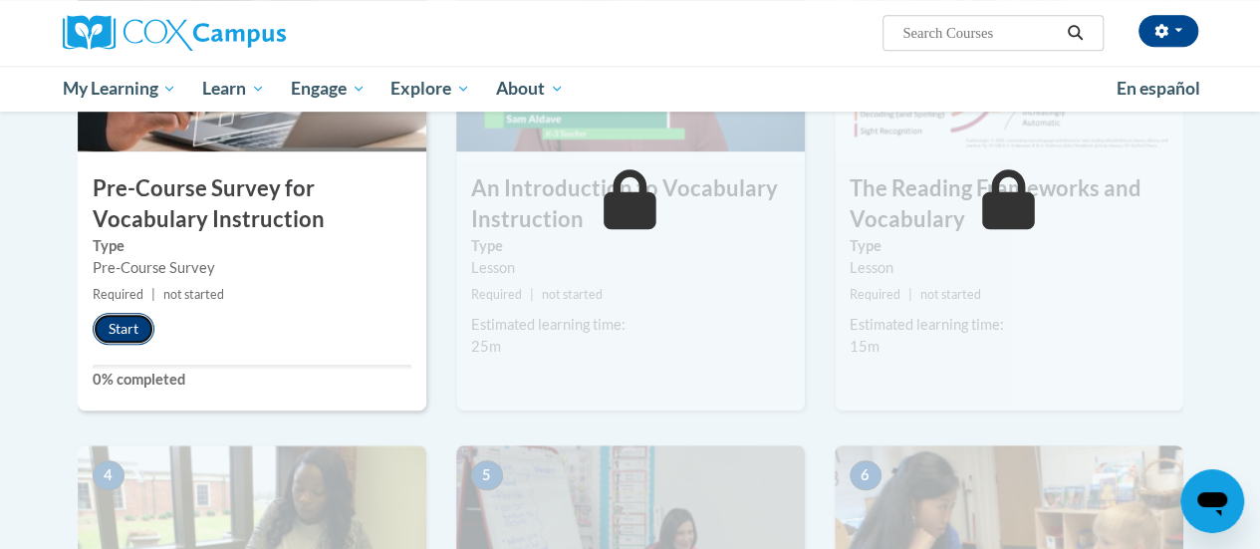
click at [118, 328] on button "Start" at bounding box center [124, 329] width 62 height 32
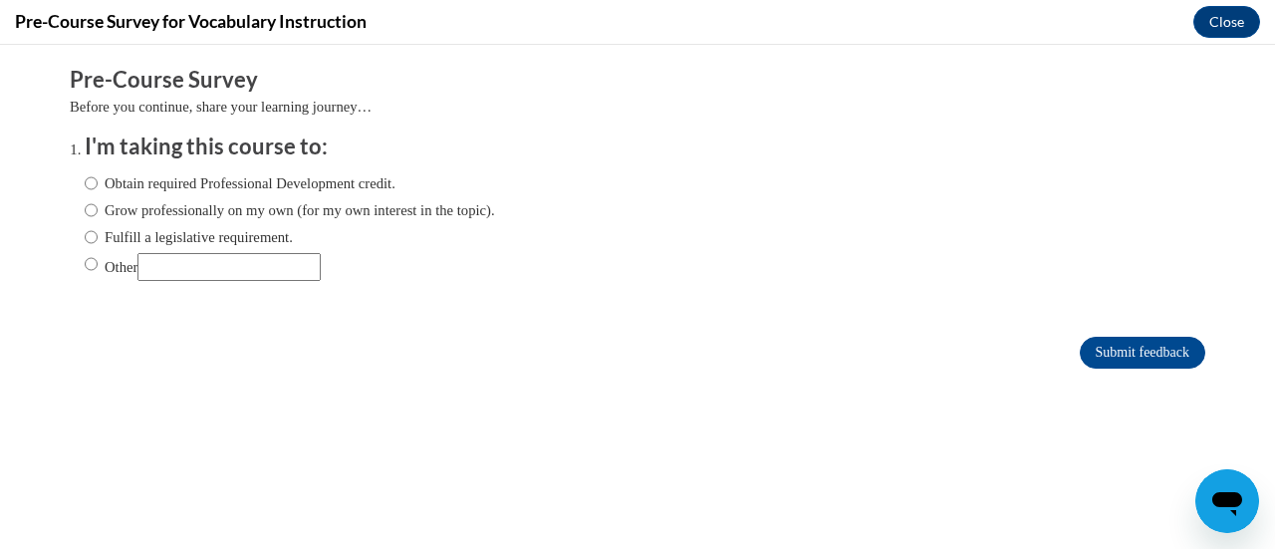
scroll to position [0, 0]
click at [85, 238] on input "Fulfill a legislative requirement." at bounding box center [91, 237] width 13 height 22
radio input "true"
click at [1124, 348] on input "Submit feedback" at bounding box center [1143, 353] width 126 height 32
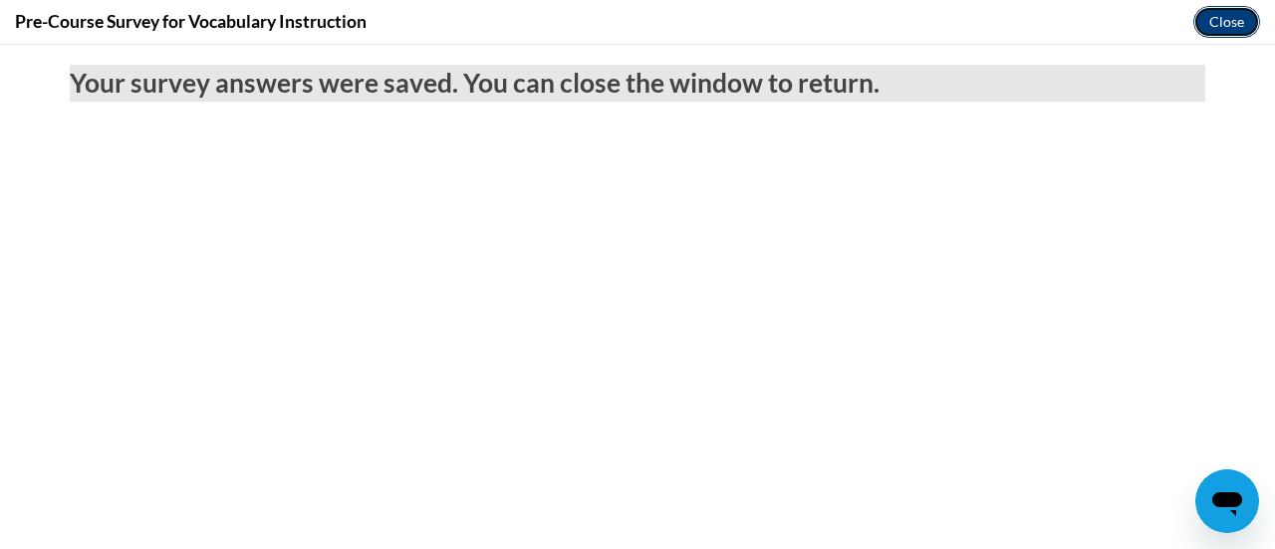
click at [1233, 15] on button "Close" at bounding box center [1226, 22] width 67 height 32
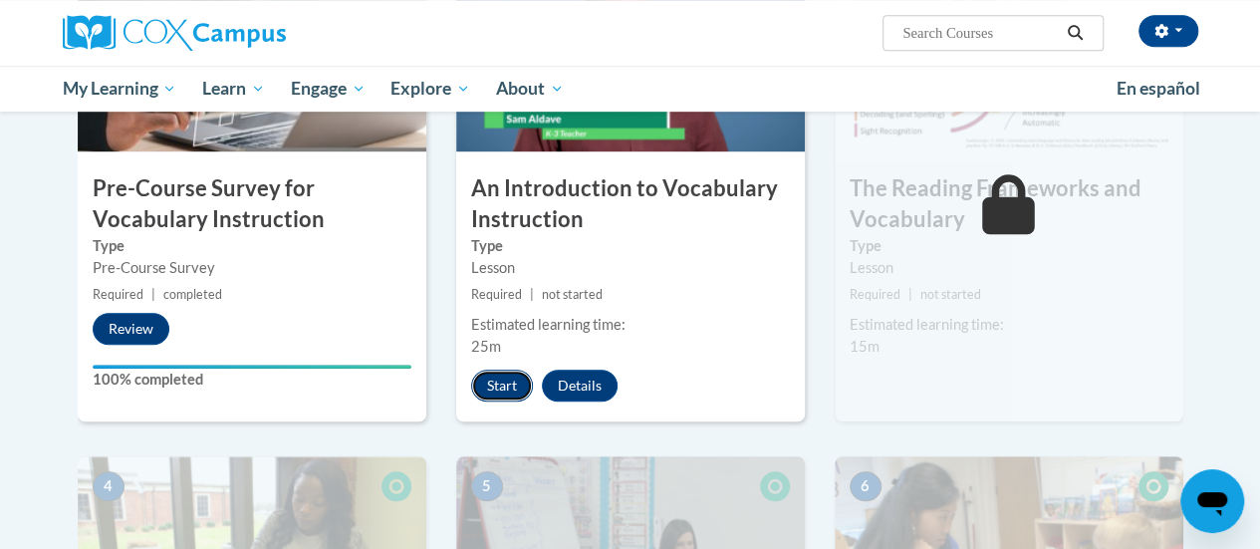
click at [497, 383] on button "Start" at bounding box center [502, 386] width 62 height 32
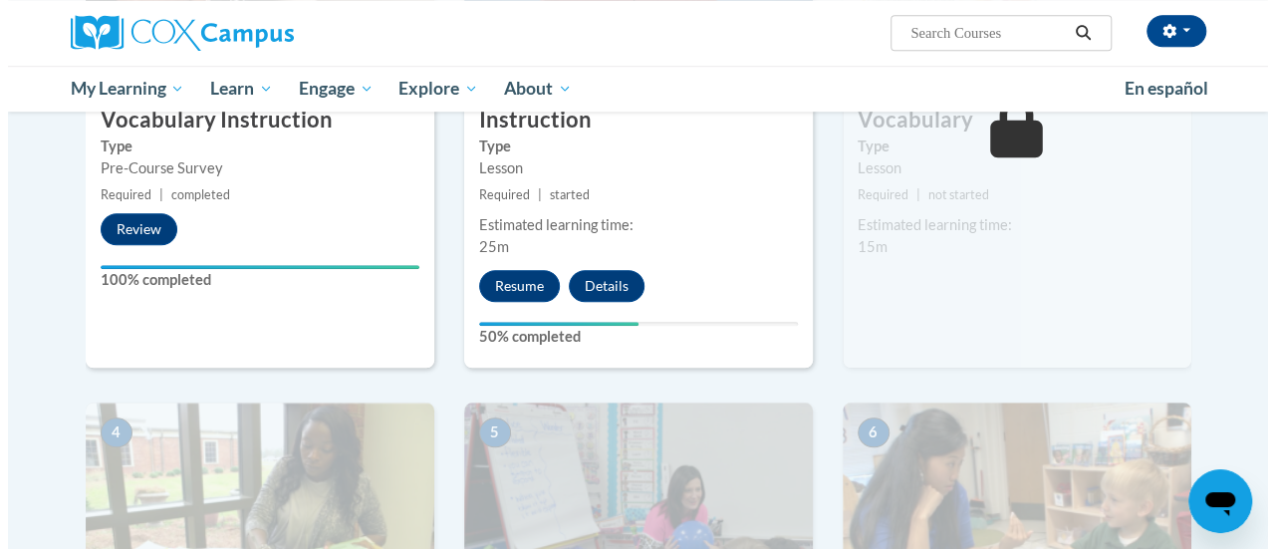
scroll to position [498, 0]
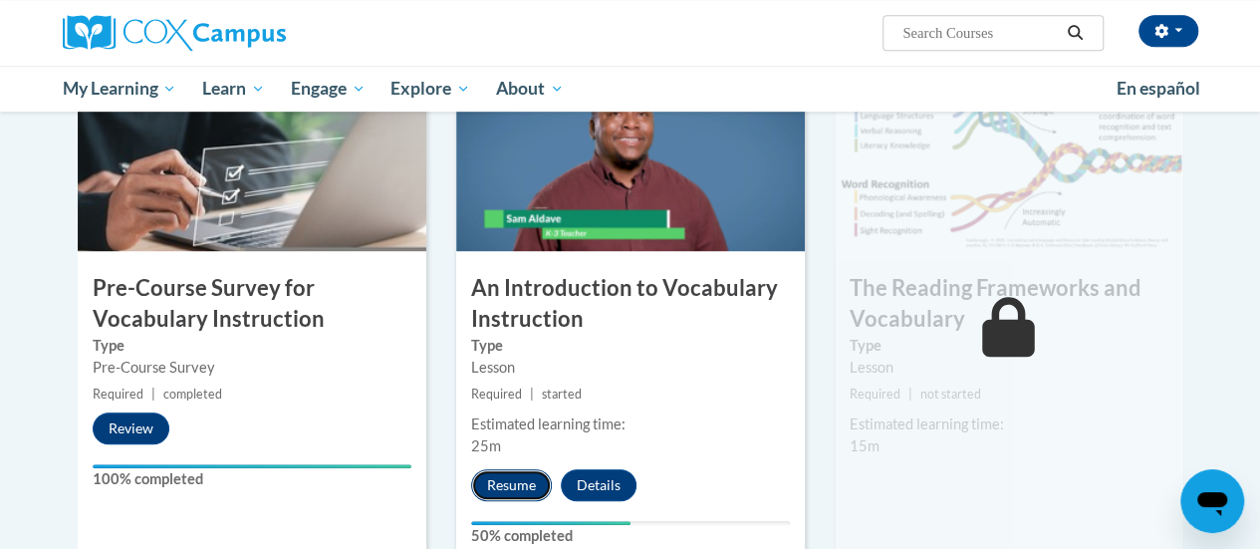
click at [523, 477] on button "Resume" at bounding box center [511, 485] width 81 height 32
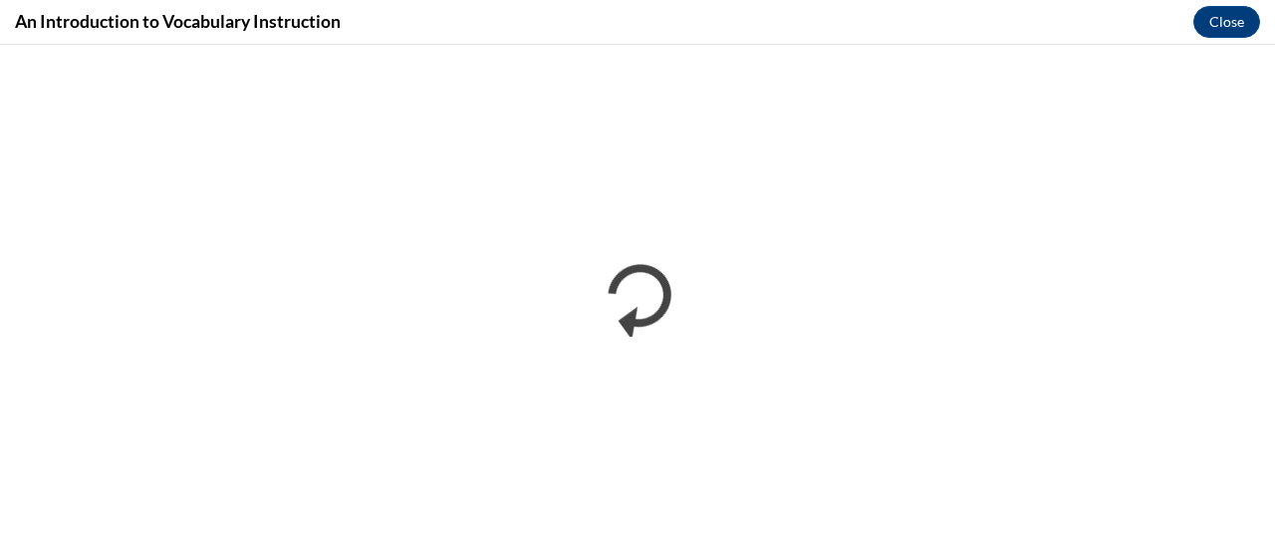
scroll to position [0, 0]
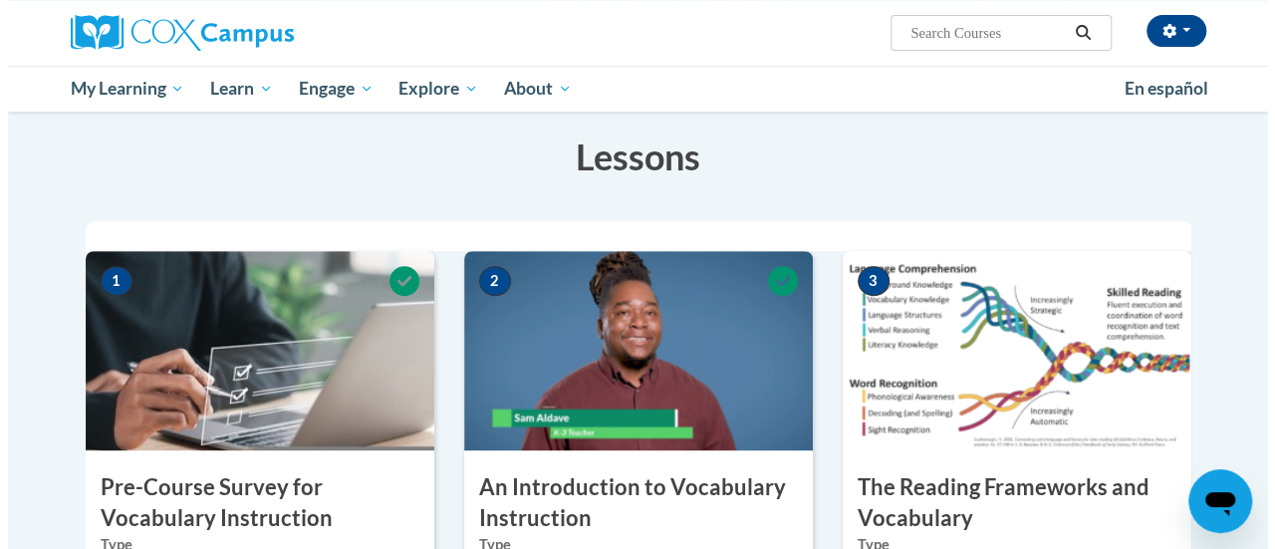
scroll to position [598, 0]
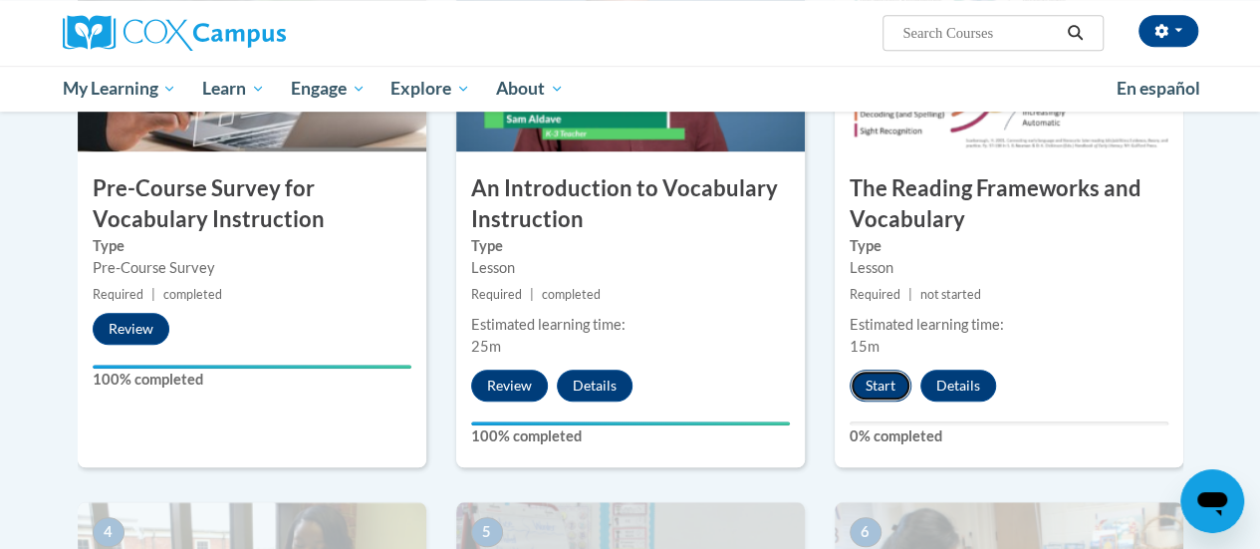
click at [885, 379] on button "Start" at bounding box center [881, 386] width 62 height 32
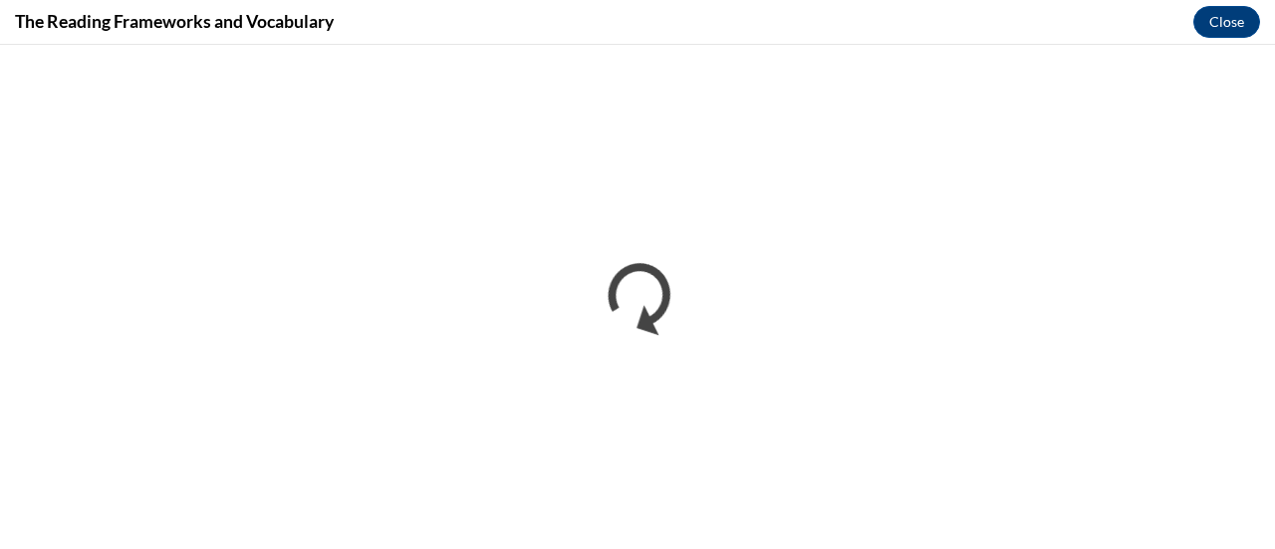
scroll to position [0, 0]
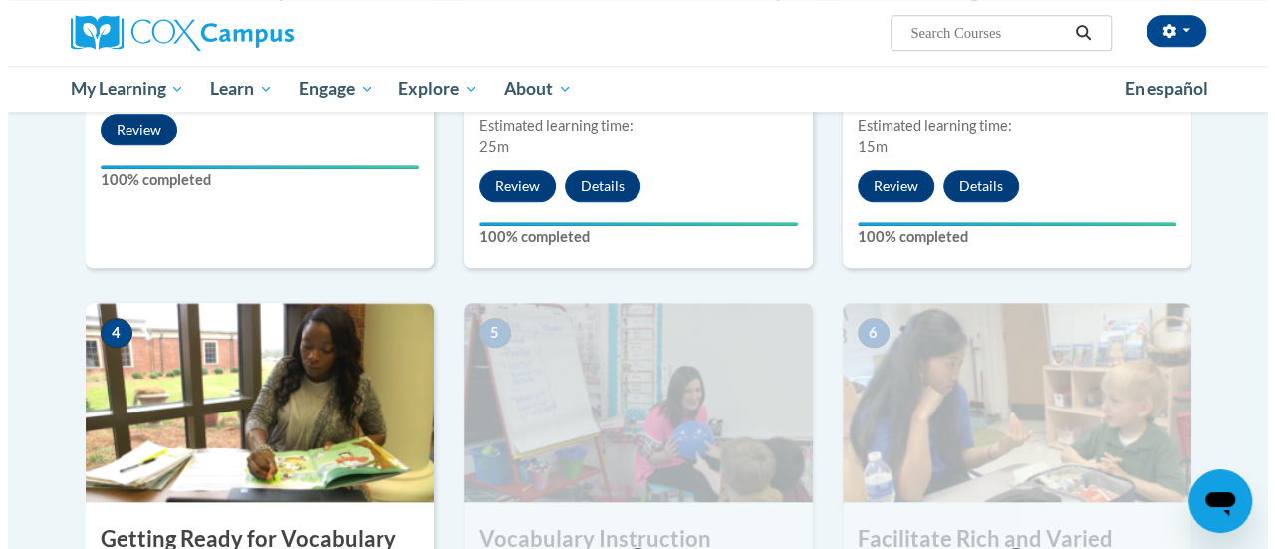
scroll to position [1096, 0]
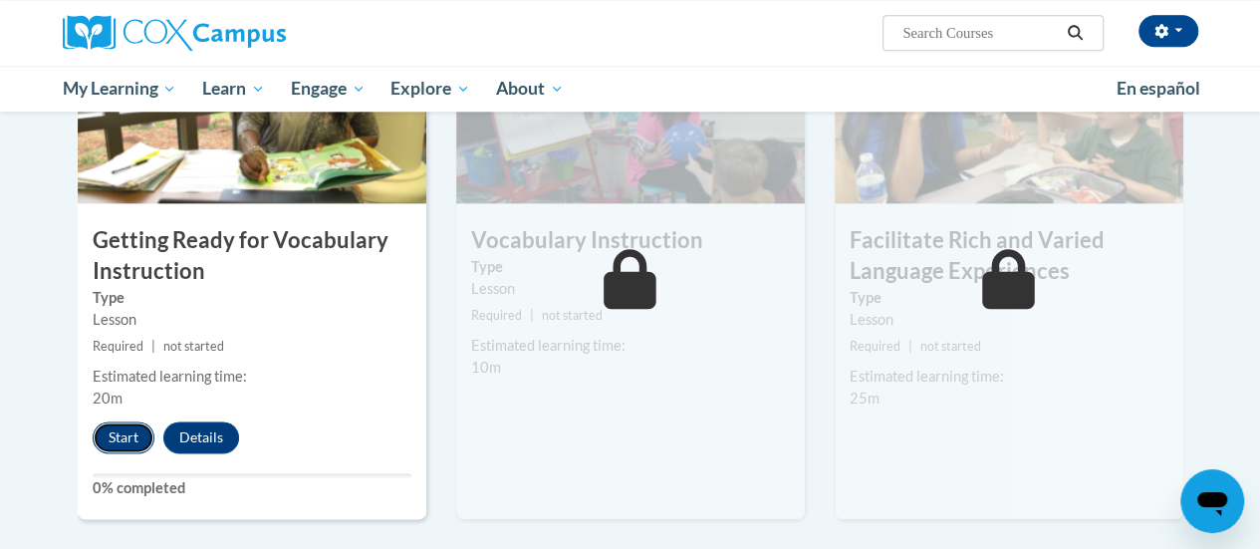
click at [114, 446] on button "Start" at bounding box center [124, 437] width 62 height 32
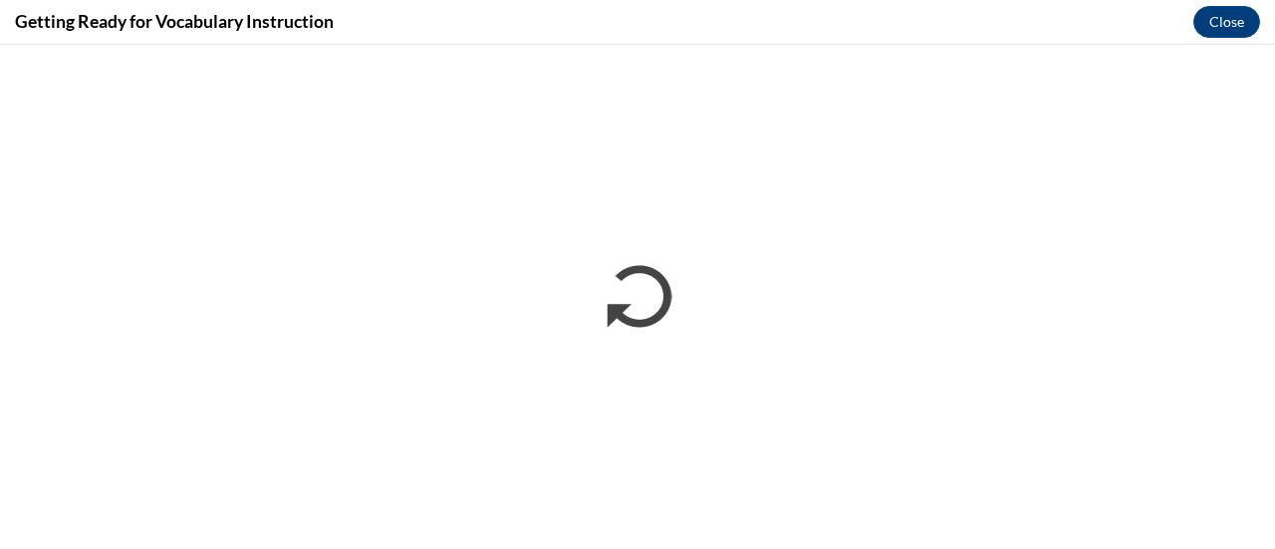
scroll to position [0, 0]
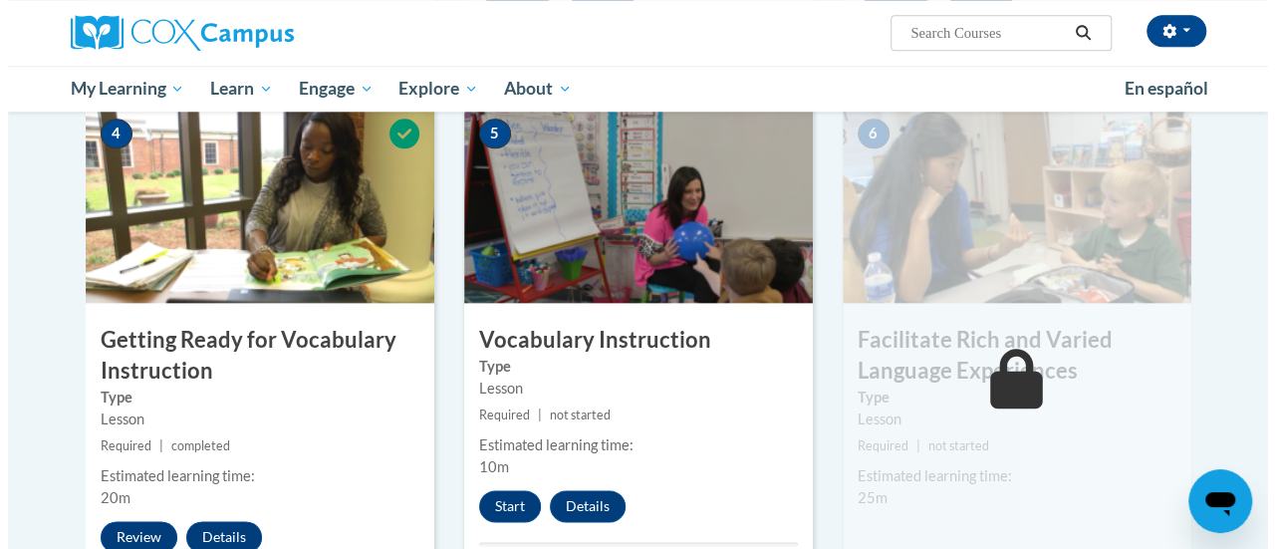
scroll to position [1096, 0]
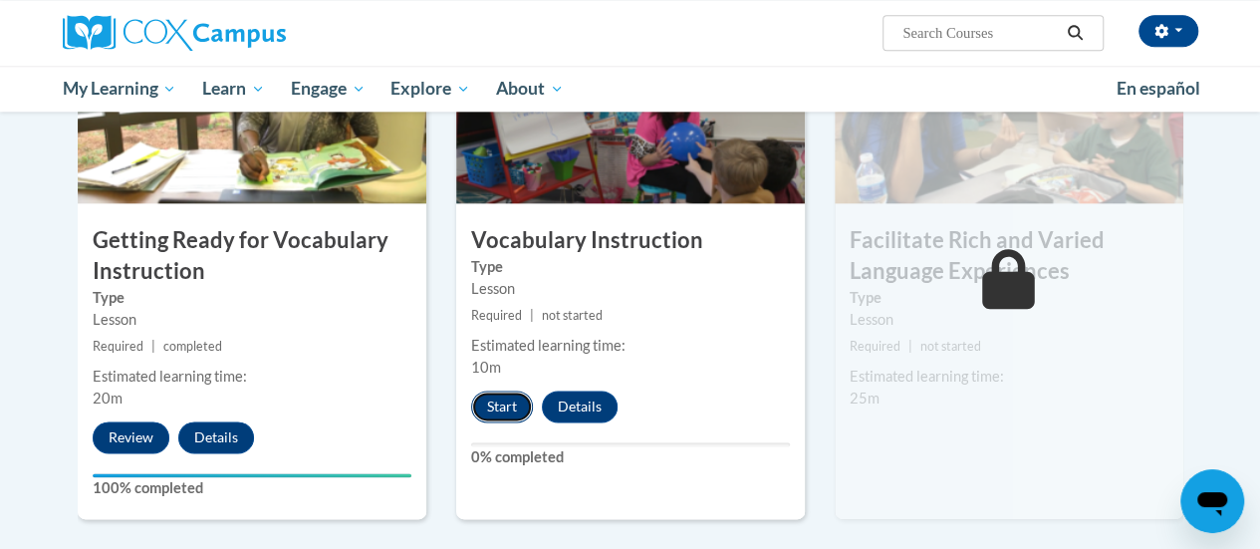
click at [494, 409] on button "Start" at bounding box center [502, 406] width 62 height 32
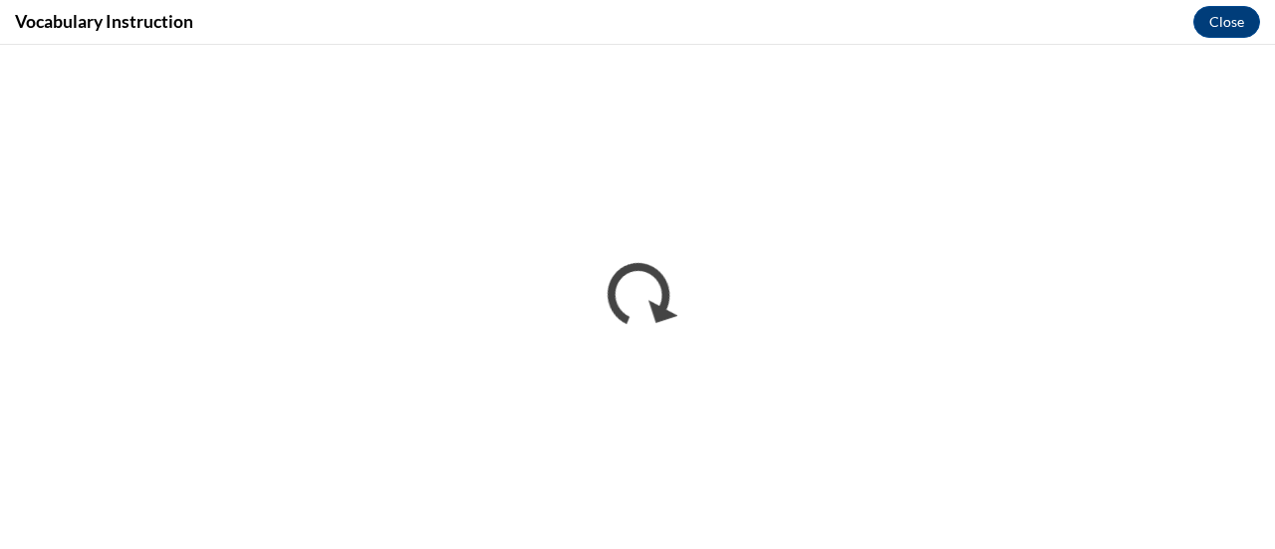
scroll to position [0, 0]
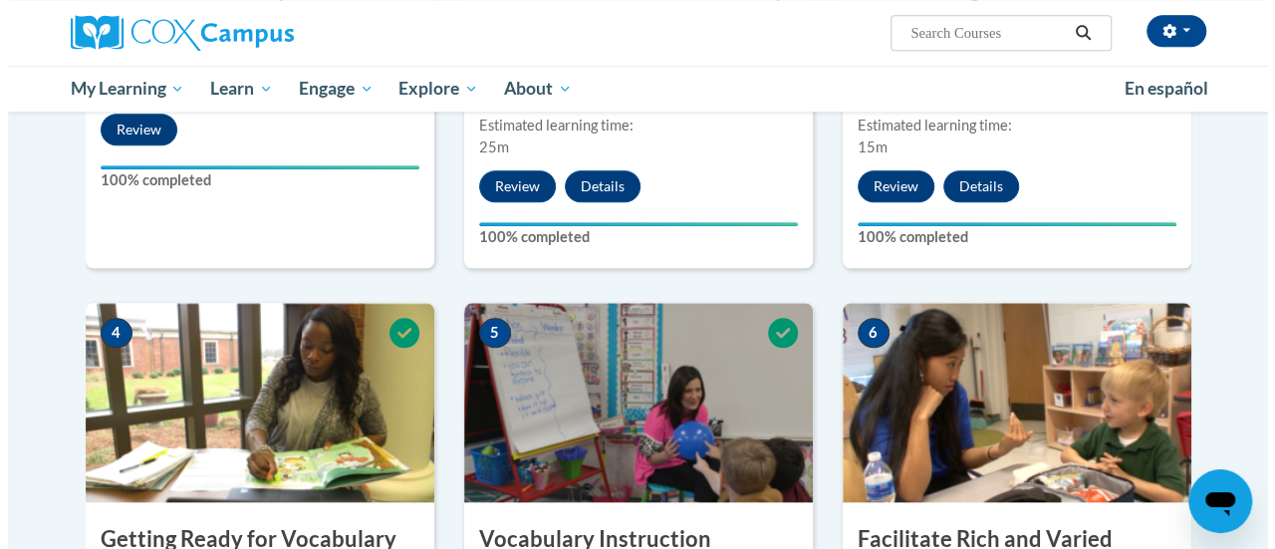
scroll to position [1096, 0]
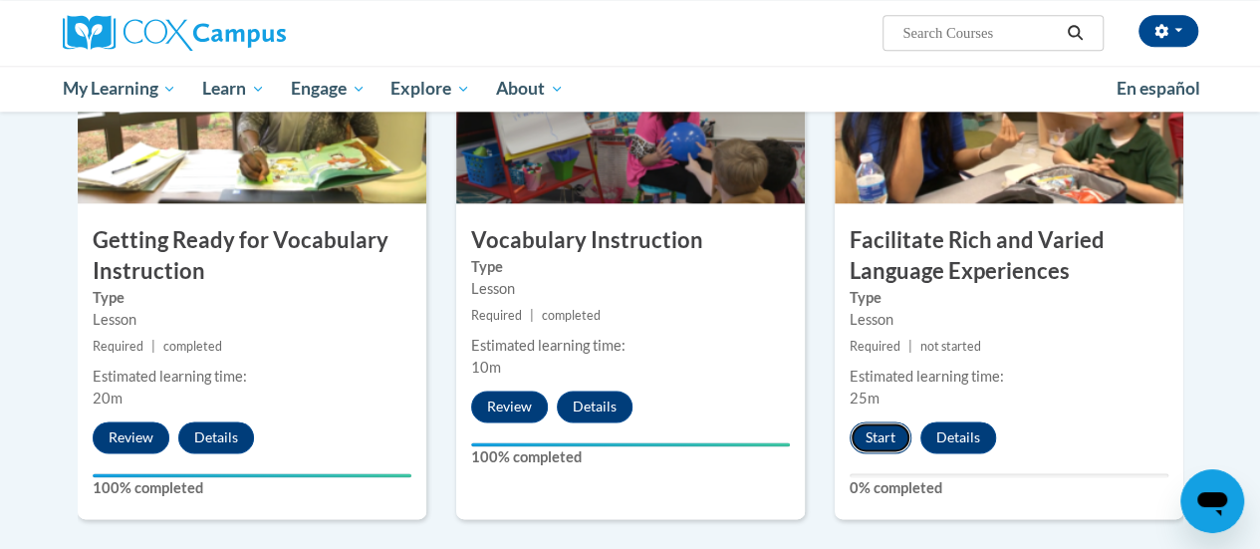
click at [879, 435] on button "Start" at bounding box center [881, 437] width 62 height 32
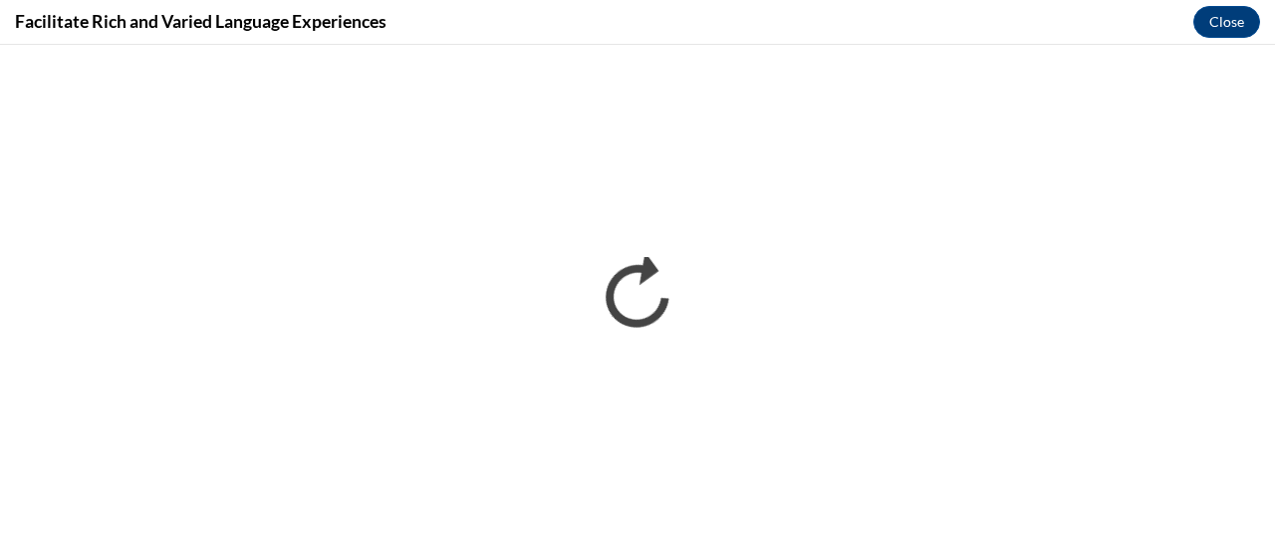
scroll to position [0, 0]
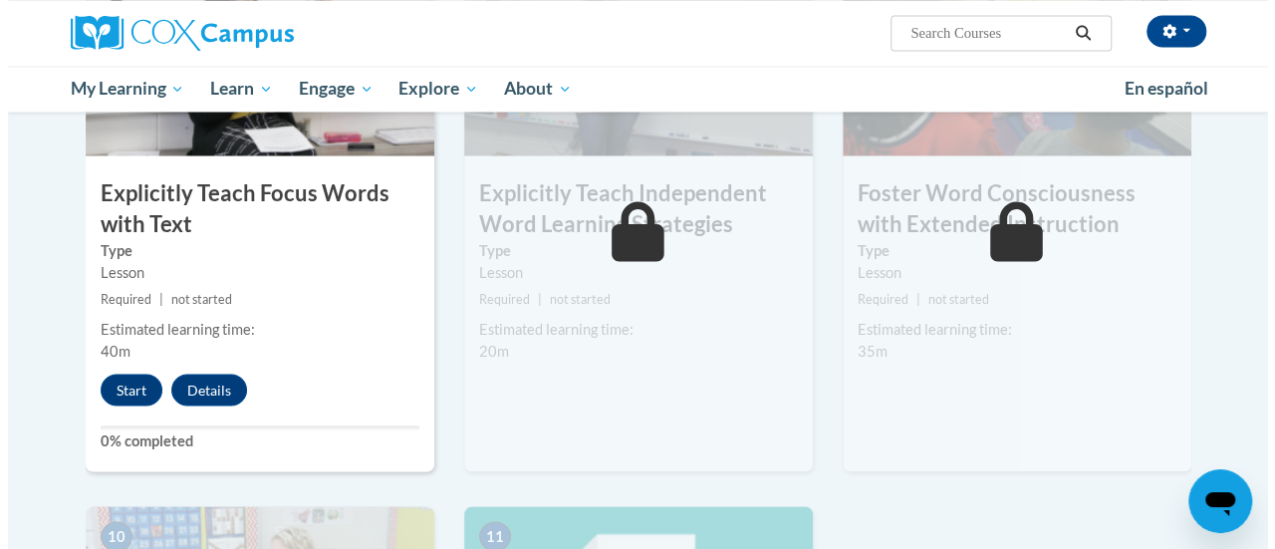
scroll to position [1793, 0]
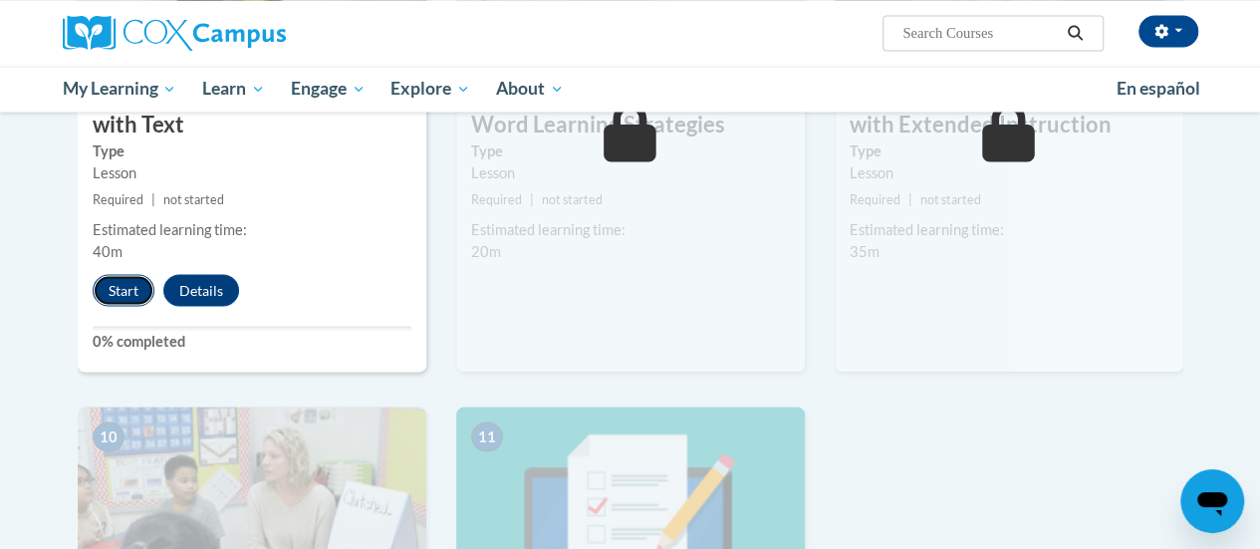
click at [118, 288] on button "Start" at bounding box center [124, 290] width 62 height 32
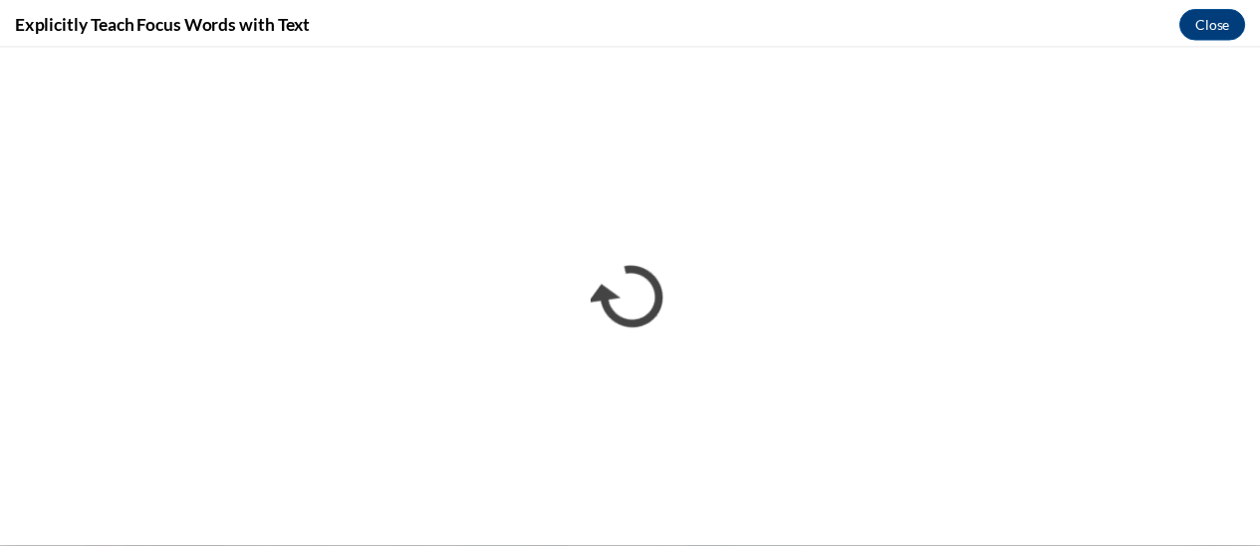
scroll to position [0, 0]
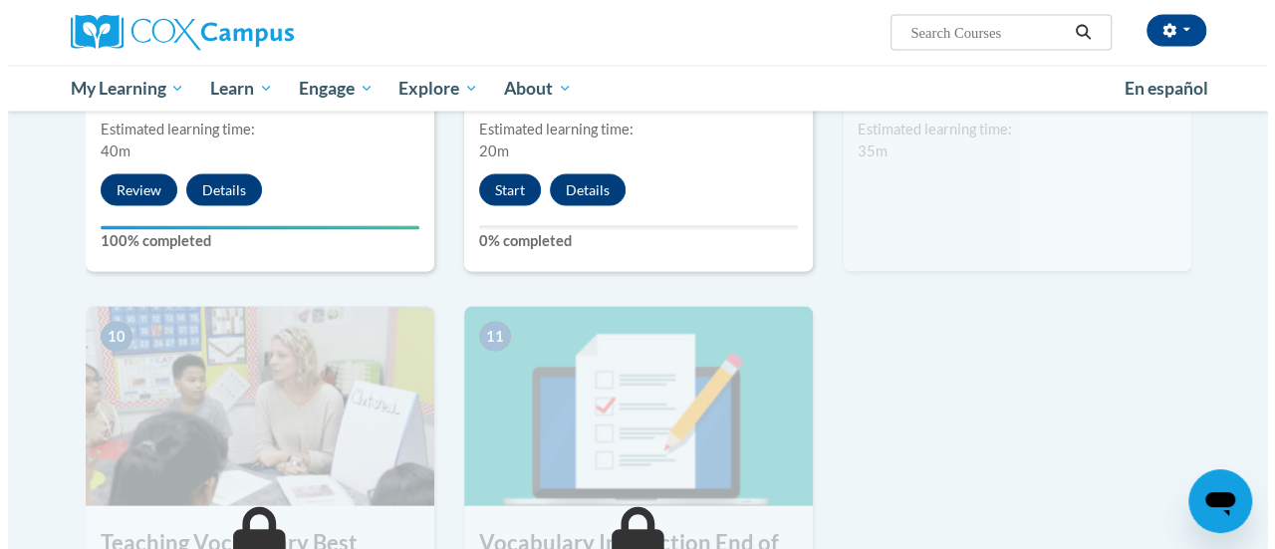
scroll to position [1793, 0]
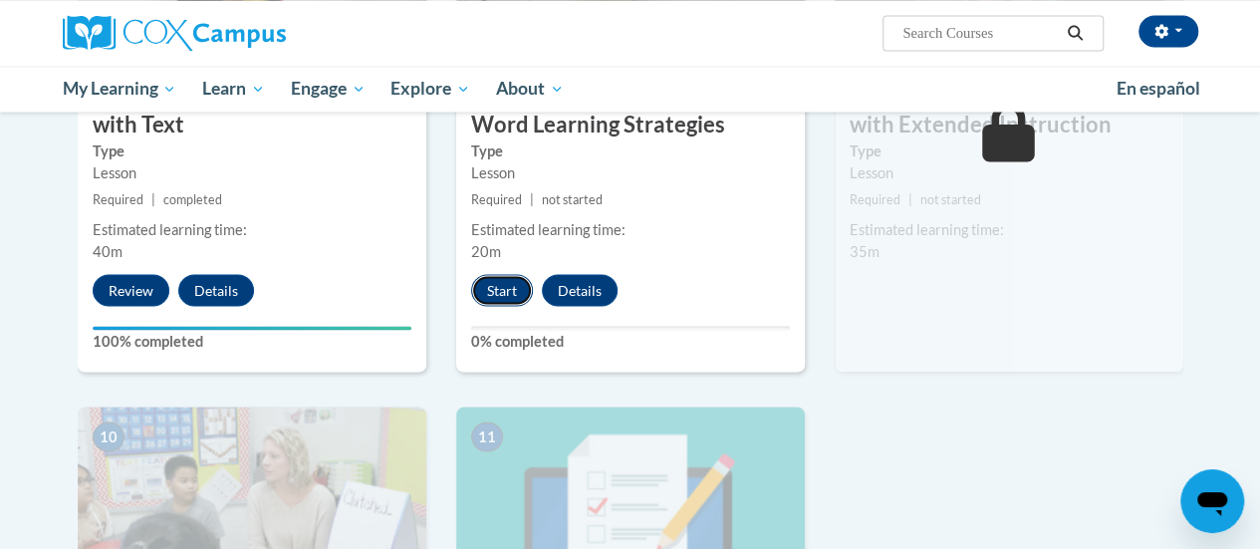
click at [501, 292] on button "Start" at bounding box center [502, 290] width 62 height 32
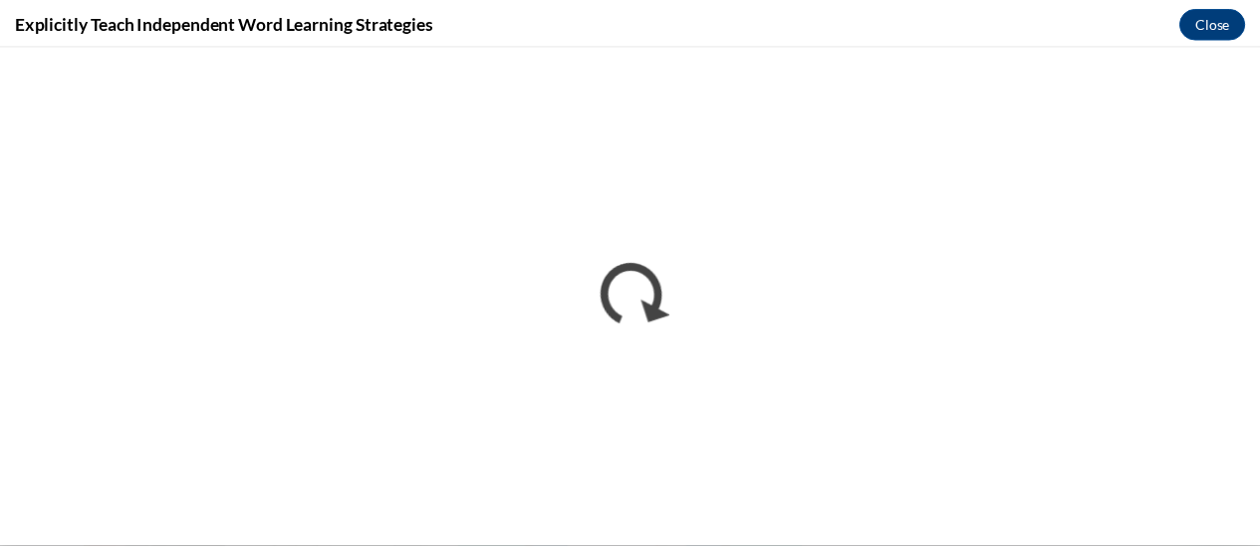
scroll to position [0, 0]
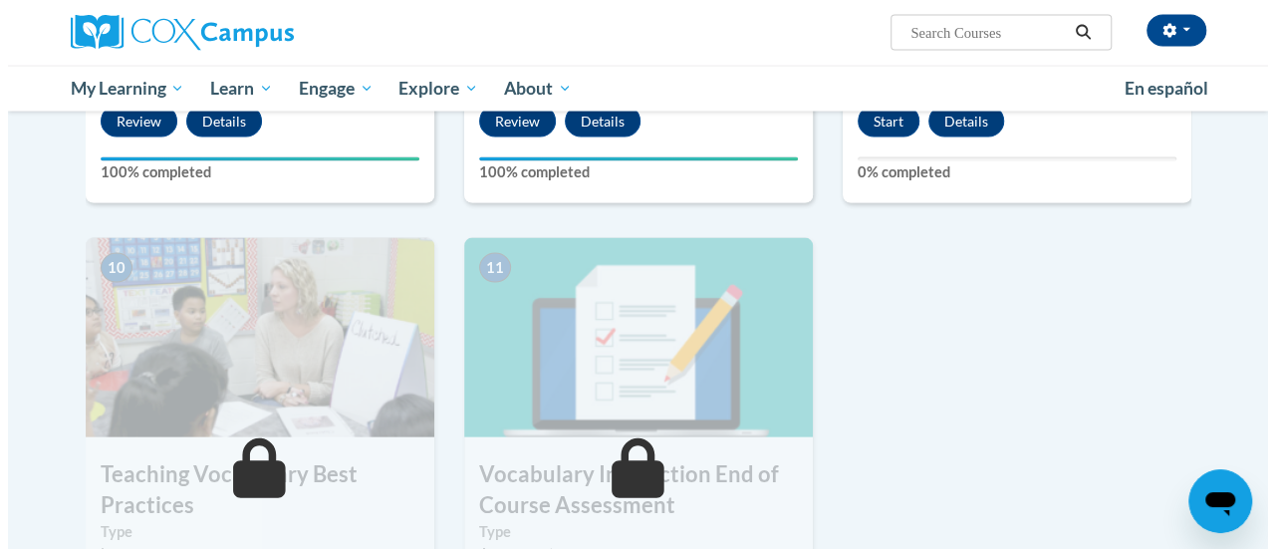
scroll to position [1762, 0]
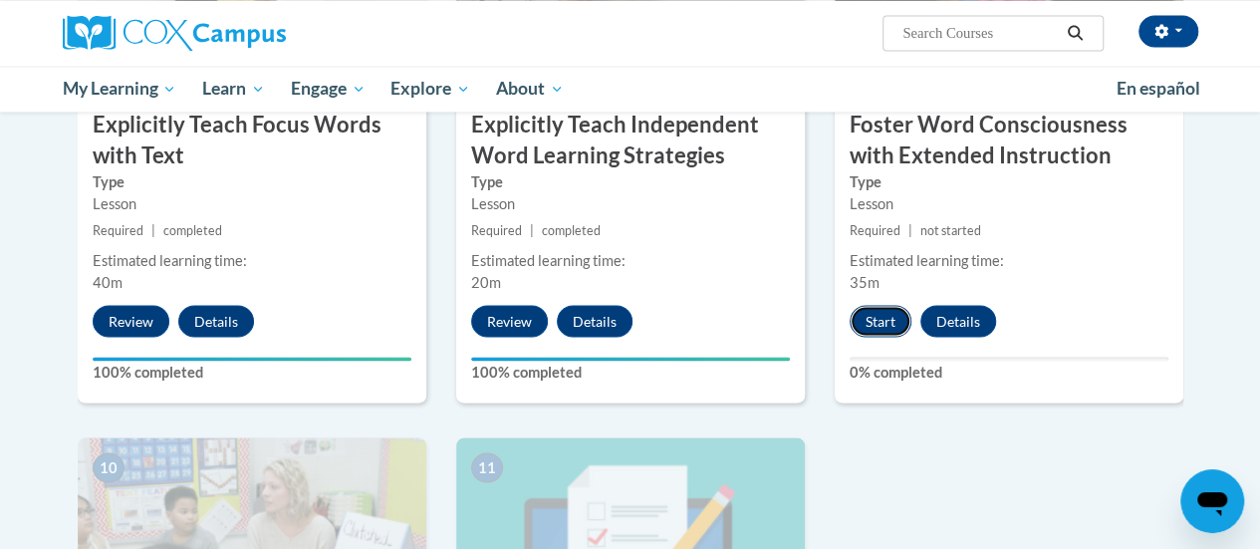
click at [887, 319] on button "Start" at bounding box center [881, 321] width 62 height 32
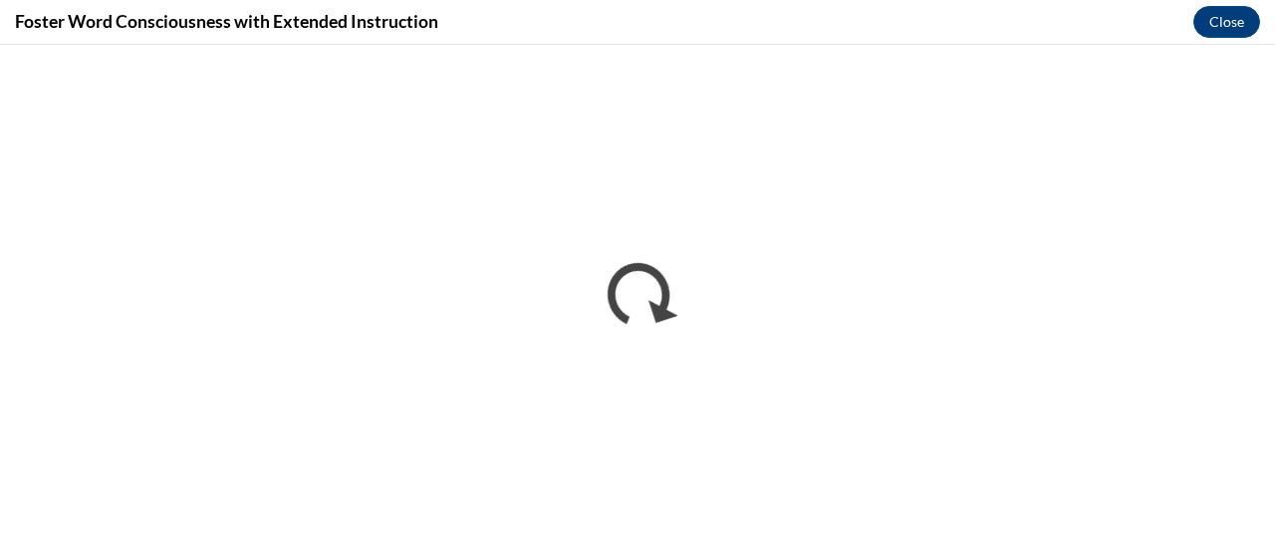
scroll to position [0, 0]
drag, startPoint x: 1274, startPoint y: 33, endPoint x: 1273, endPoint y: 17, distance: 16.0
click at [0, 33] on div "Foster Word Consciousness with Extended Instruction Close" at bounding box center [637, 22] width 1275 height 45
